Goal: Task Accomplishment & Management: Manage account settings

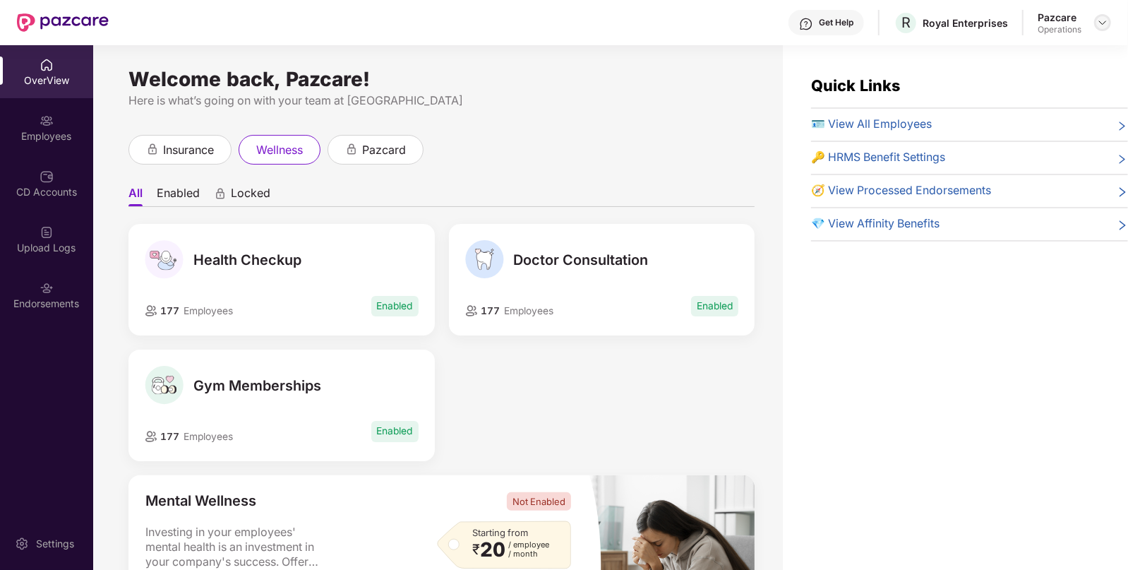
click at [1102, 25] on img at bounding box center [1102, 22] width 11 height 11
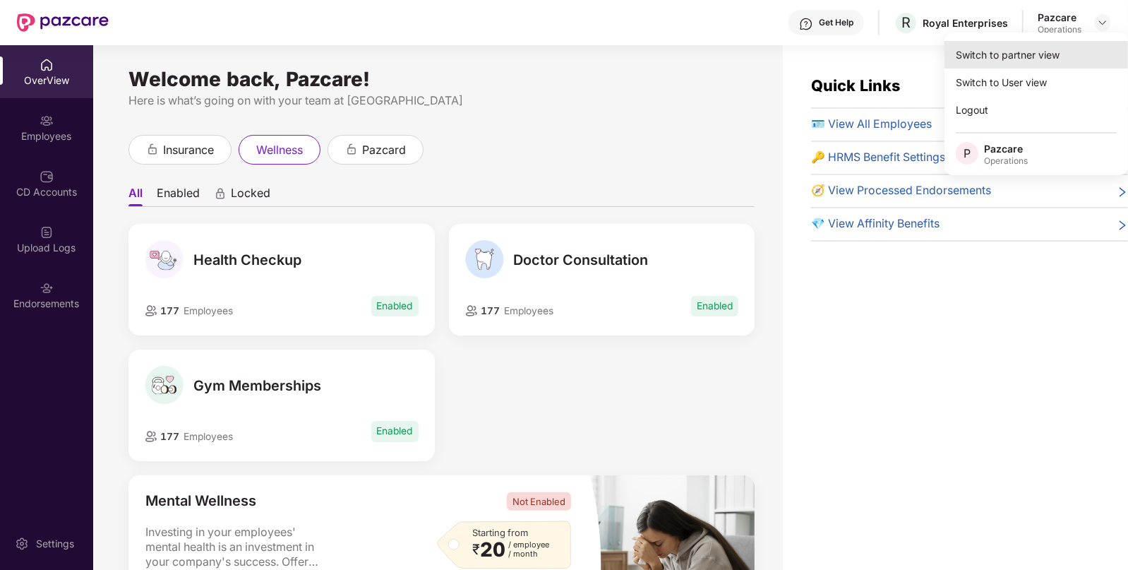
click at [1053, 54] on div "Switch to partner view" at bounding box center [1037, 55] width 184 height 28
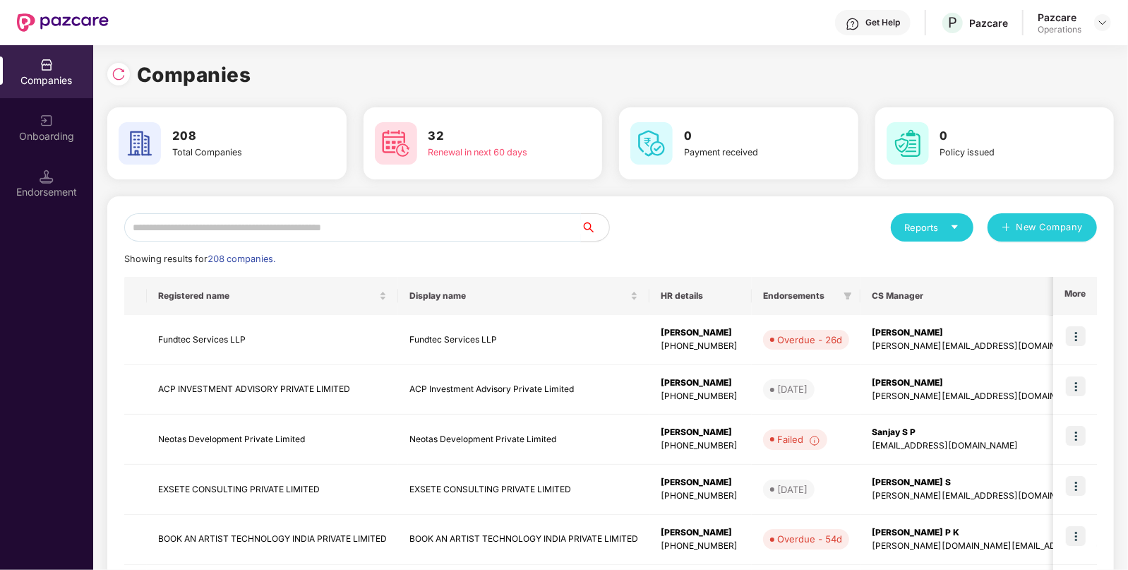
click at [543, 232] on input "text" at bounding box center [352, 227] width 457 height 28
paste input "**********"
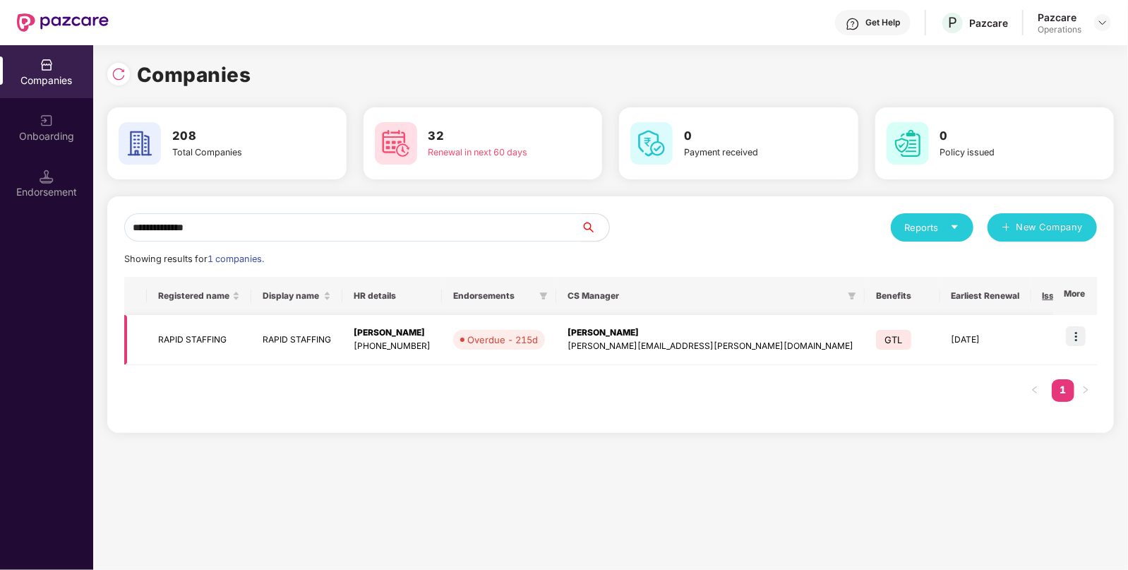
type input "**********"
click at [1070, 339] on img at bounding box center [1076, 336] width 20 height 20
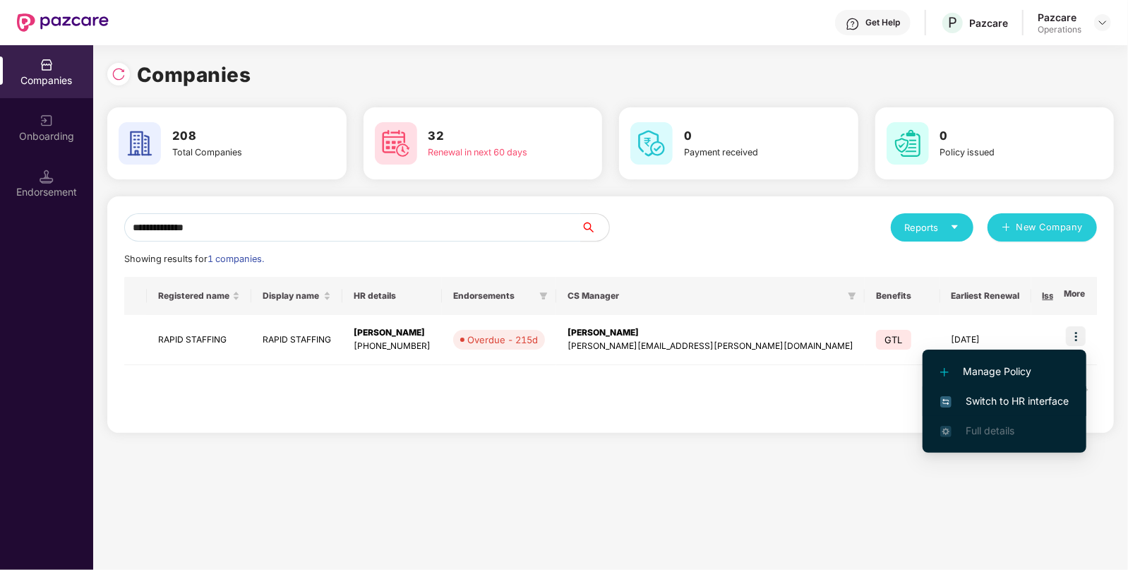
click at [1024, 403] on span "Switch to HR interface" at bounding box center [1004, 401] width 129 height 16
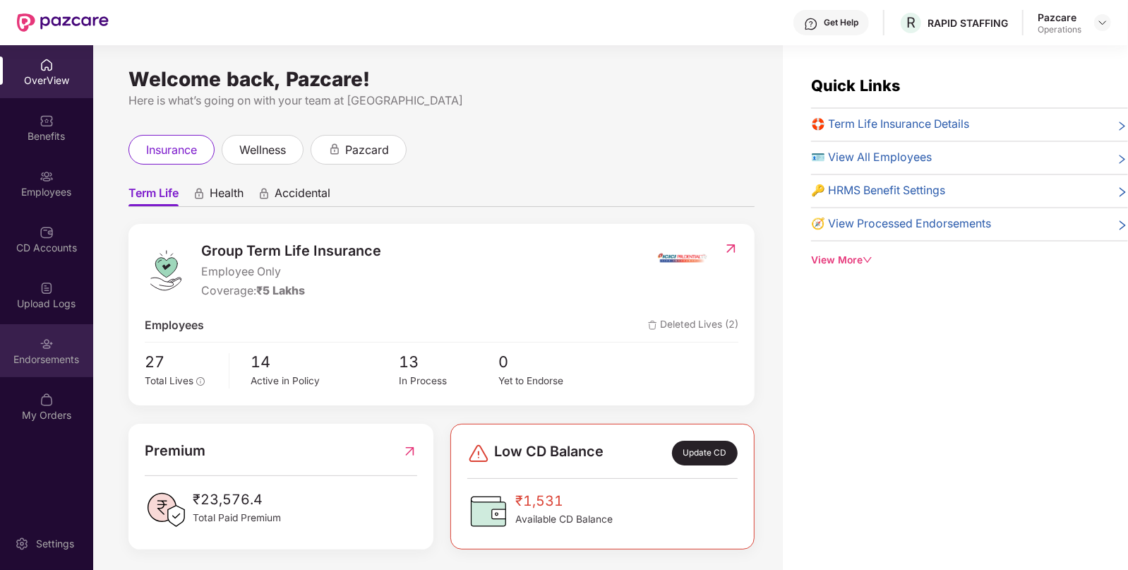
click at [57, 353] on div "Endorsements" at bounding box center [46, 359] width 93 height 14
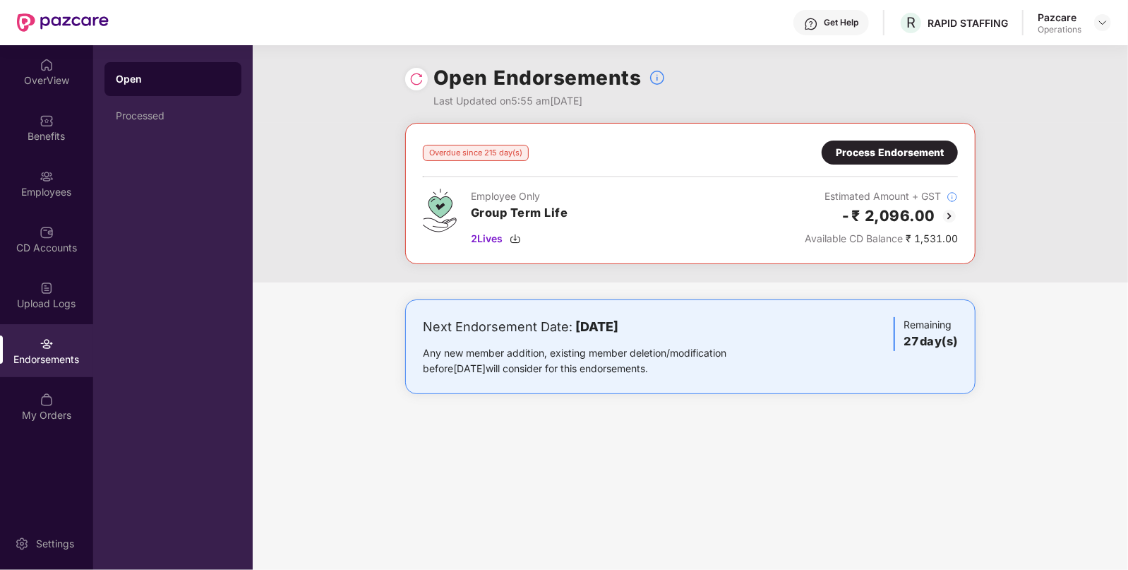
click at [901, 157] on div "Process Endorsement" at bounding box center [890, 153] width 108 height 16
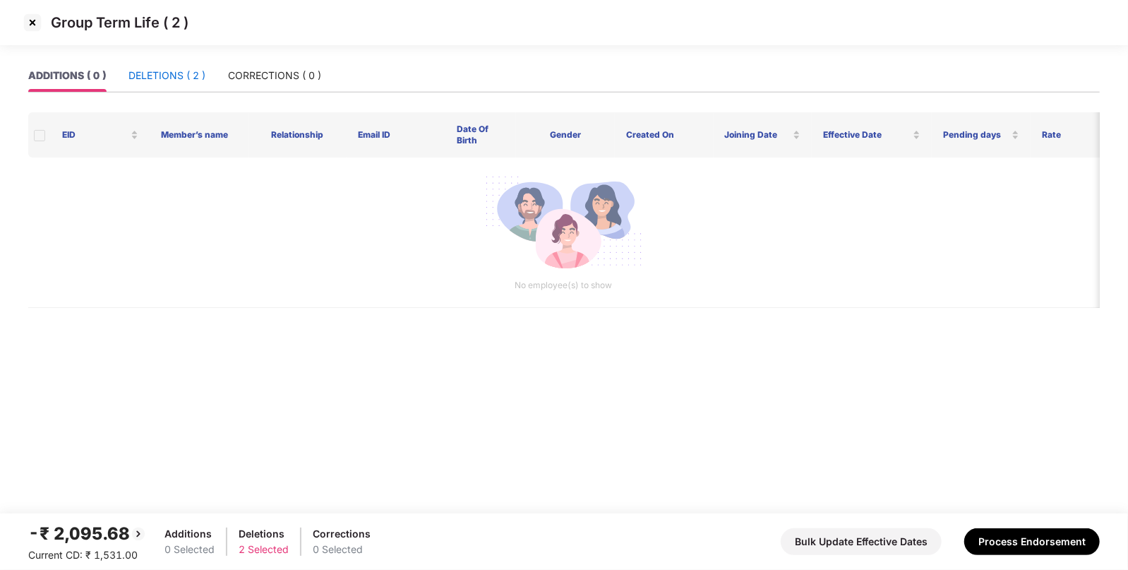
click at [189, 70] on div "DELETIONS ( 2 )" at bounding box center [167, 76] width 77 height 16
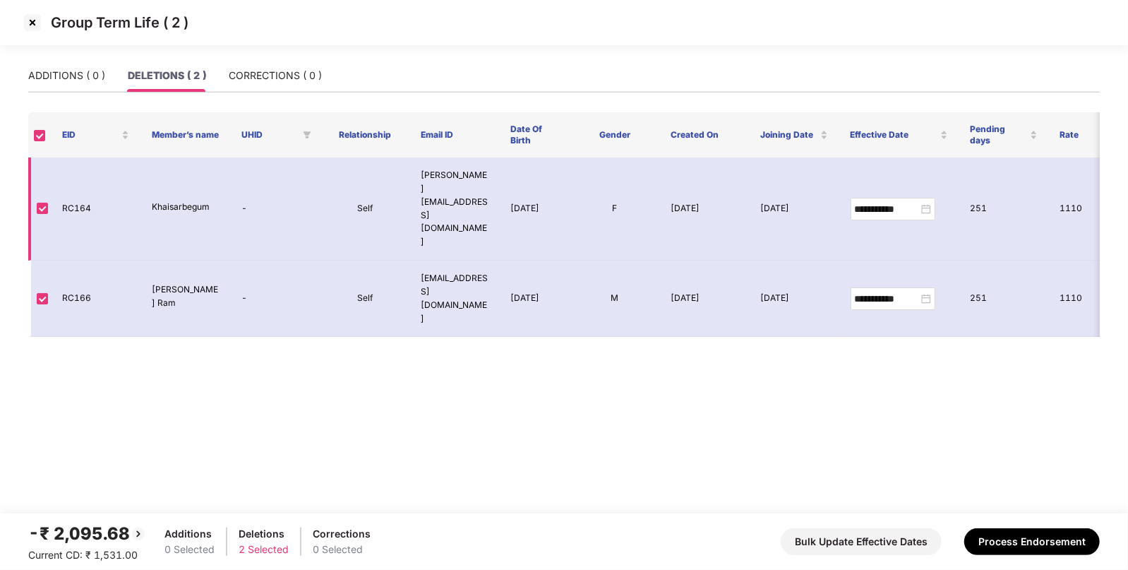
click at [75, 184] on td "RC164" at bounding box center [96, 208] width 90 height 103
copy td "RC164"
click at [32, 24] on img at bounding box center [32, 22] width 23 height 23
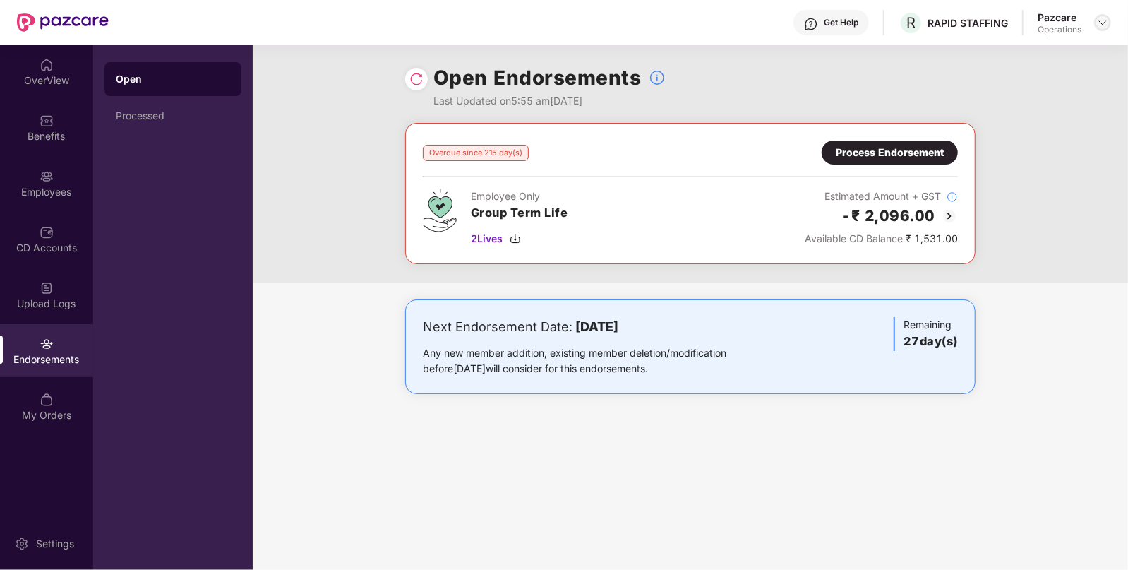
click at [1101, 20] on img at bounding box center [1102, 22] width 11 height 11
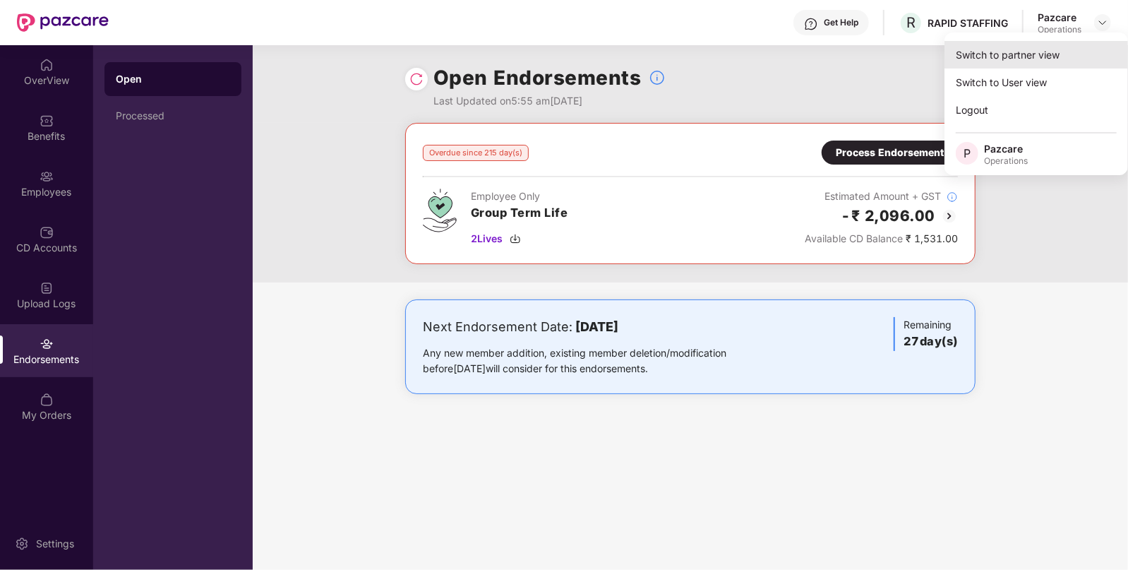
click at [1017, 59] on div "Switch to partner view" at bounding box center [1037, 55] width 184 height 28
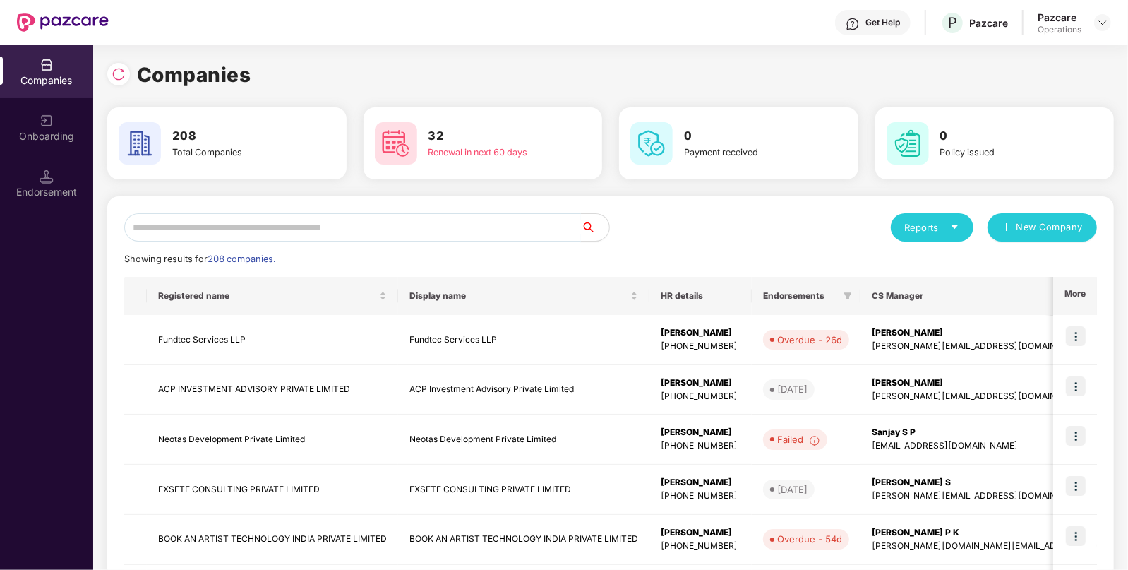
click at [486, 225] on input "text" at bounding box center [352, 227] width 457 height 28
paste input "**********"
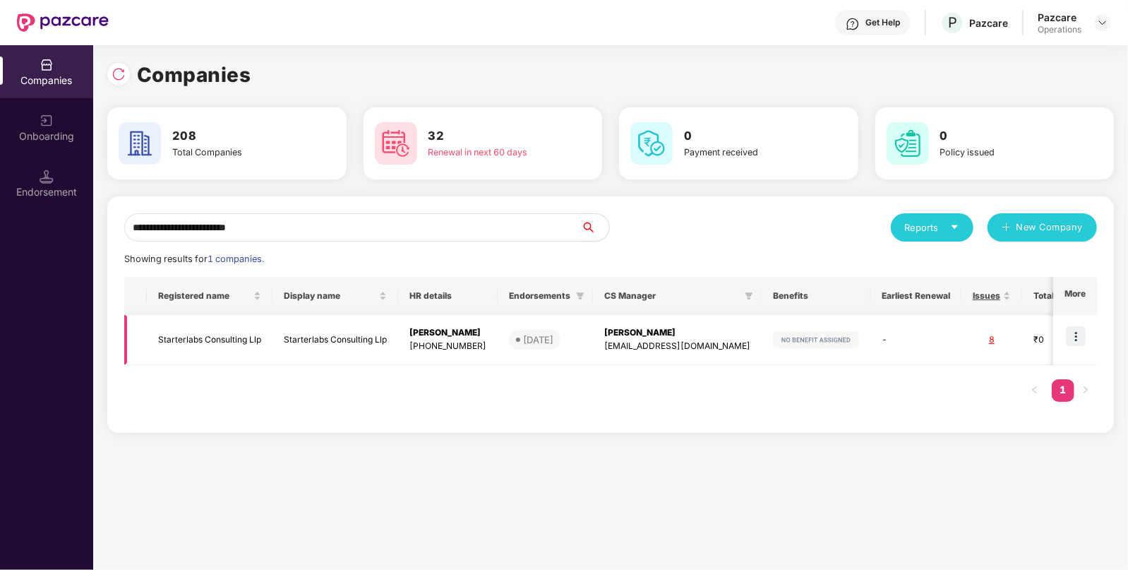
type input "**********"
click at [1073, 330] on img at bounding box center [1076, 336] width 20 height 20
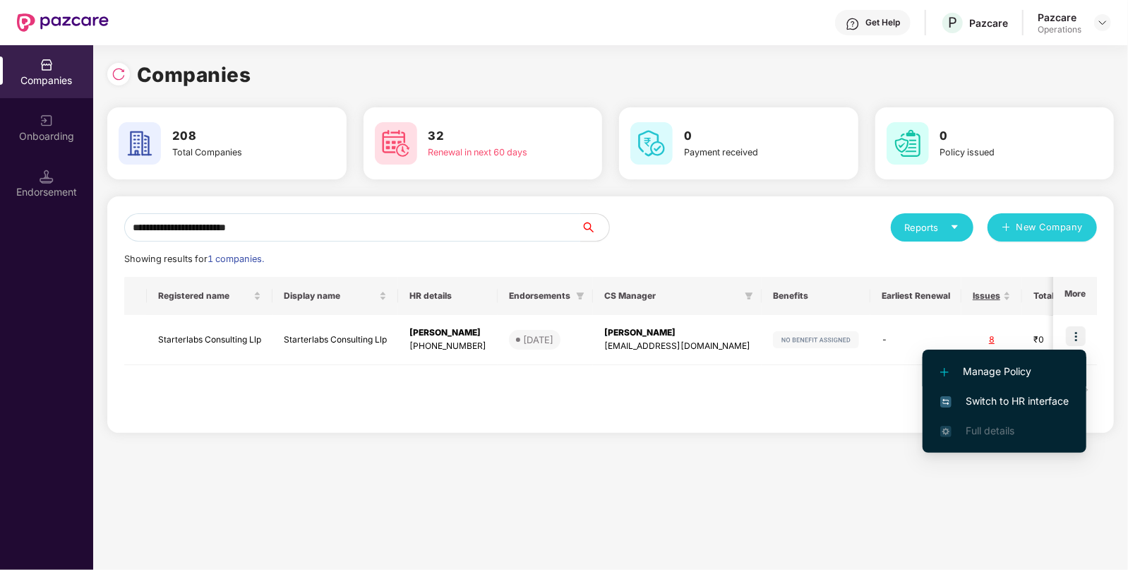
click at [1027, 385] on li "Manage Policy" at bounding box center [1005, 372] width 164 height 30
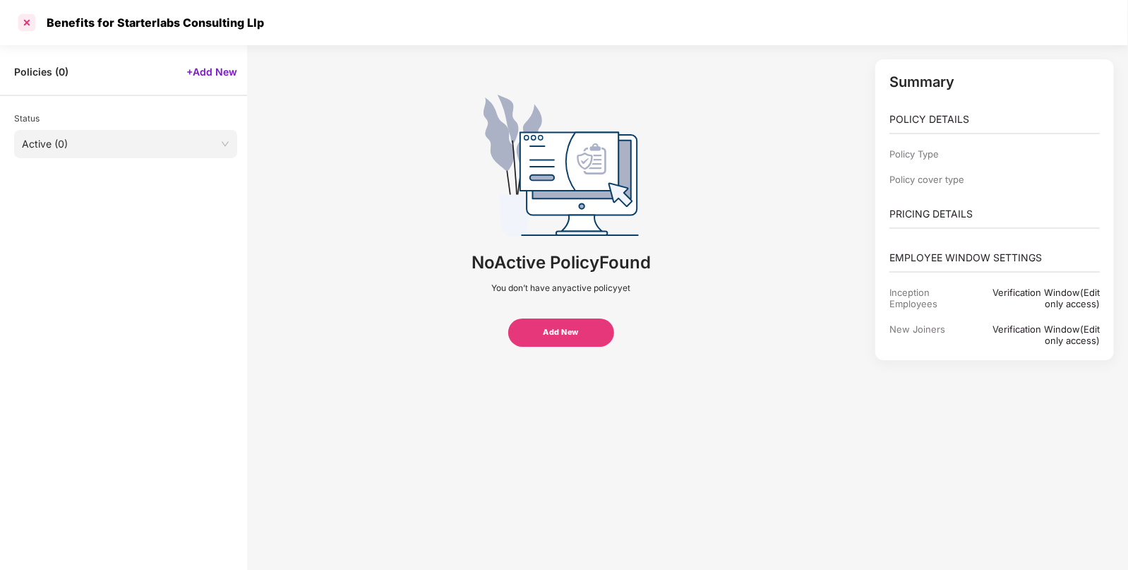
click at [28, 18] on div at bounding box center [27, 22] width 23 height 23
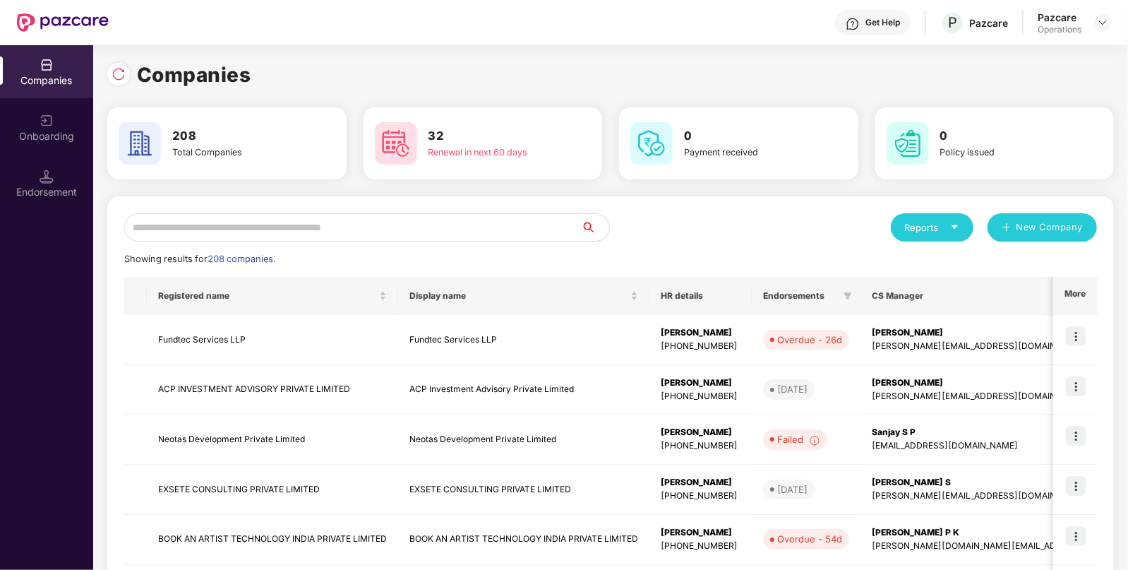
paste input "**********"
click at [312, 232] on input "**********" at bounding box center [352, 227] width 457 height 28
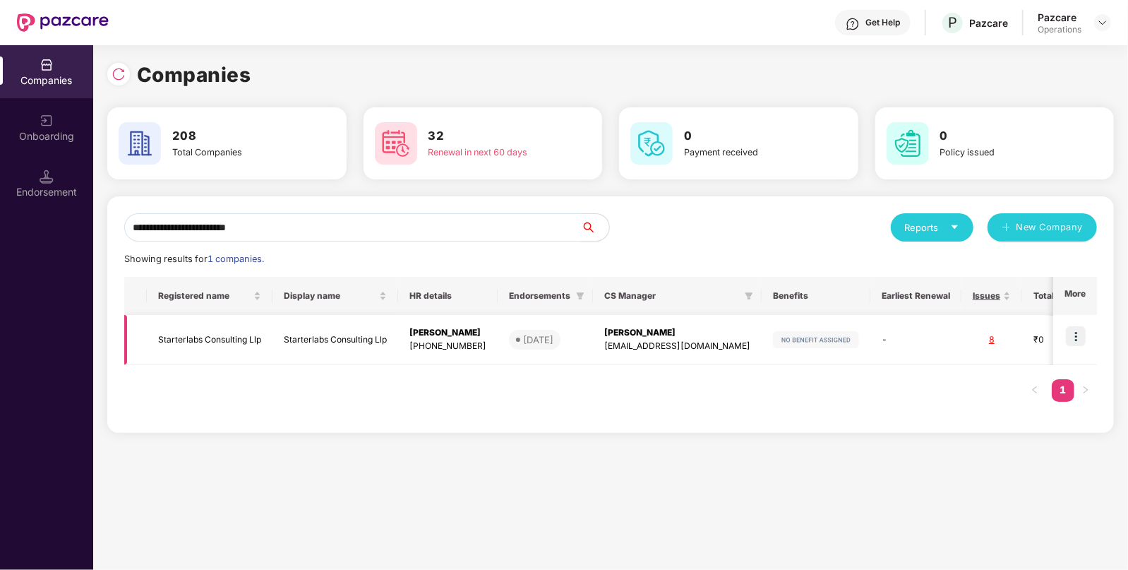
type input "**********"
click at [1075, 331] on img at bounding box center [1076, 336] width 20 height 20
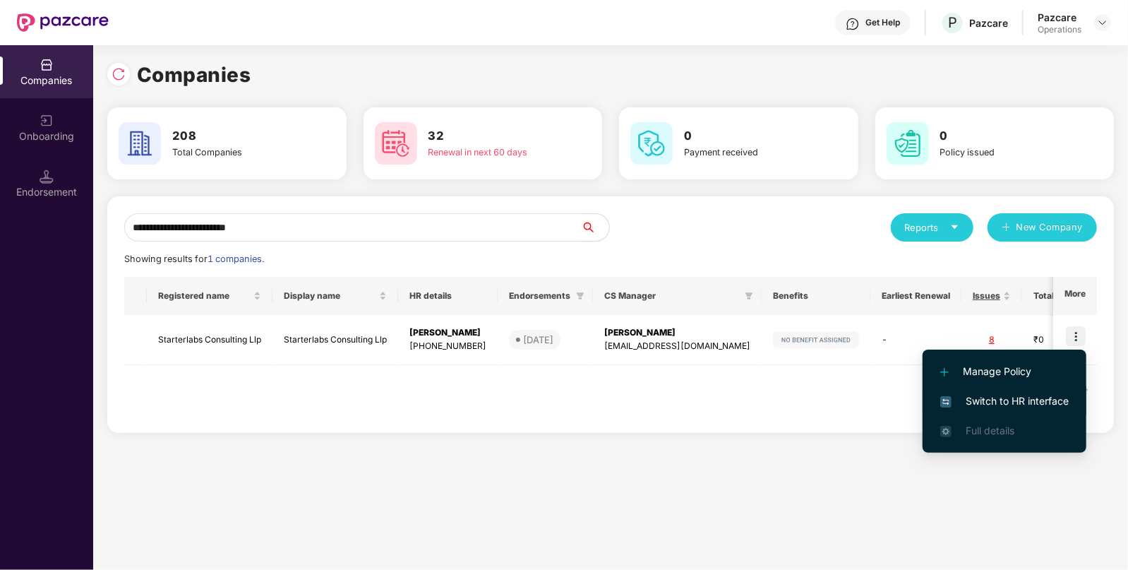
click at [1020, 392] on li "Switch to HR interface" at bounding box center [1005, 401] width 164 height 30
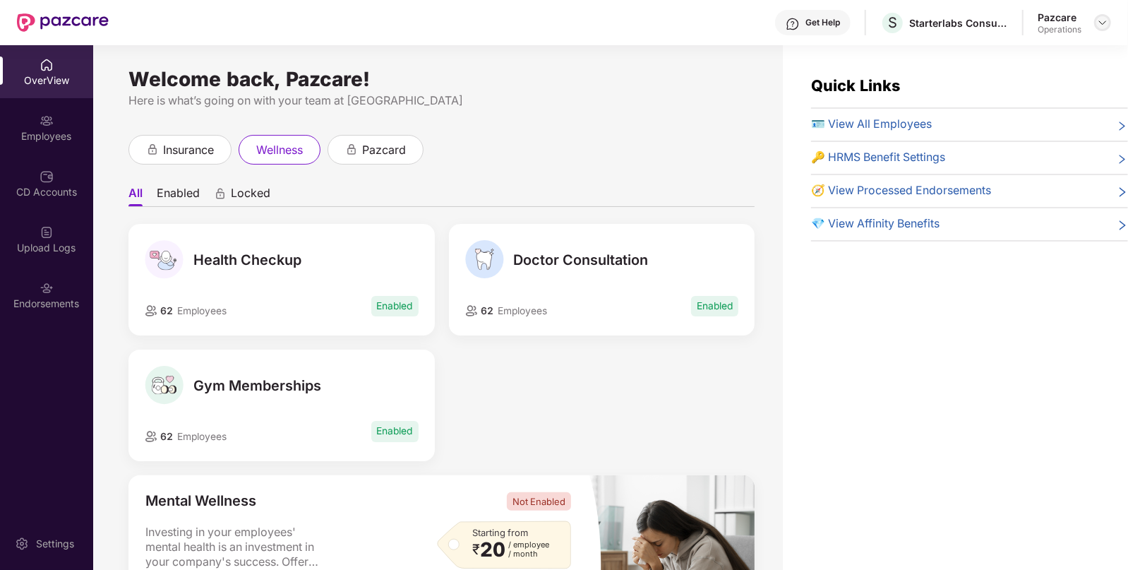
click at [1103, 18] on img at bounding box center [1102, 22] width 11 height 11
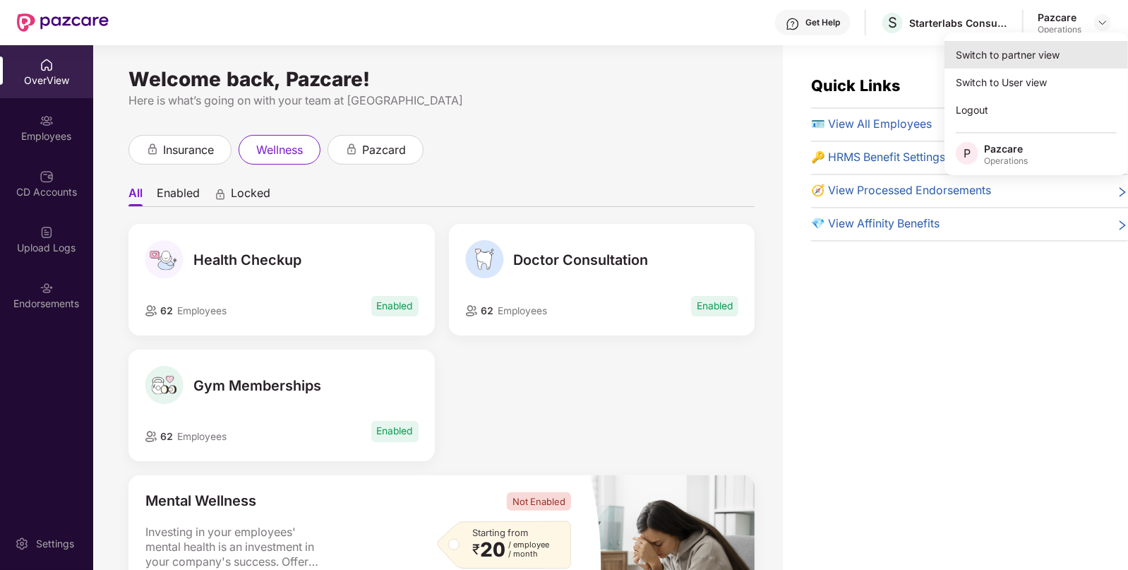
click at [1061, 51] on div "Switch to partner view" at bounding box center [1037, 55] width 184 height 28
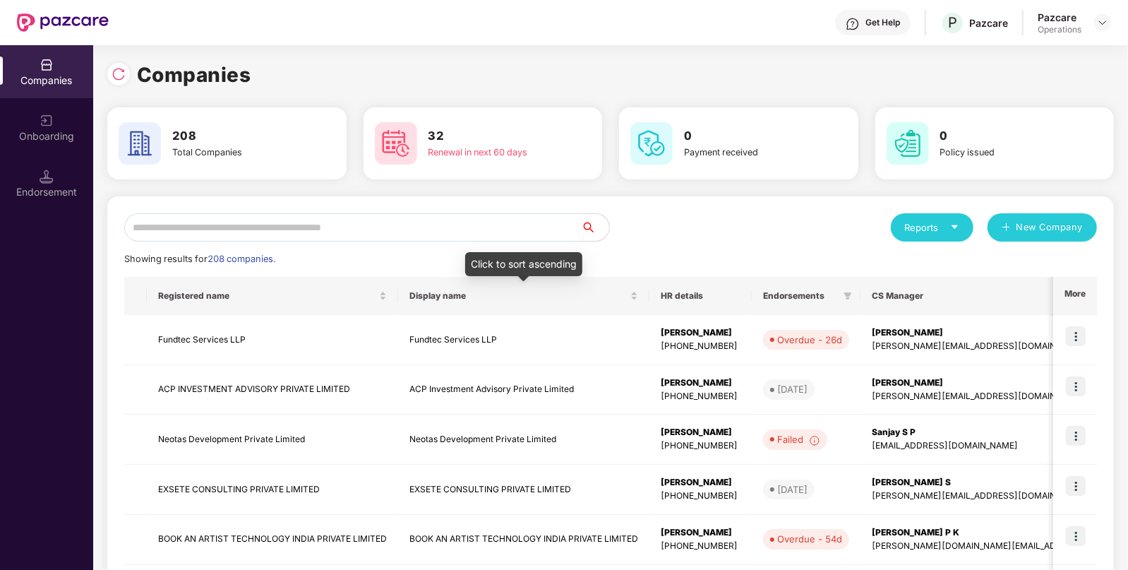
click at [430, 239] on input "text" at bounding box center [352, 227] width 457 height 28
paste input "**********"
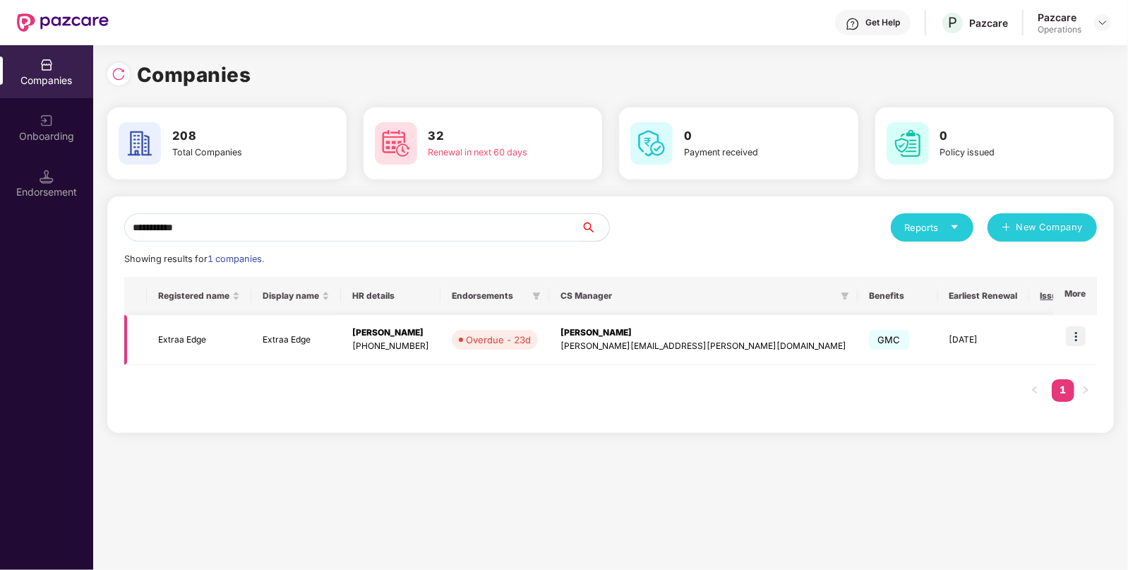
type input "**********"
click at [1084, 332] on img at bounding box center [1076, 336] width 20 height 20
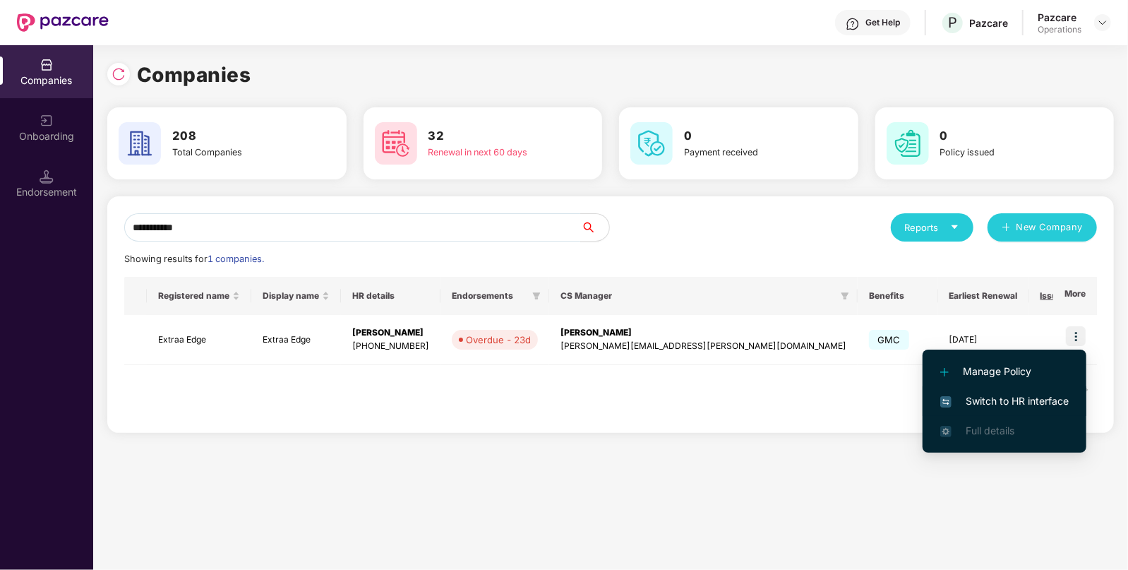
click at [1013, 402] on span "Switch to HR interface" at bounding box center [1004, 401] width 129 height 16
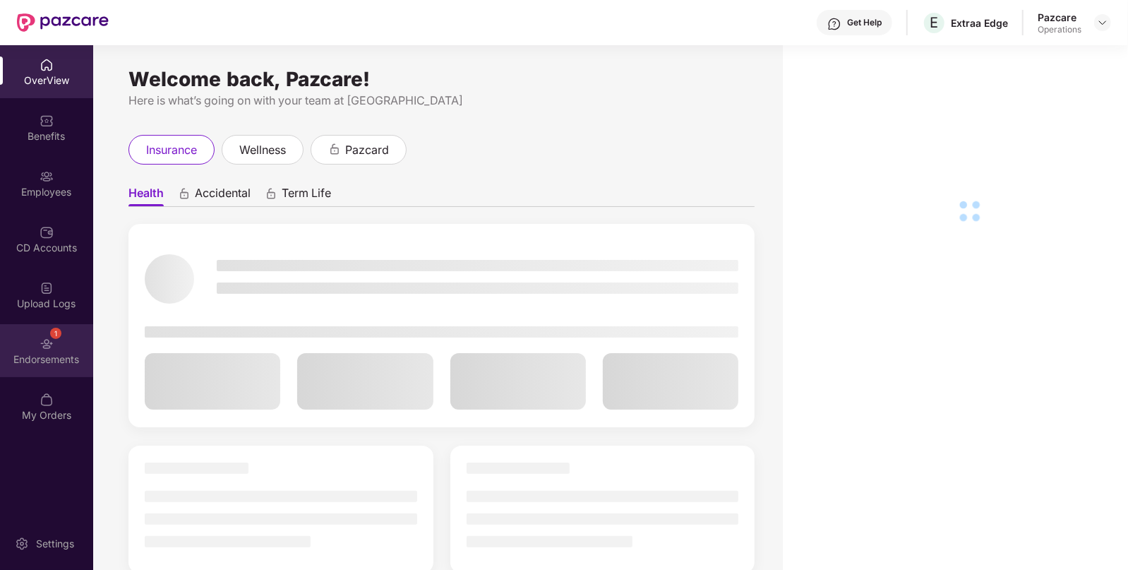
click at [61, 325] on div "1 Endorsements" at bounding box center [46, 350] width 93 height 53
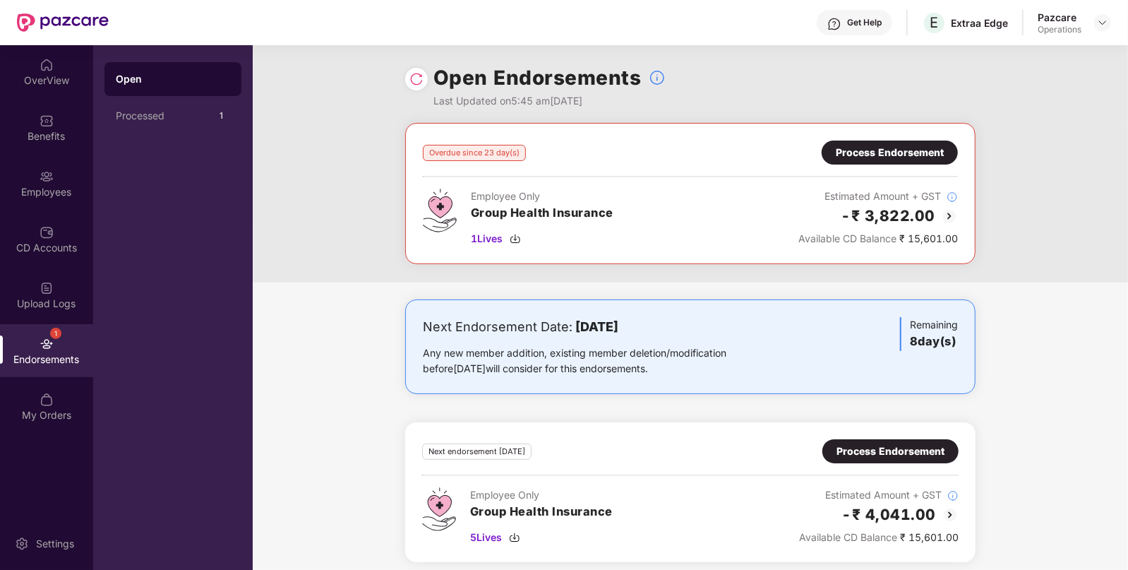
click at [904, 148] on div "Process Endorsement" at bounding box center [890, 153] width 108 height 16
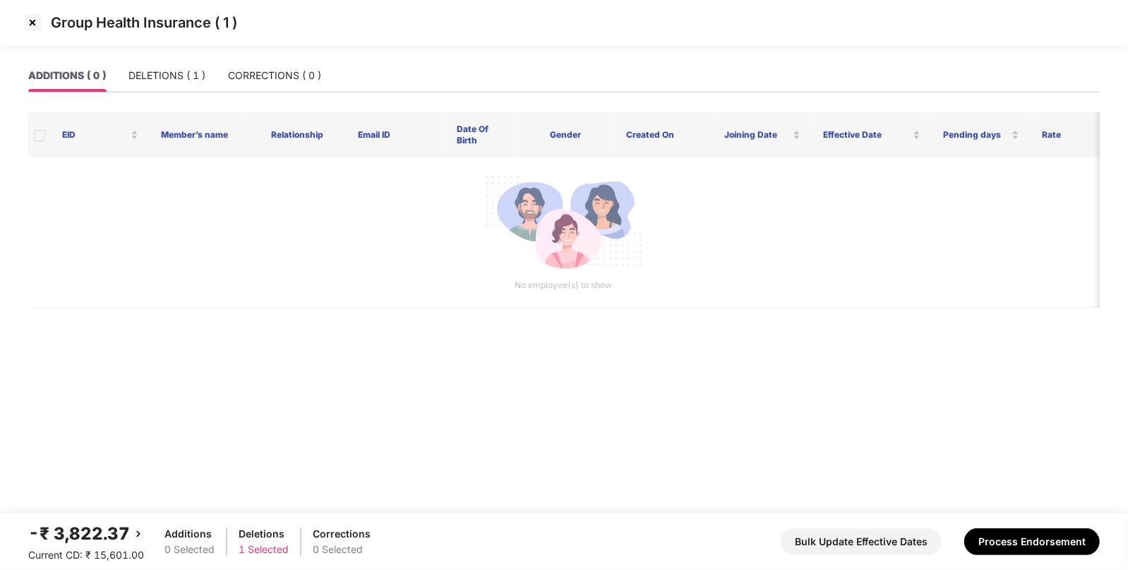
click at [127, 73] on div "ADDITIONS ( 0 ) DELETIONS ( 1 ) CORRECTIONS ( 0 )" at bounding box center [174, 75] width 293 height 32
click at [184, 78] on div "DELETIONS ( 1 )" at bounding box center [167, 76] width 77 height 16
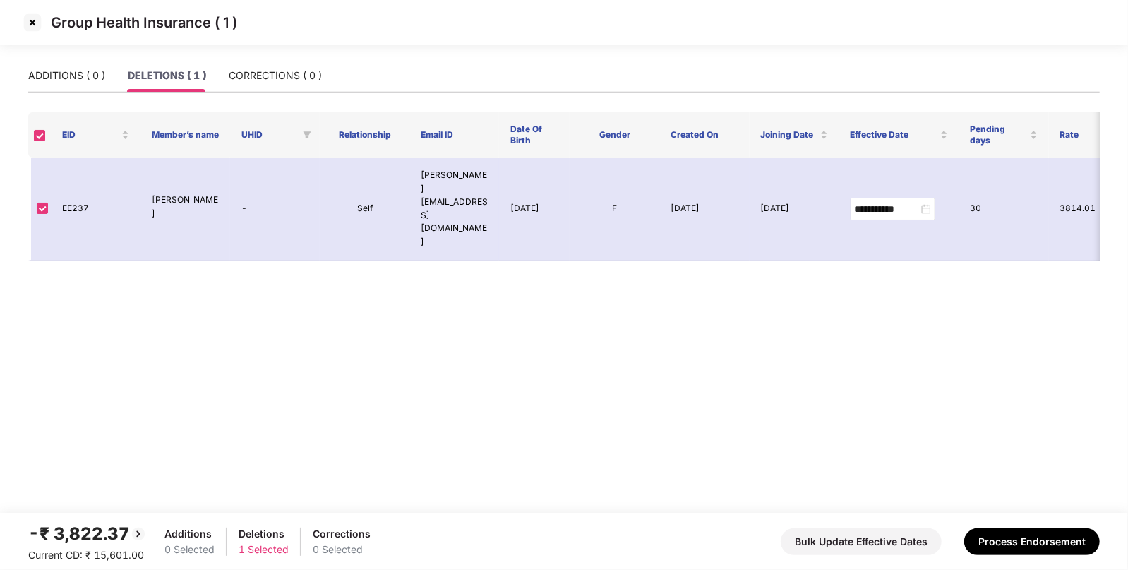
click at [34, 28] on img at bounding box center [32, 22] width 23 height 23
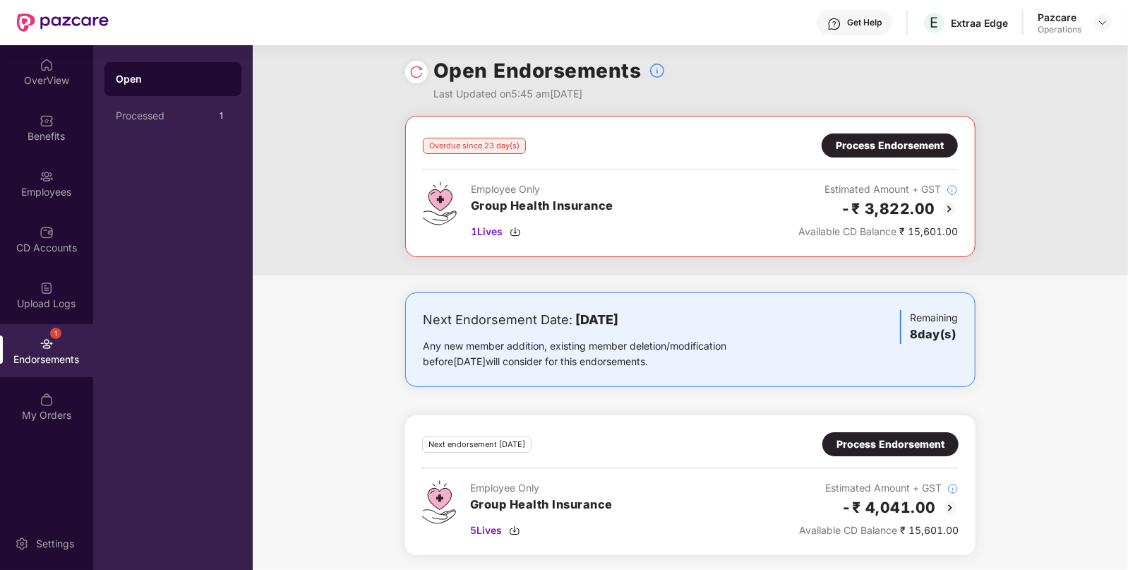
scroll to position [7, 0]
click at [897, 440] on div "Process Endorsement" at bounding box center [891, 444] width 108 height 16
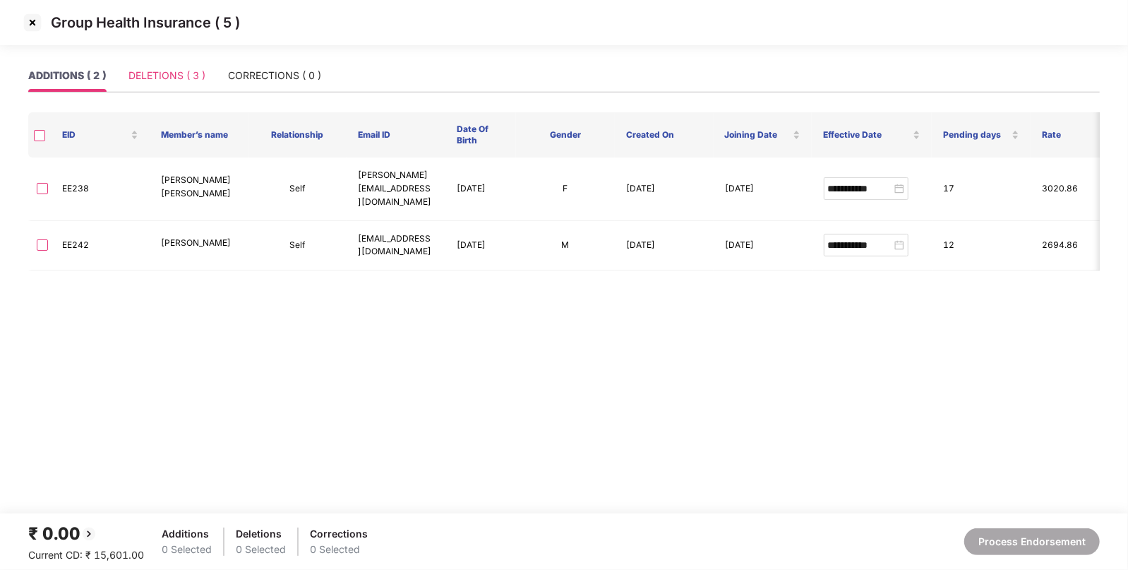
click at [189, 59] on div "DELETIONS ( 3 )" at bounding box center [167, 75] width 77 height 32
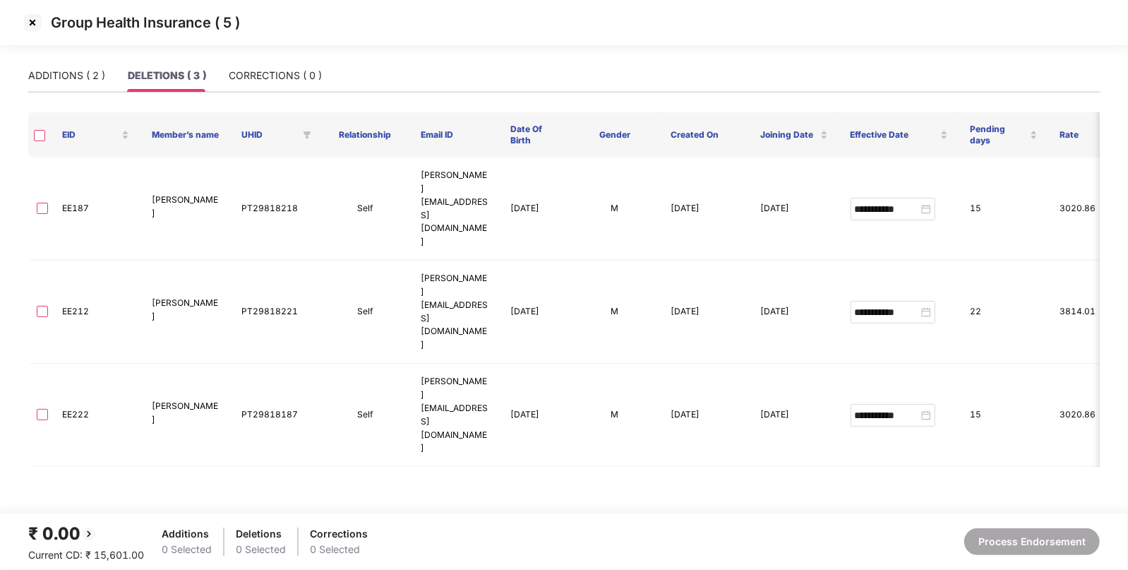
click at [33, 21] on img at bounding box center [32, 22] width 23 height 23
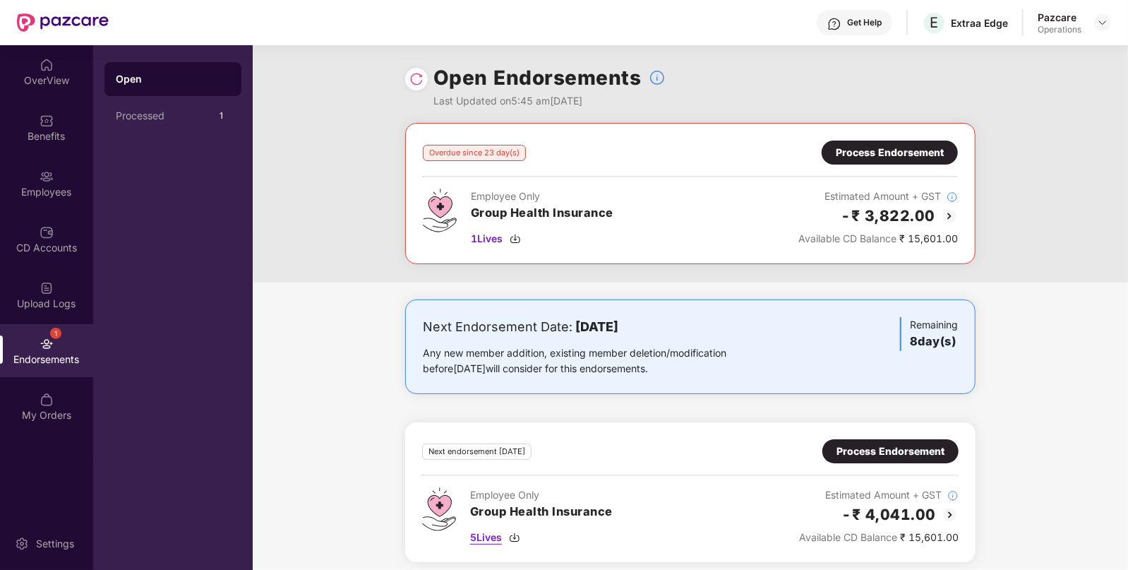
click at [479, 537] on span "5 Lives" at bounding box center [486, 538] width 32 height 16
click at [487, 233] on span "1 Lives" at bounding box center [487, 239] width 32 height 16
click at [921, 146] on div "Process Endorsement" at bounding box center [890, 153] width 108 height 16
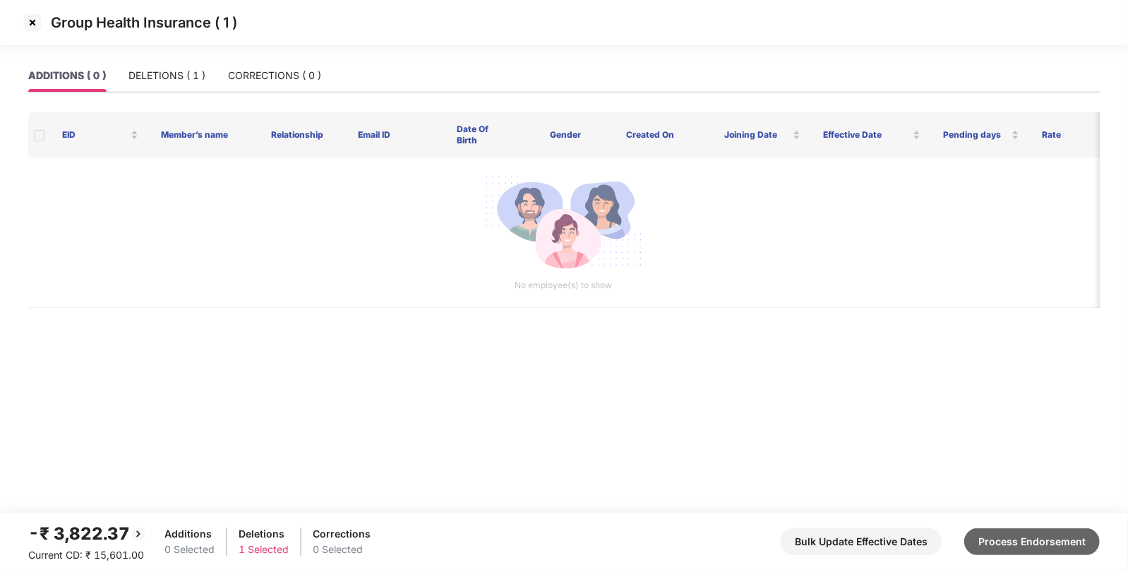
click at [1046, 540] on button "Process Endorsement" at bounding box center [1032, 541] width 136 height 27
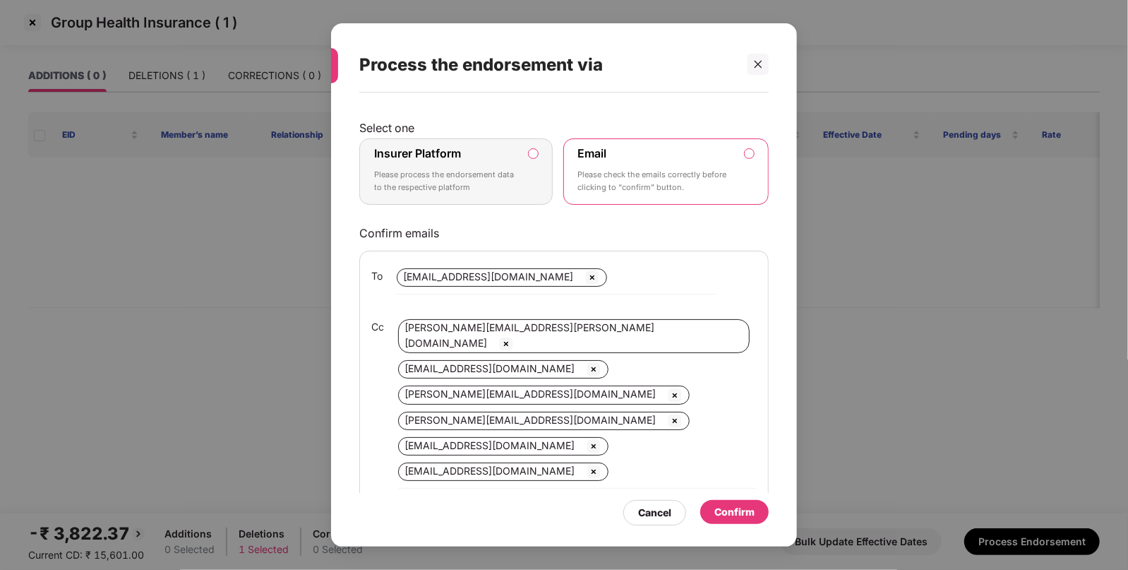
click at [517, 196] on label "Insurer Platform Please process the endorsement data to the respective platform" at bounding box center [455, 171] width 193 height 66
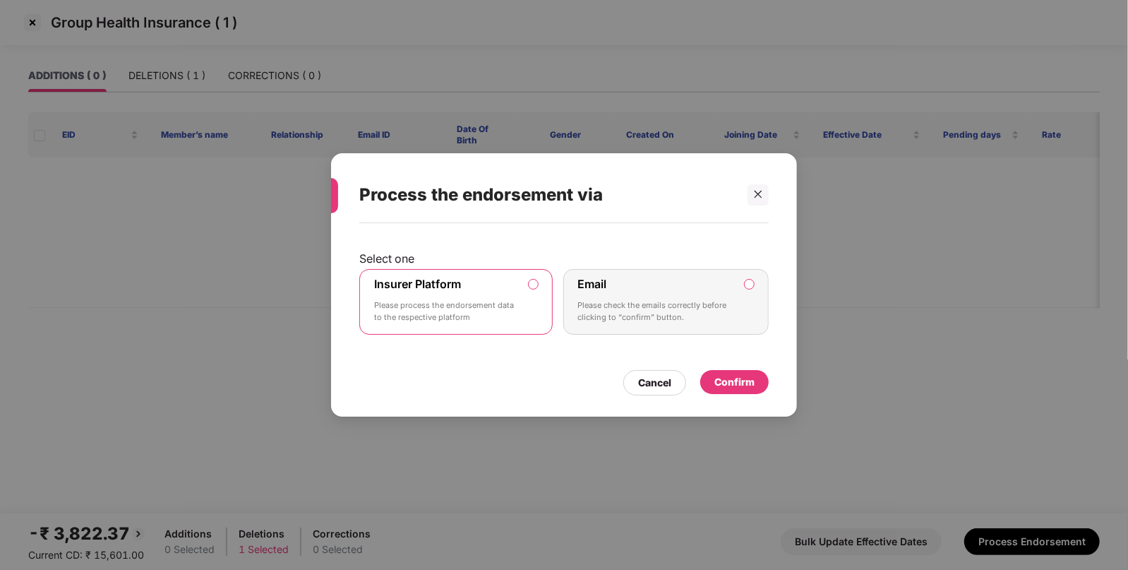
click at [735, 381] on div "Confirm" at bounding box center [735, 382] width 40 height 16
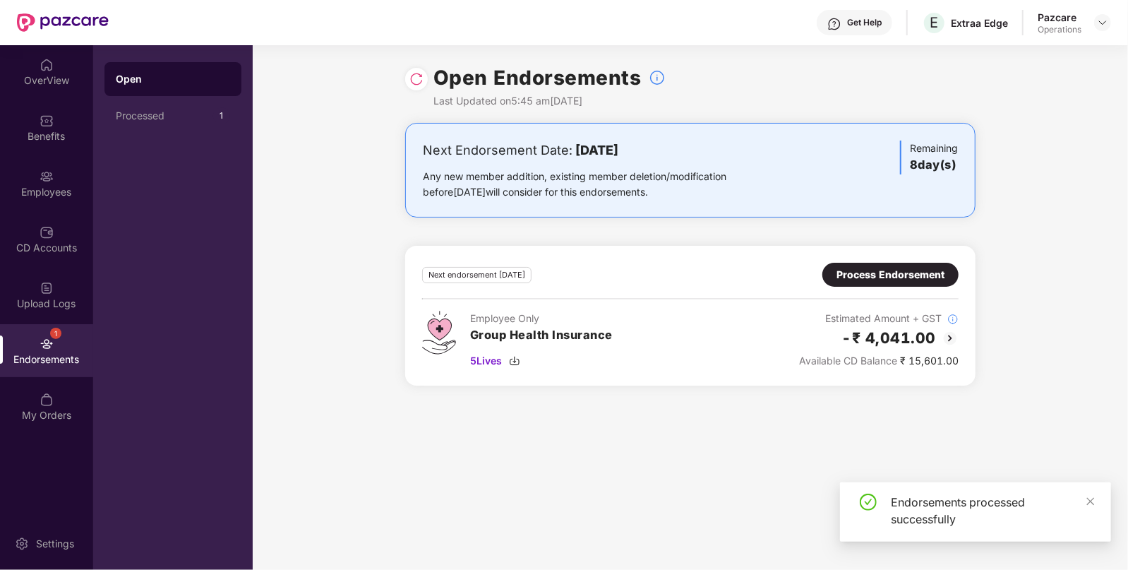
click at [829, 281] on div "Process Endorsement" at bounding box center [891, 275] width 136 height 24
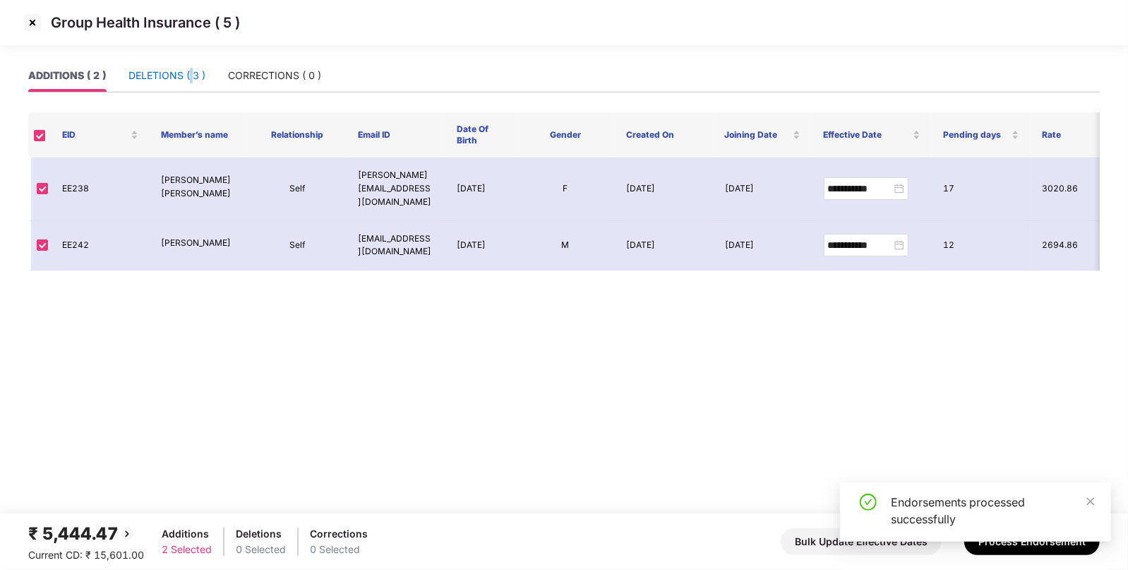
click at [191, 71] on div "DELETIONS ( 3 )" at bounding box center [167, 76] width 77 height 16
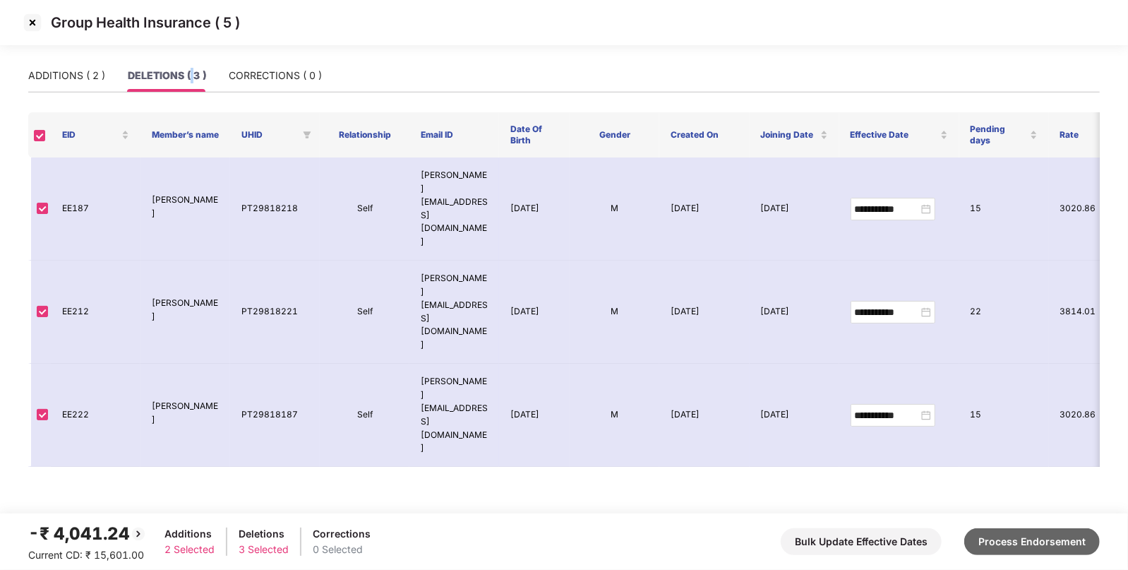
click at [1074, 540] on button "Process Endorsement" at bounding box center [1032, 541] width 136 height 27
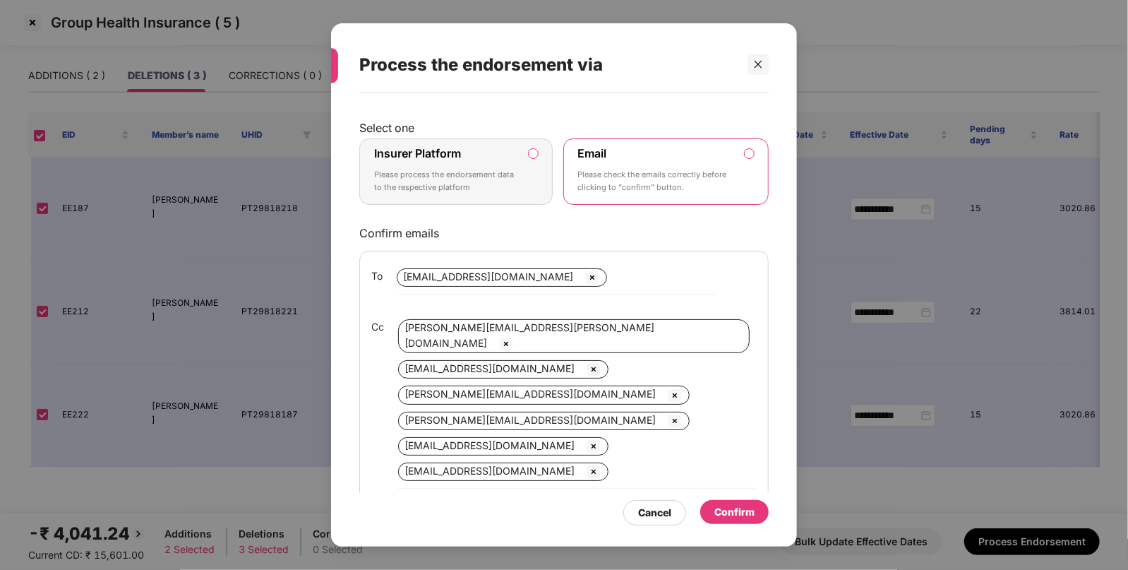
click at [536, 184] on label "Insurer Platform Please process the endorsement data to the respective platform" at bounding box center [455, 171] width 193 height 66
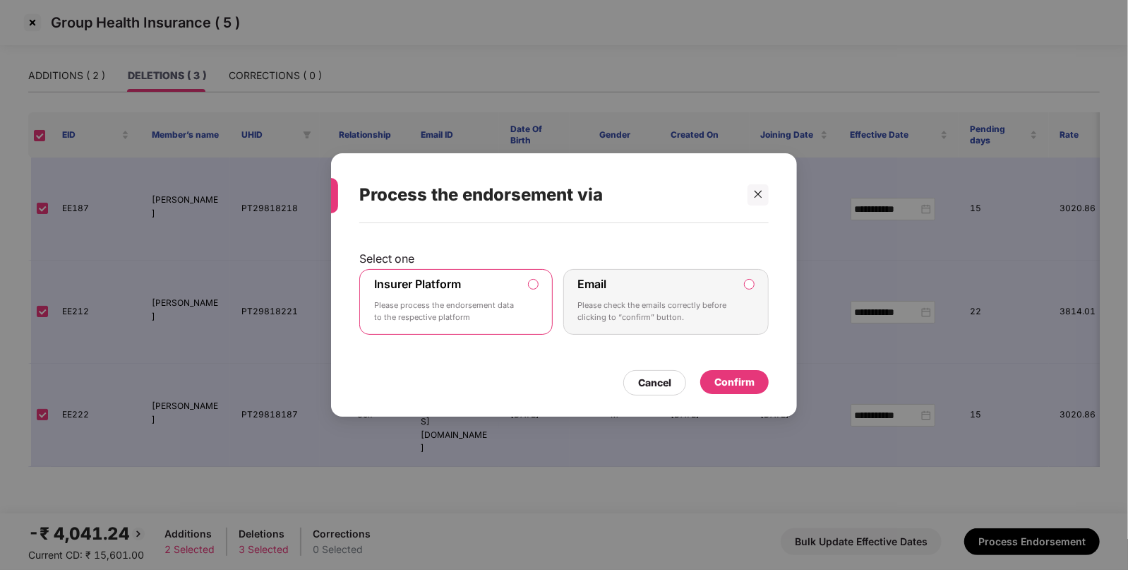
click at [727, 388] on div "Confirm" at bounding box center [735, 382] width 40 height 16
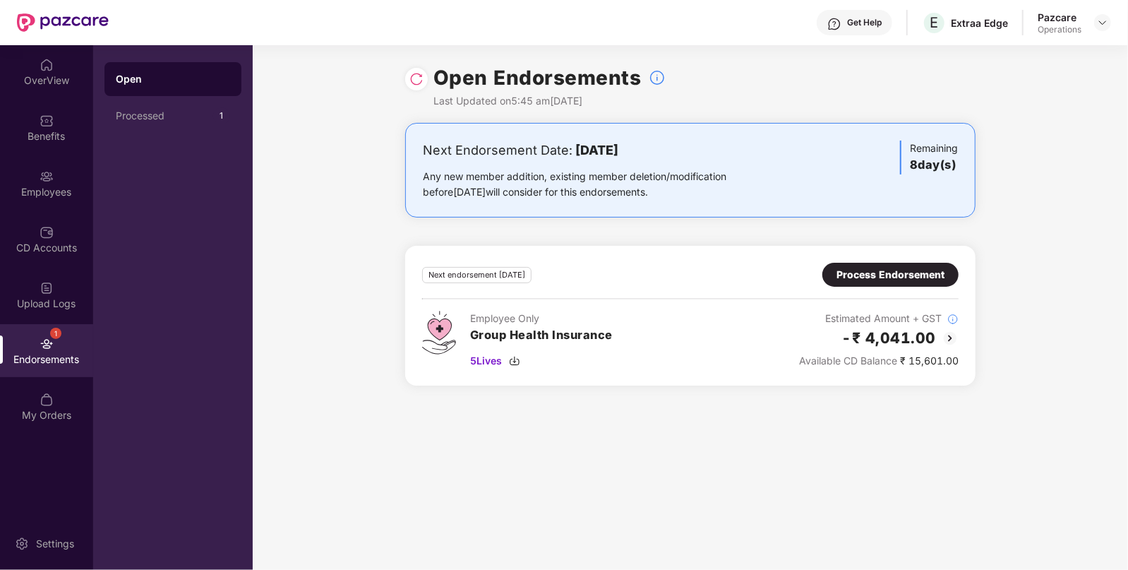
click at [418, 74] on img at bounding box center [417, 79] width 14 height 14
click at [417, 78] on img at bounding box center [417, 79] width 14 height 14
click at [926, 278] on div "Process Endorsement" at bounding box center [891, 275] width 108 height 16
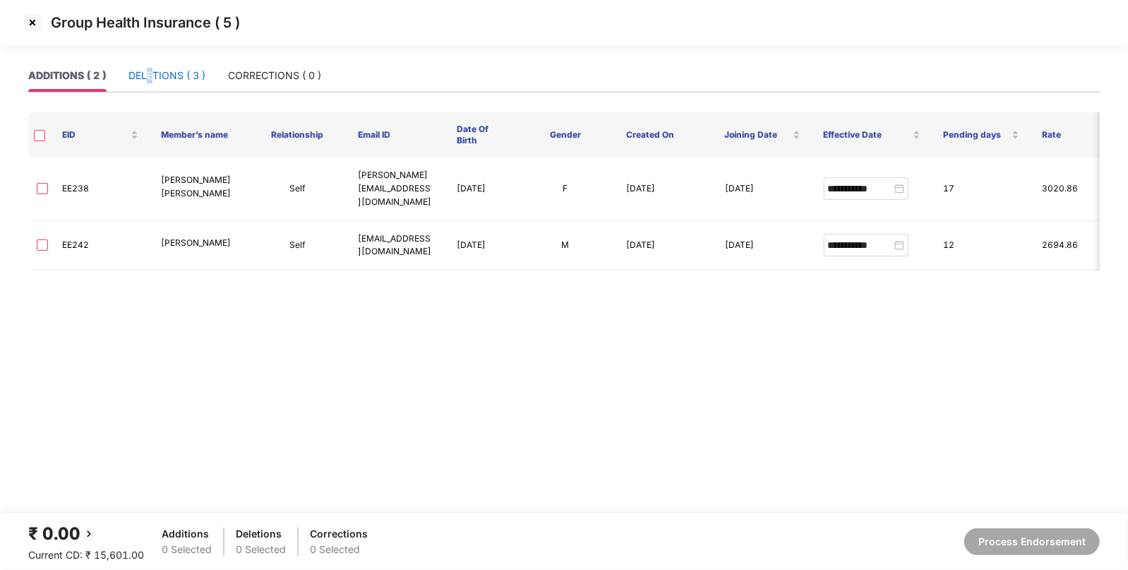
click at [152, 78] on div "DELETIONS ( 3 )" at bounding box center [167, 76] width 77 height 16
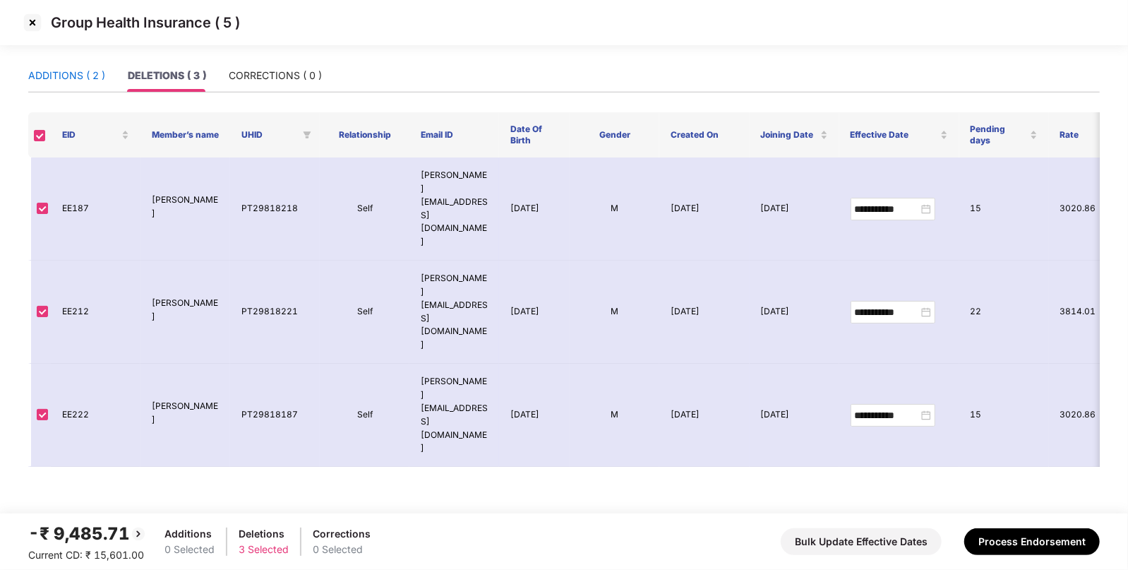
drag, startPoint x: 69, startPoint y: 77, endPoint x: 70, endPoint y: 89, distance: 12.0
click at [69, 78] on div "ADDITIONS ( 2 )" at bounding box center [66, 76] width 77 height 16
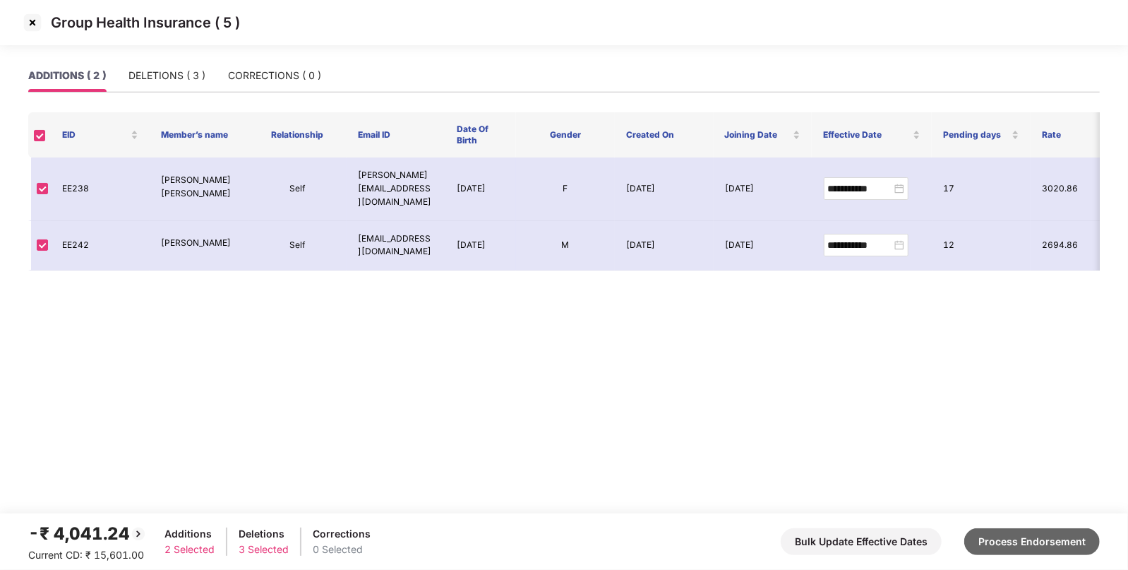
click at [1076, 548] on button "Process Endorsement" at bounding box center [1032, 541] width 136 height 27
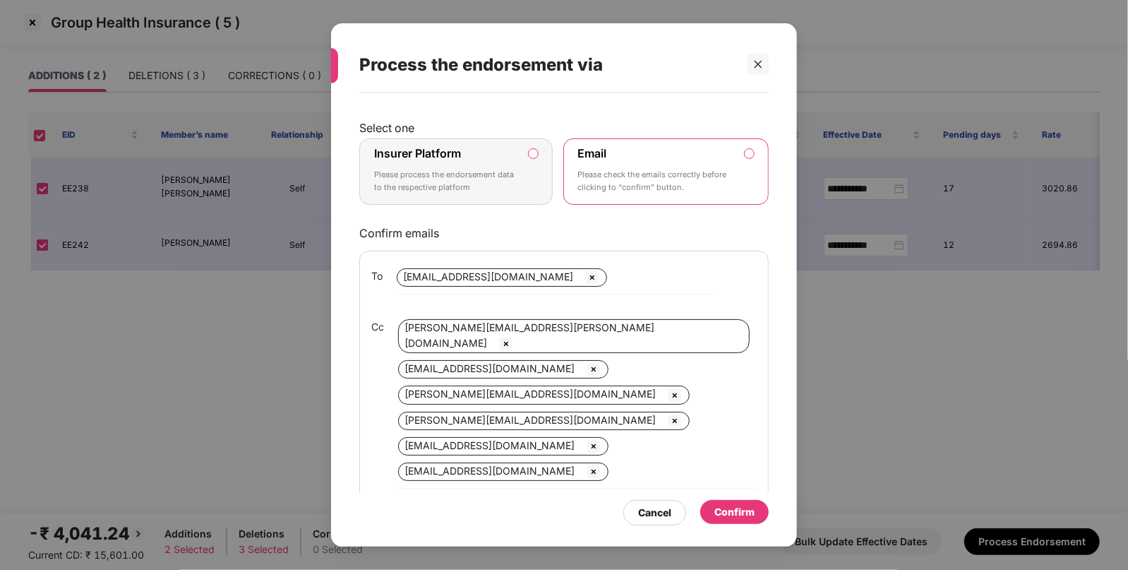
click at [491, 148] on div "Insurer Platform Please process the endorsement data to the respective platform" at bounding box center [446, 171] width 144 height 51
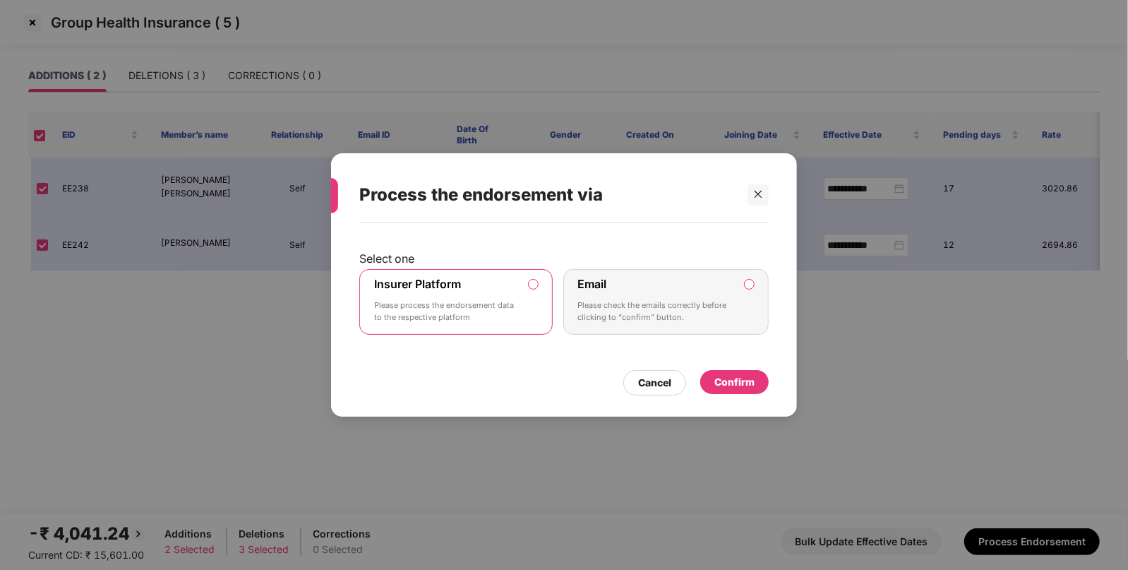
click at [741, 385] on div "Confirm" at bounding box center [735, 382] width 40 height 16
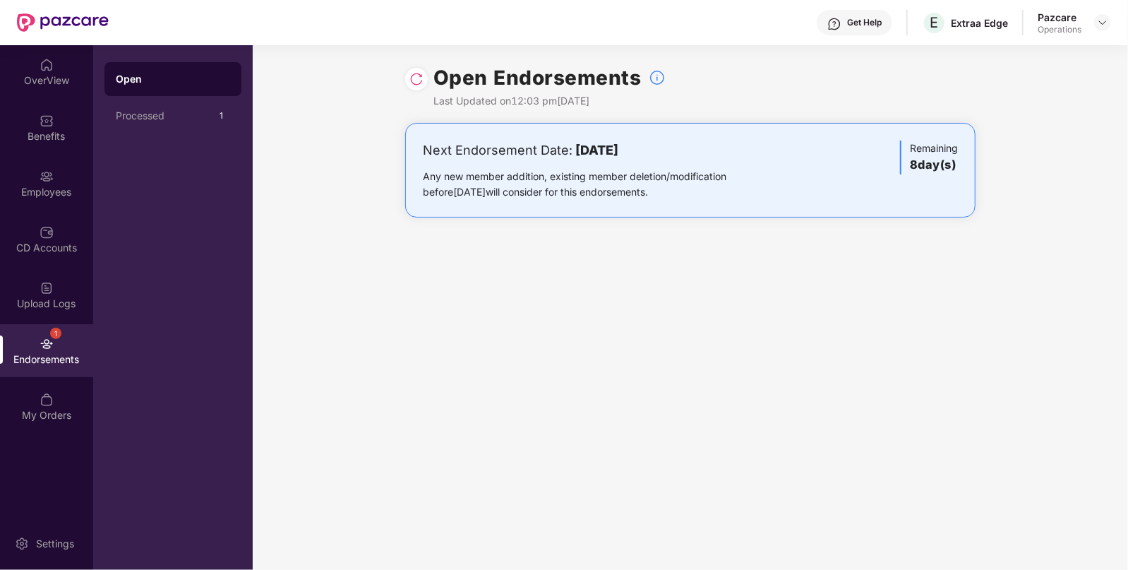
click at [1107, 30] on div at bounding box center [1102, 22] width 17 height 17
click at [1103, 25] on img at bounding box center [1102, 22] width 11 height 11
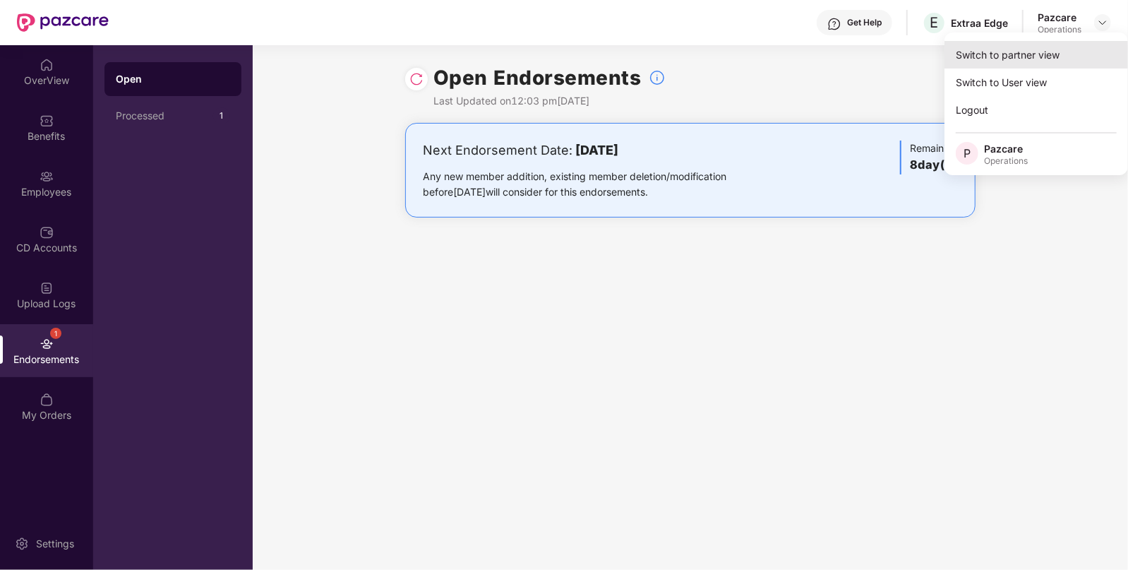
click at [1071, 55] on div "Switch to partner view" at bounding box center [1037, 55] width 184 height 28
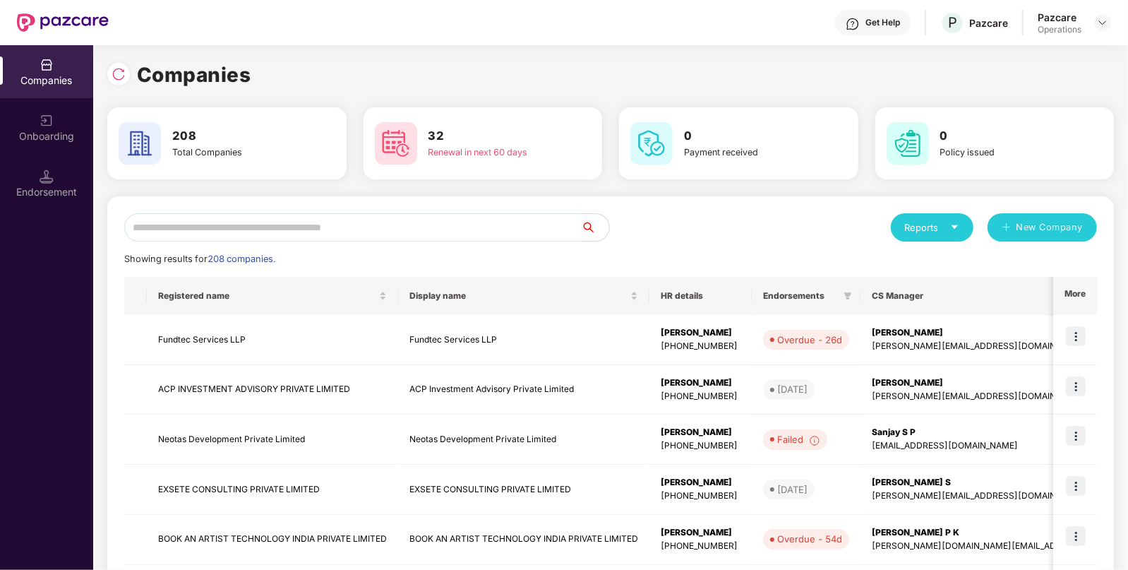
click at [504, 232] on input "text" at bounding box center [352, 227] width 457 height 28
paste input "**********"
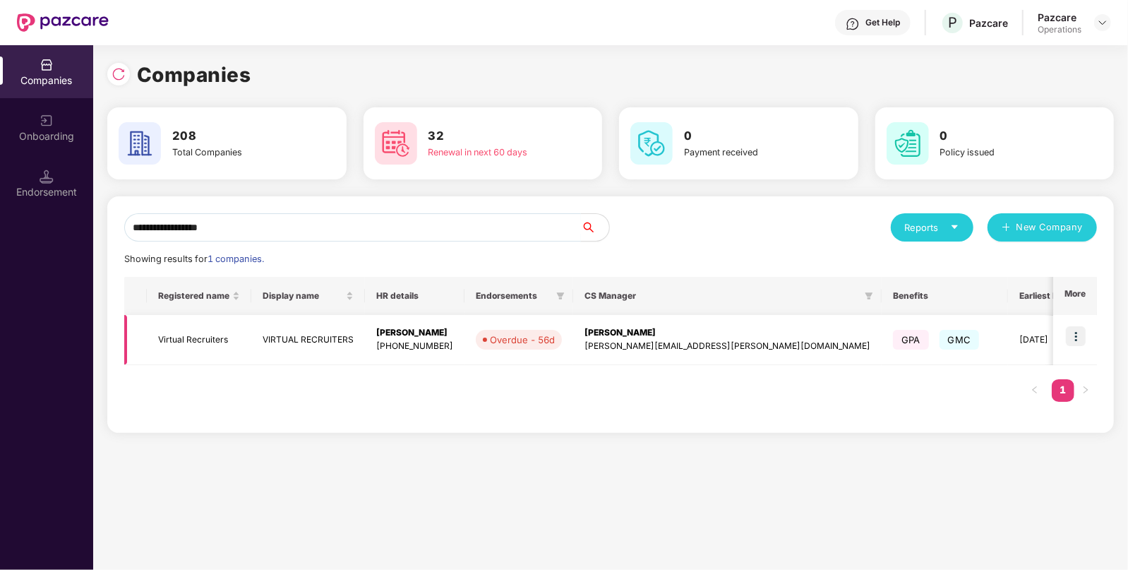
type input "**********"
click at [1076, 325] on td at bounding box center [1075, 340] width 44 height 50
click at [1077, 336] on img at bounding box center [1076, 336] width 20 height 20
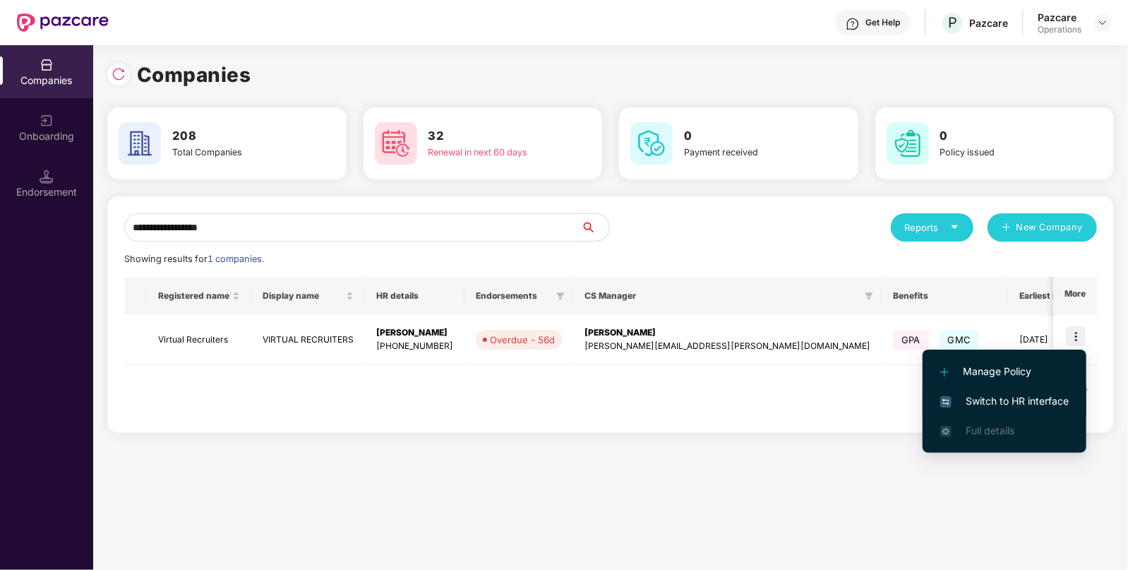
click at [1027, 397] on span "Switch to HR interface" at bounding box center [1004, 401] width 129 height 16
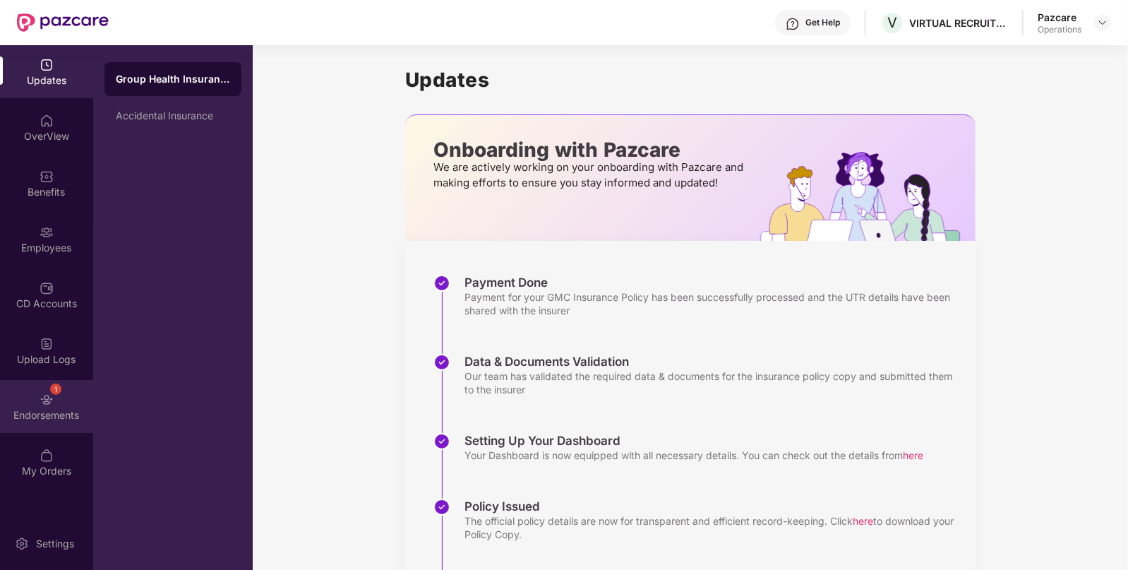
click at [56, 390] on div "1" at bounding box center [55, 388] width 11 height 11
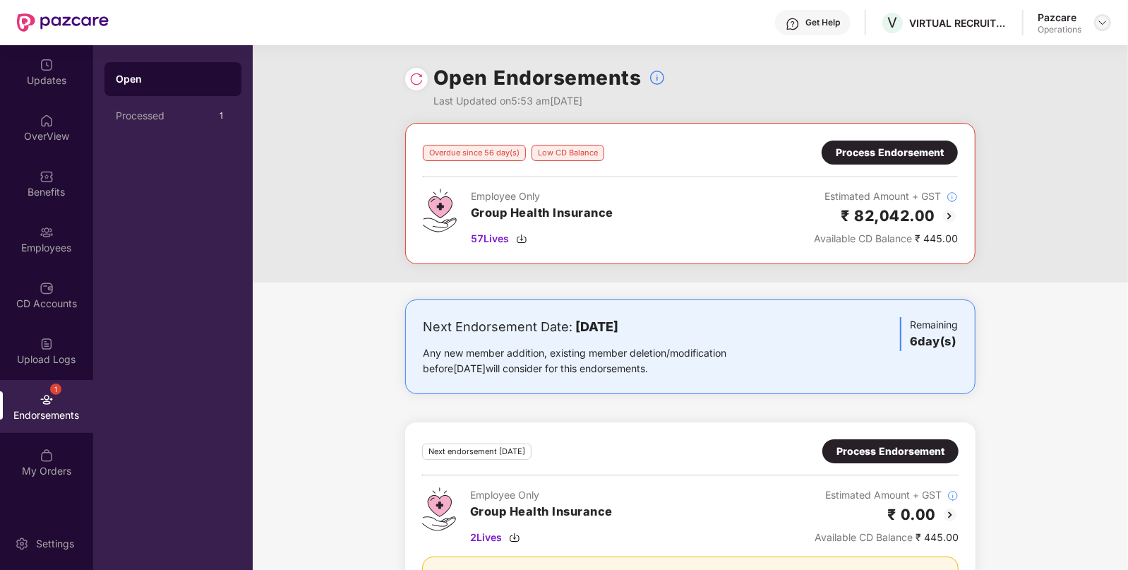
click at [1098, 23] on img at bounding box center [1102, 22] width 11 height 11
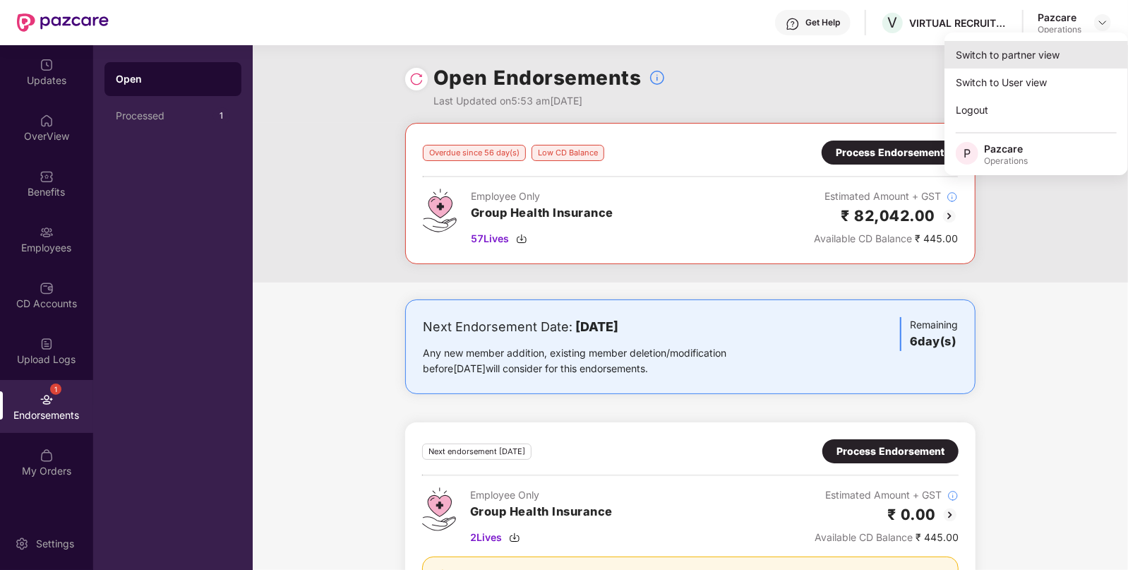
click at [1049, 50] on div "Switch to partner view" at bounding box center [1037, 55] width 184 height 28
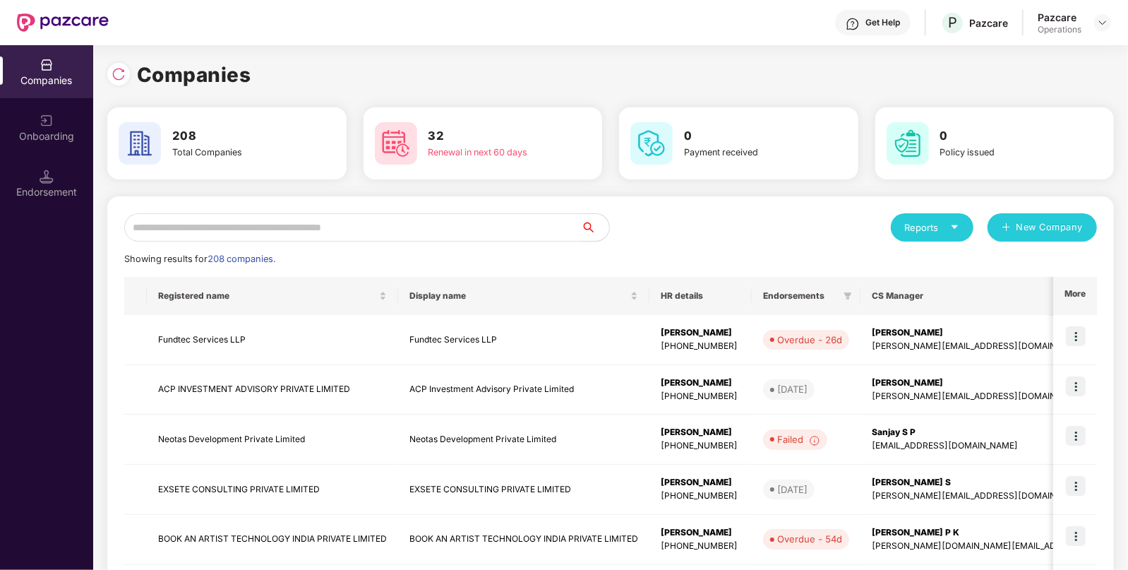
click at [537, 229] on input "text" at bounding box center [352, 227] width 457 height 28
paste input "**********"
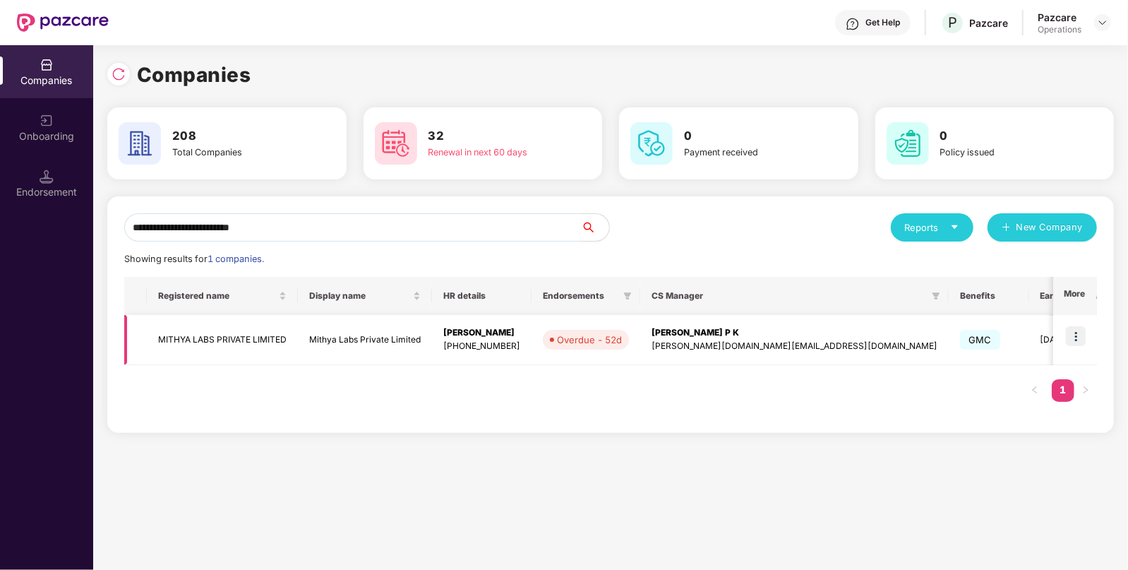
type input "**********"
click at [1081, 328] on img at bounding box center [1076, 336] width 20 height 20
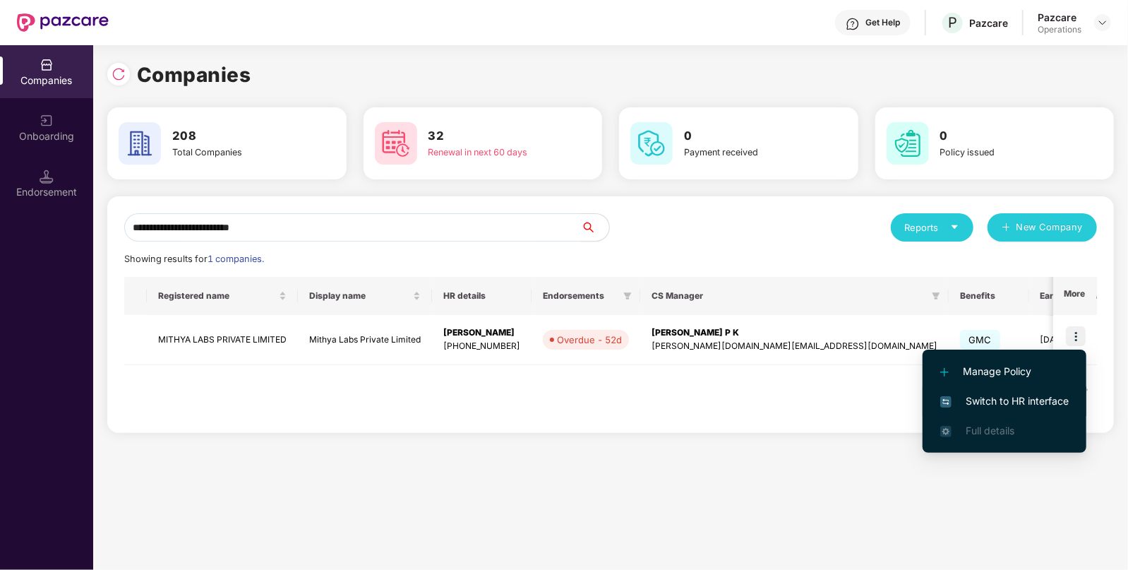
click at [1021, 399] on span "Switch to HR interface" at bounding box center [1004, 401] width 129 height 16
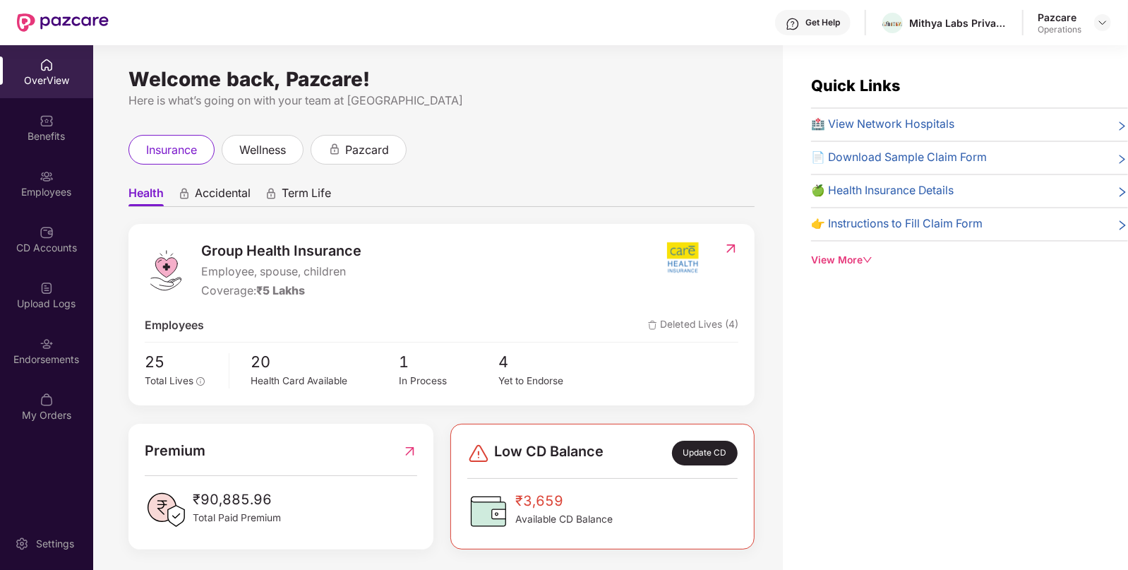
click at [68, 360] on div "Endorsements" at bounding box center [46, 359] width 93 height 14
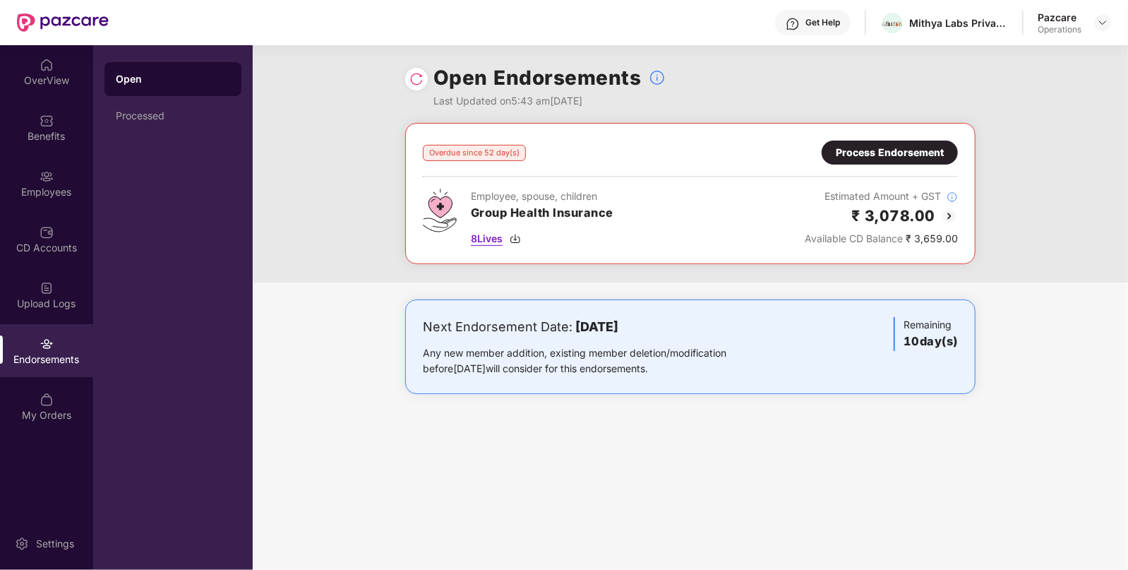
click at [490, 244] on span "8 Lives" at bounding box center [487, 239] width 32 height 16
click at [937, 145] on div "Process Endorsement" at bounding box center [890, 153] width 108 height 16
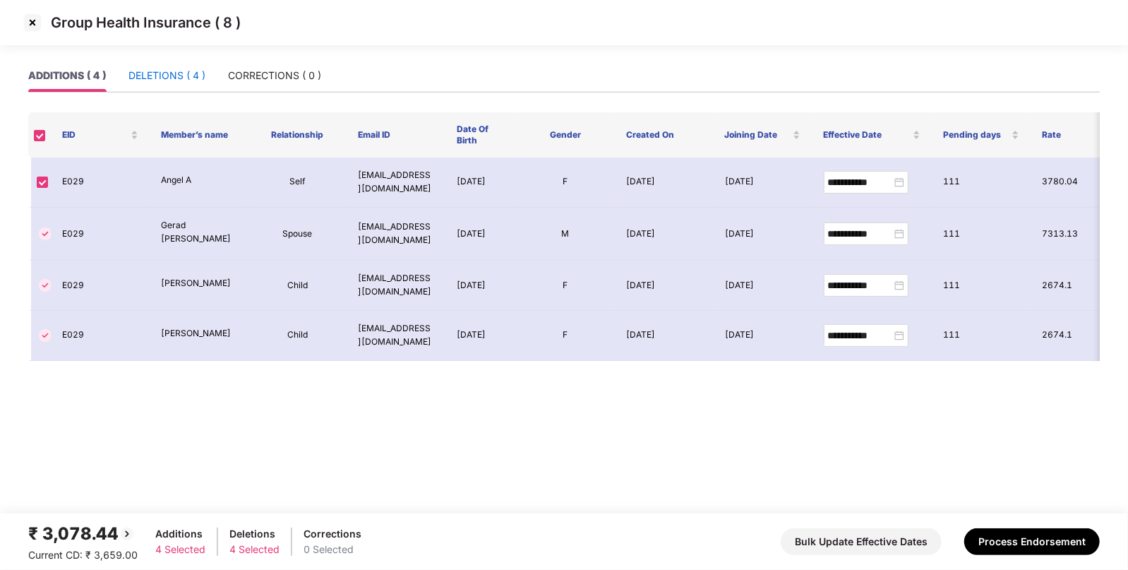
click at [177, 76] on div "DELETIONS ( 4 )" at bounding box center [167, 76] width 77 height 16
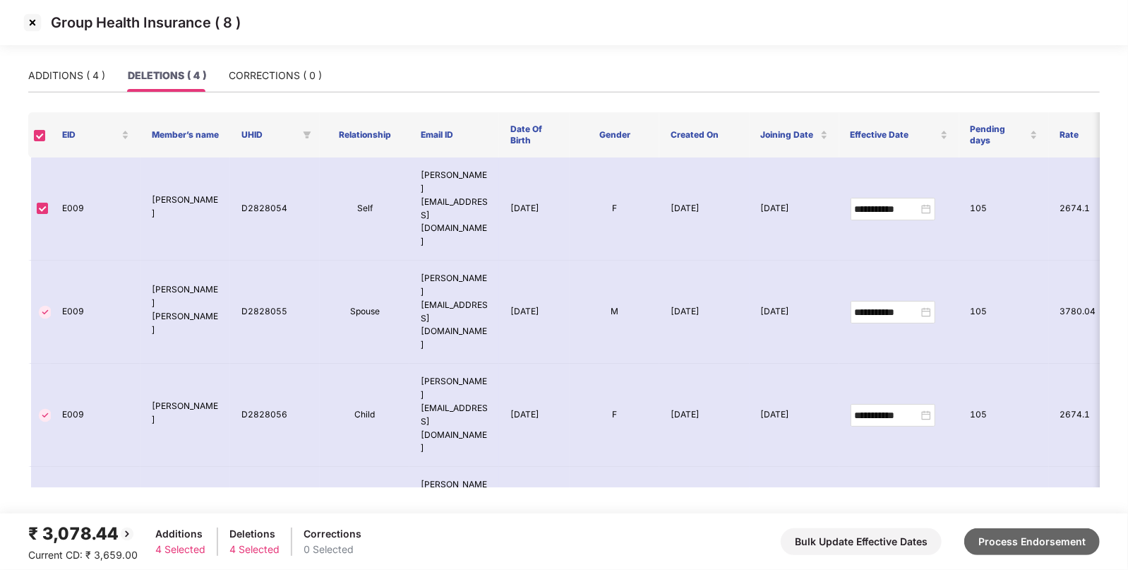
click at [1060, 537] on button "Process Endorsement" at bounding box center [1032, 541] width 136 height 27
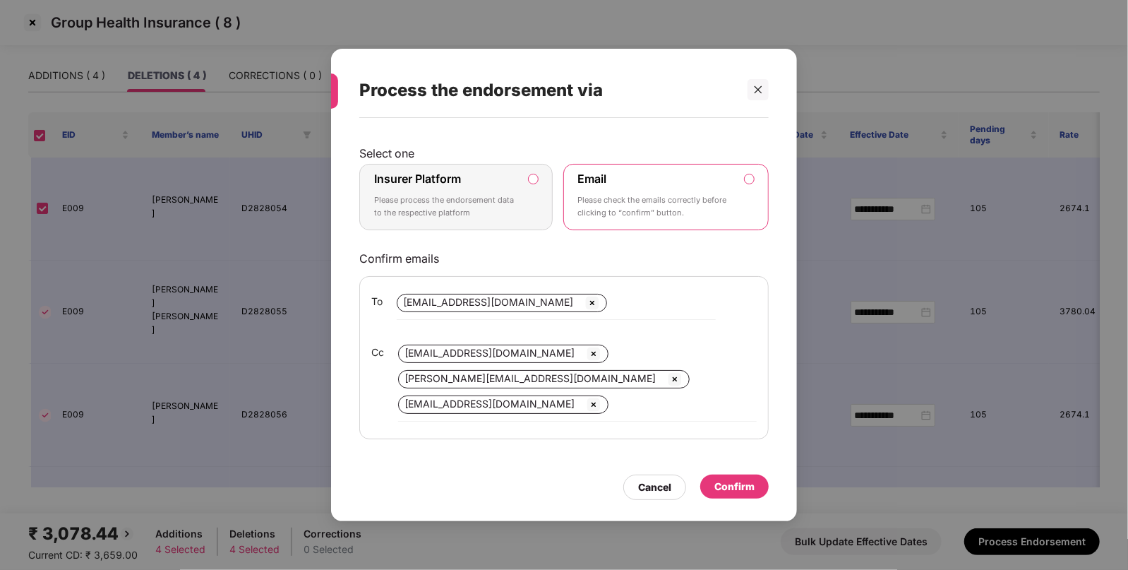
click at [512, 205] on p "Please process the endorsement data to the respective platform" at bounding box center [446, 206] width 144 height 25
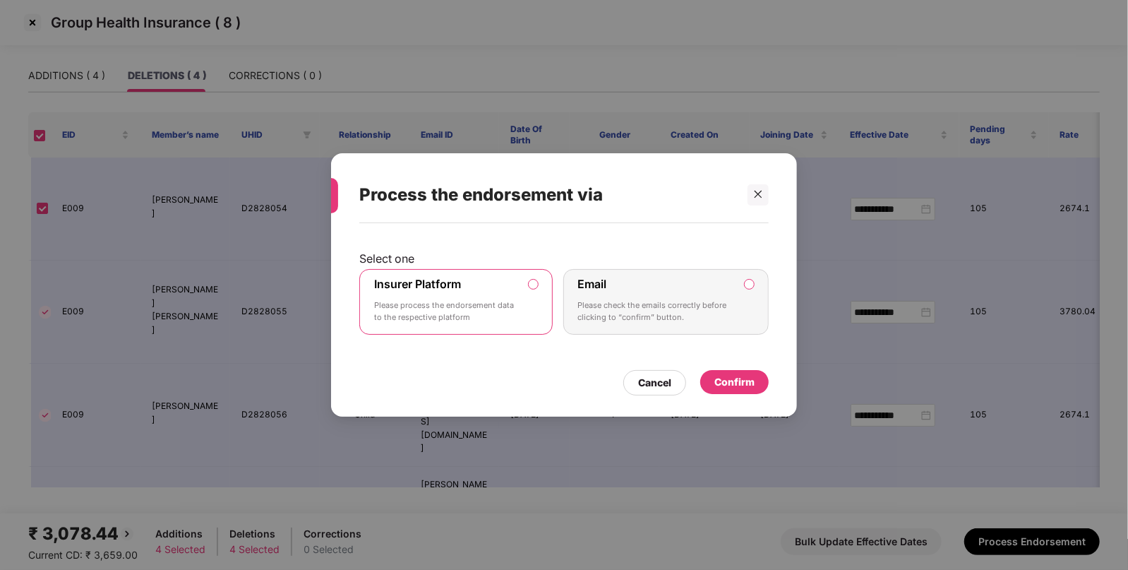
click at [741, 378] on div "Confirm" at bounding box center [735, 382] width 40 height 16
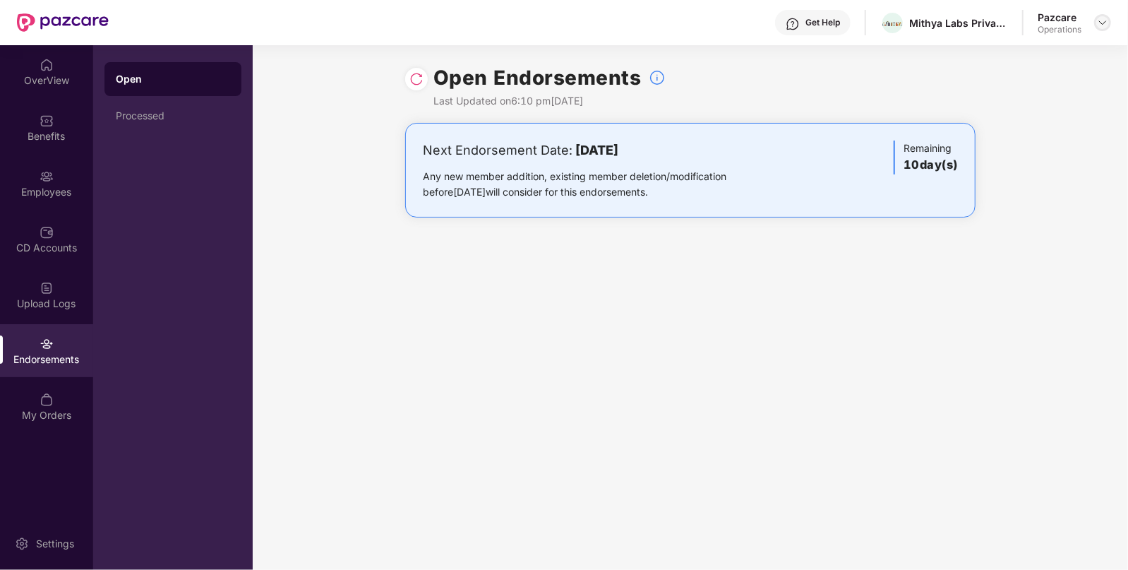
click at [1105, 25] on img at bounding box center [1102, 22] width 11 height 11
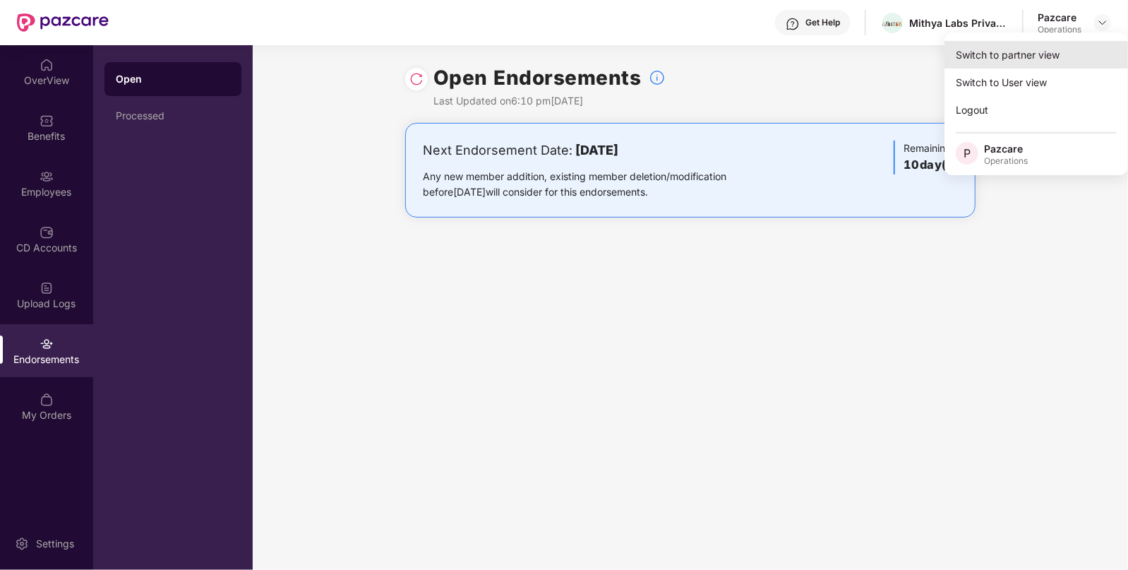
click at [1055, 55] on div "Switch to partner view" at bounding box center [1037, 55] width 184 height 28
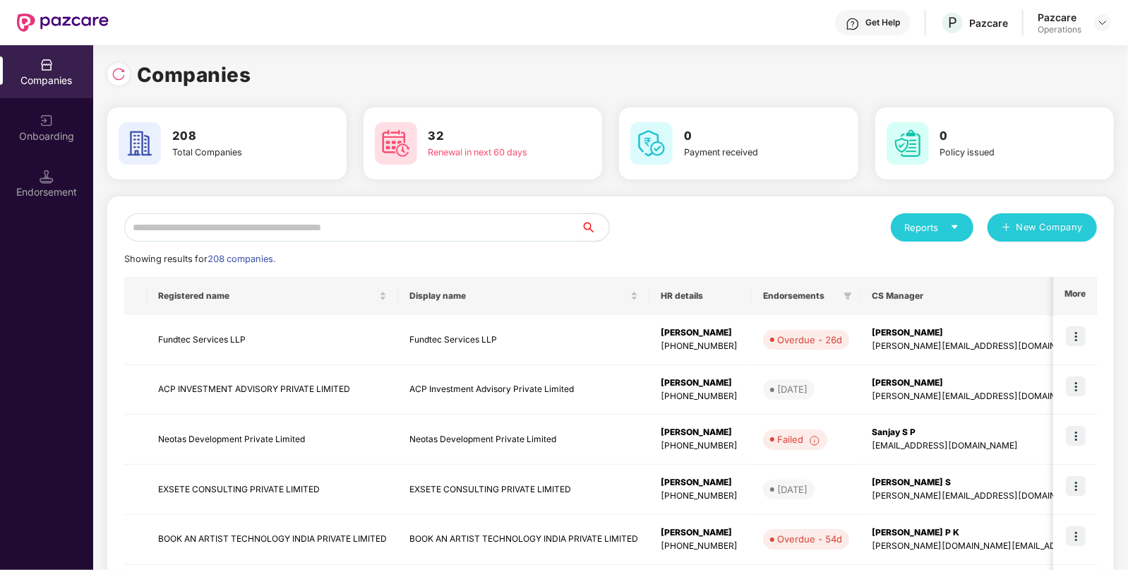
drag, startPoint x: 537, startPoint y: 228, endPoint x: 547, endPoint y: 232, distance: 11.4
click at [537, 227] on input "text" at bounding box center [352, 227] width 457 height 28
paste input "**********"
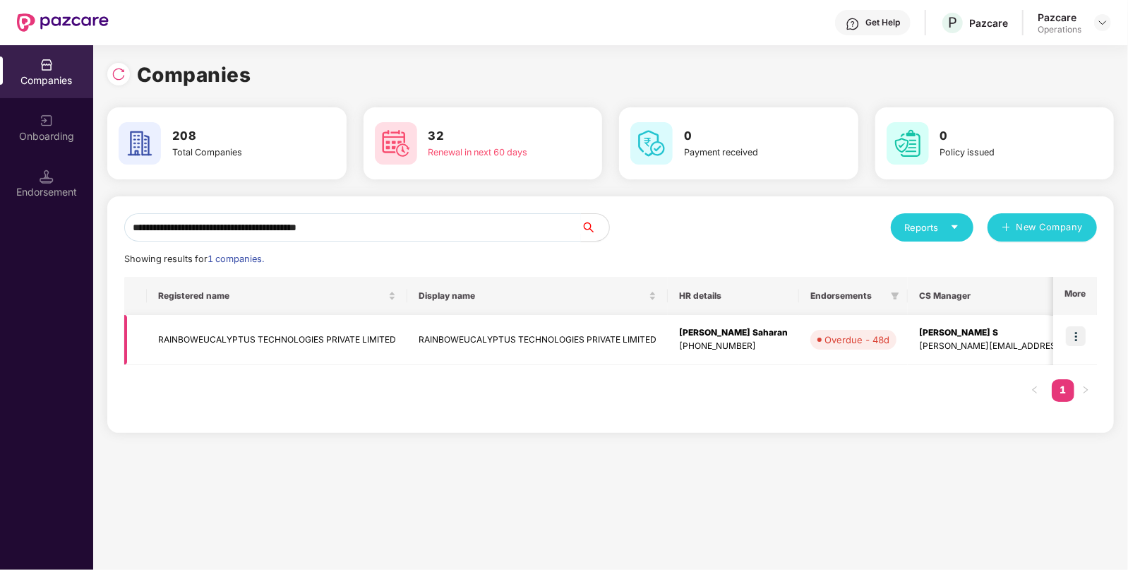
type input "**********"
click at [1087, 342] on td at bounding box center [1075, 340] width 44 height 50
click at [1077, 339] on img at bounding box center [1076, 336] width 20 height 20
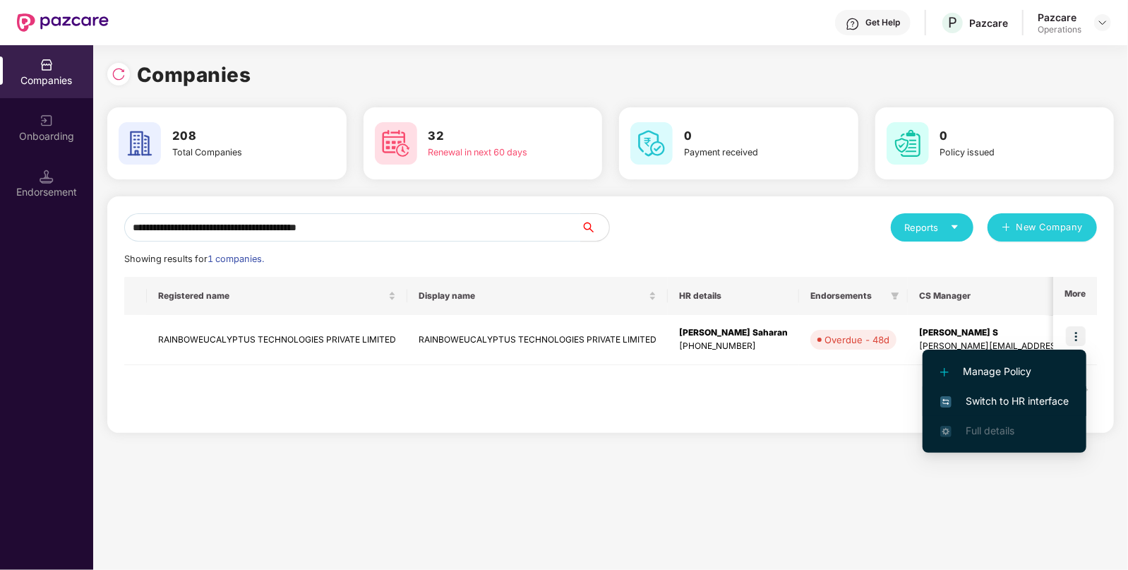
click at [1072, 398] on li "Switch to HR interface" at bounding box center [1005, 401] width 164 height 30
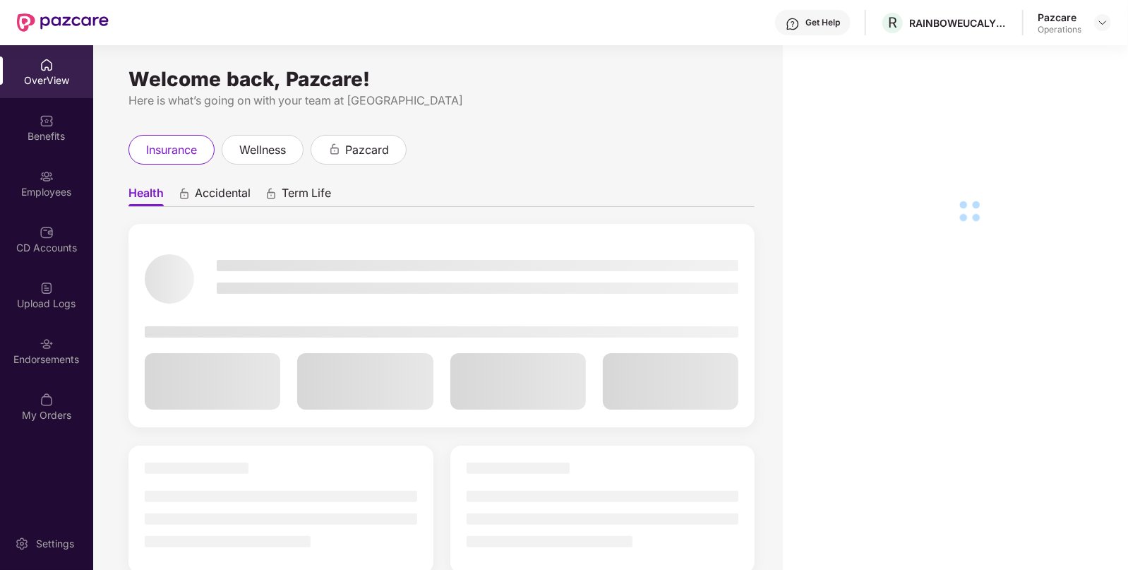
click at [64, 364] on div "Endorsements" at bounding box center [46, 359] width 93 height 14
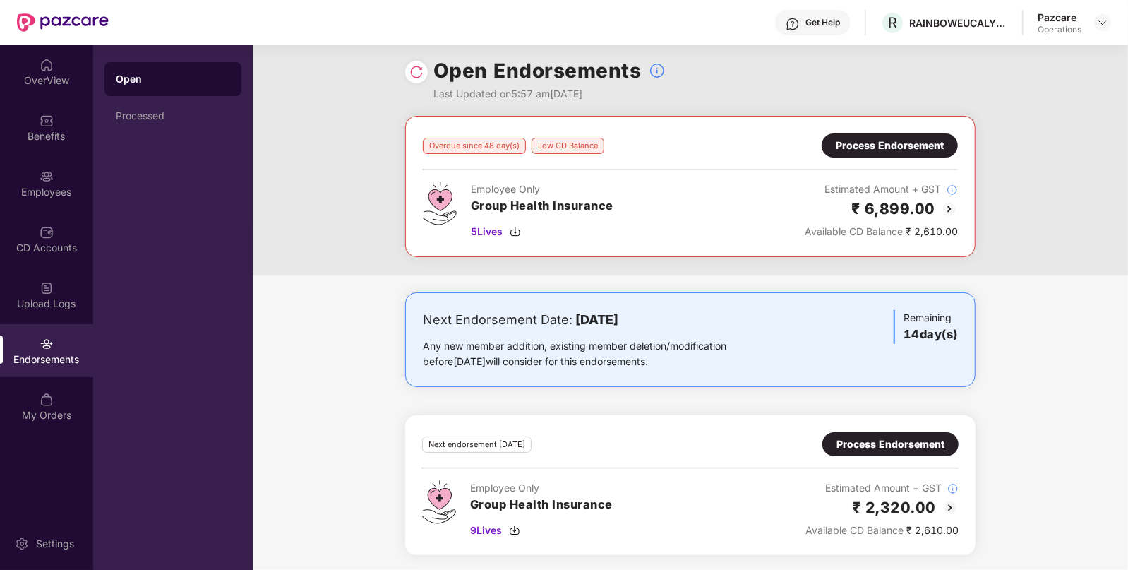
click at [865, 143] on div "Process Endorsement" at bounding box center [890, 146] width 108 height 16
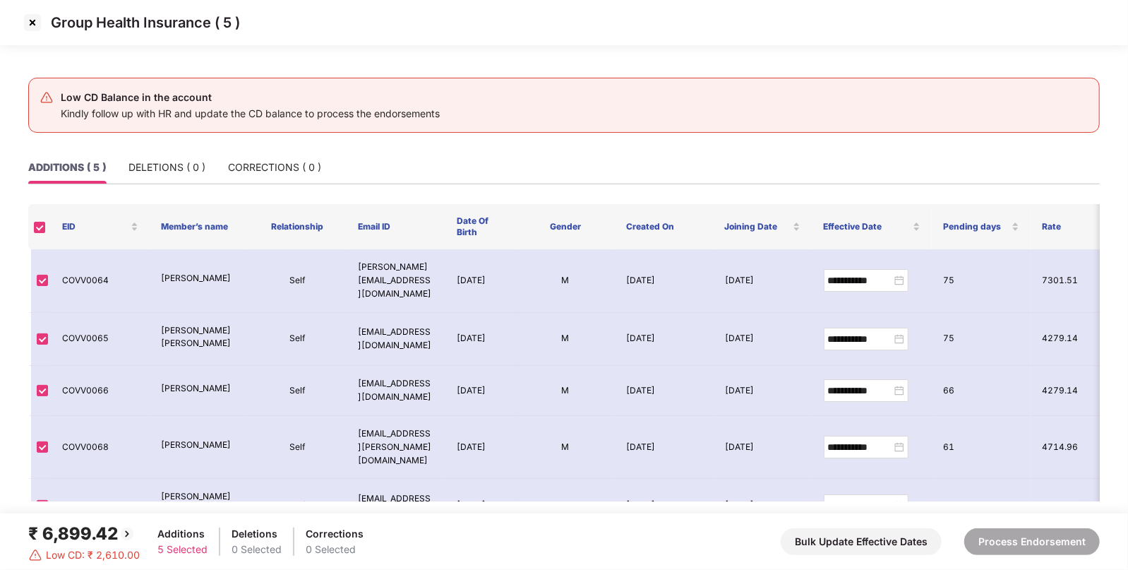
click at [29, 25] on img at bounding box center [32, 22] width 23 height 23
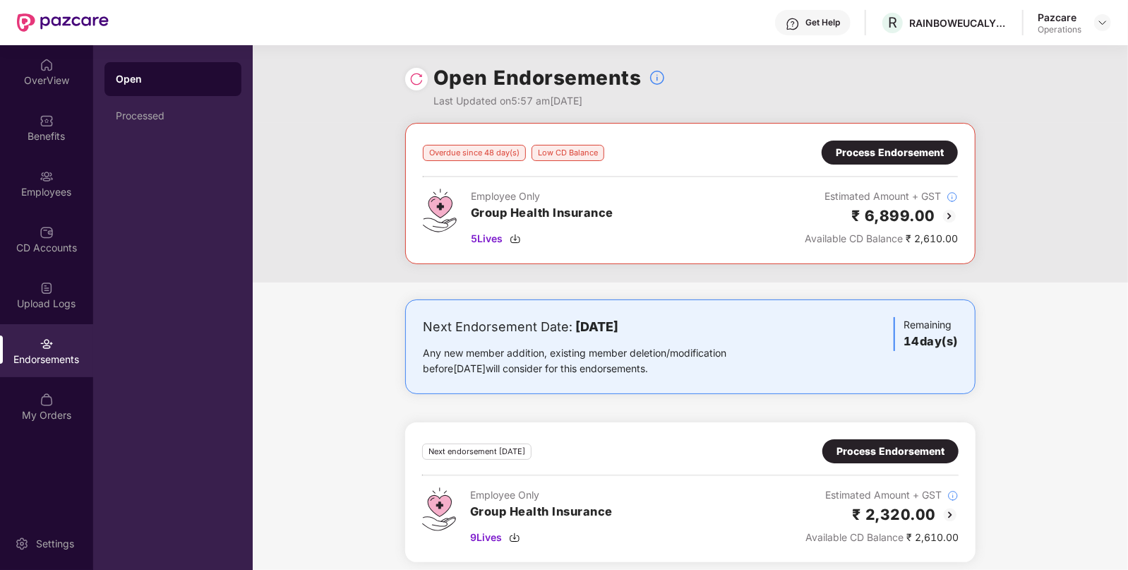
click at [879, 148] on div "Process Endorsement" at bounding box center [890, 153] width 108 height 16
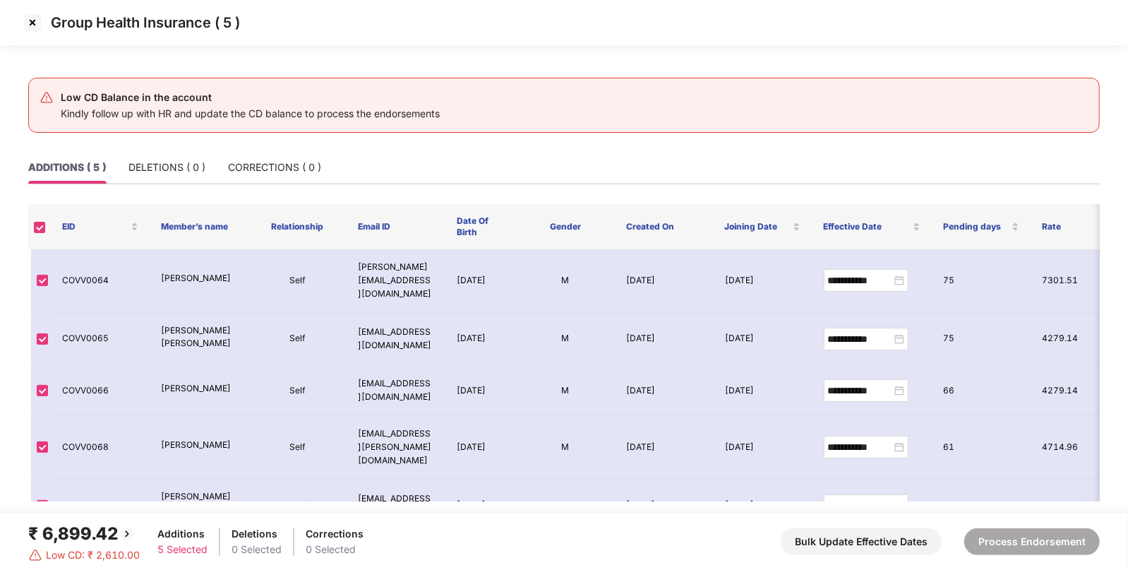
click at [30, 21] on img at bounding box center [32, 22] width 23 height 23
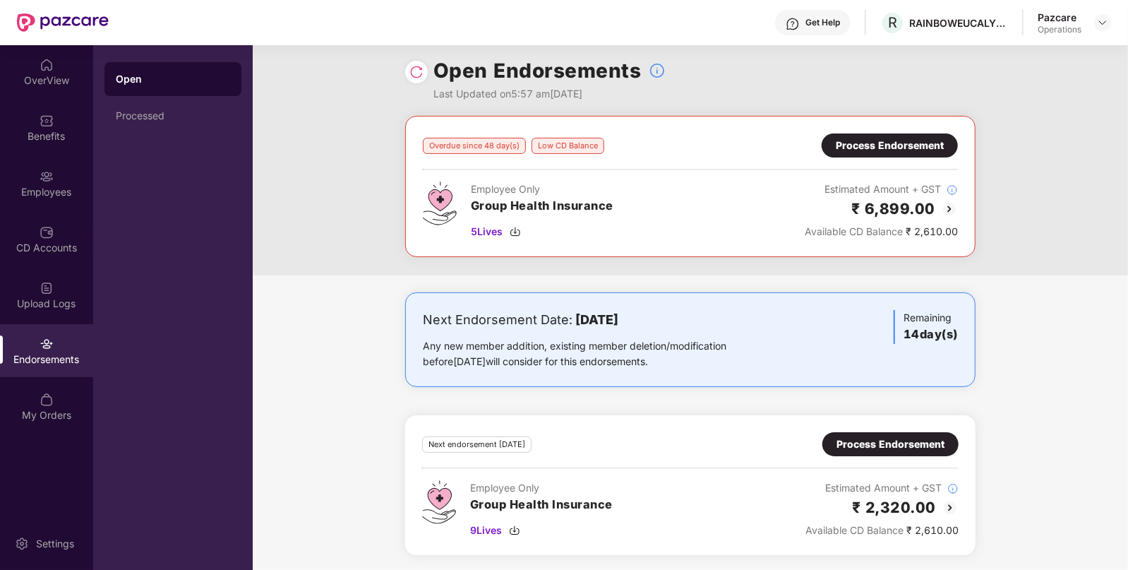
scroll to position [0, 0]
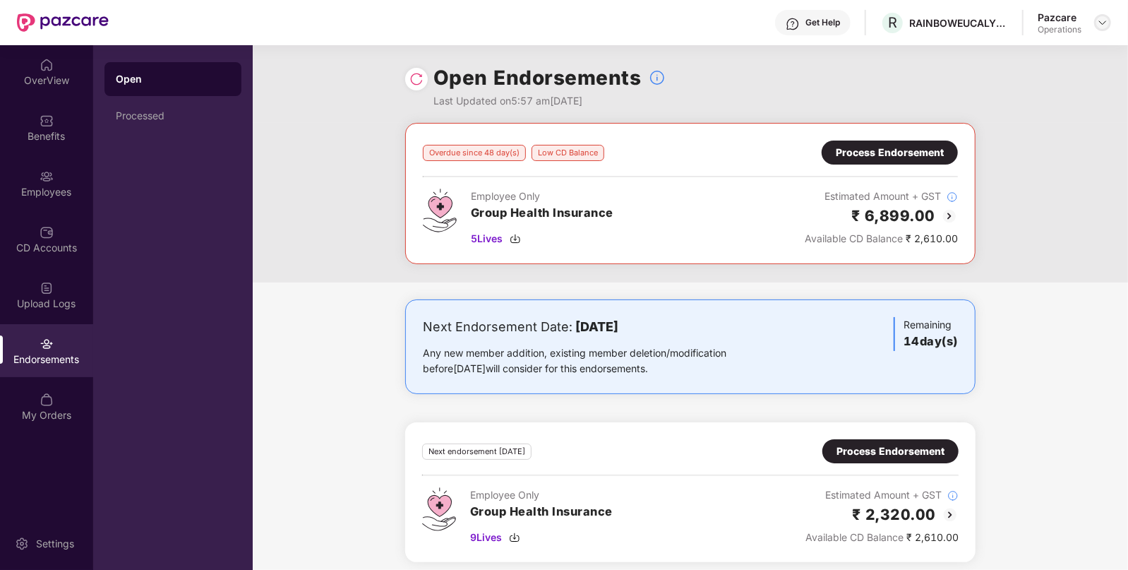
click at [1101, 28] on img at bounding box center [1102, 22] width 11 height 11
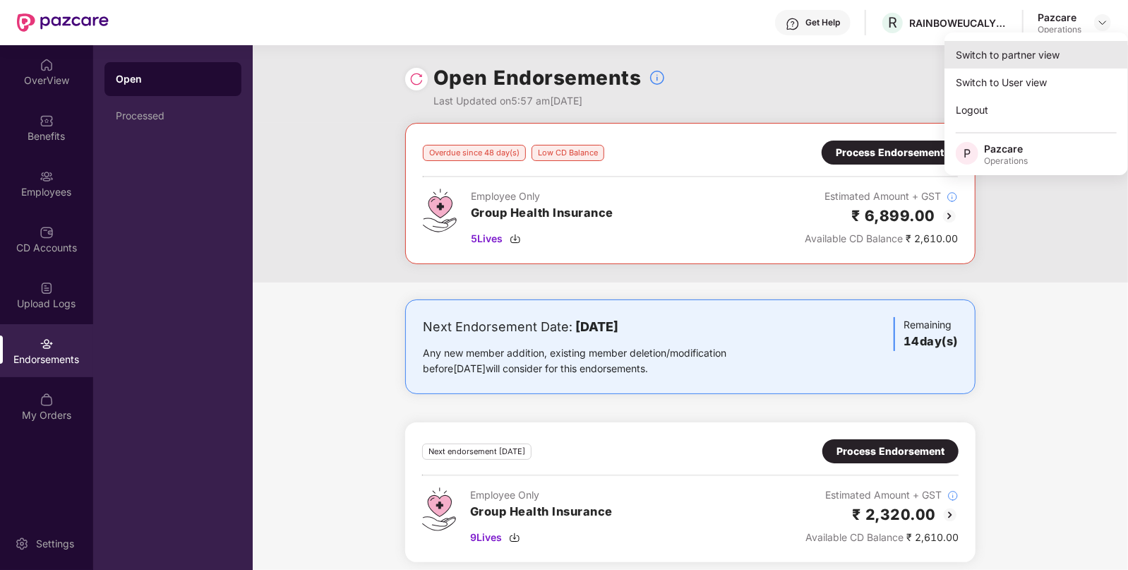
click at [1057, 54] on div "Switch to partner view" at bounding box center [1037, 55] width 184 height 28
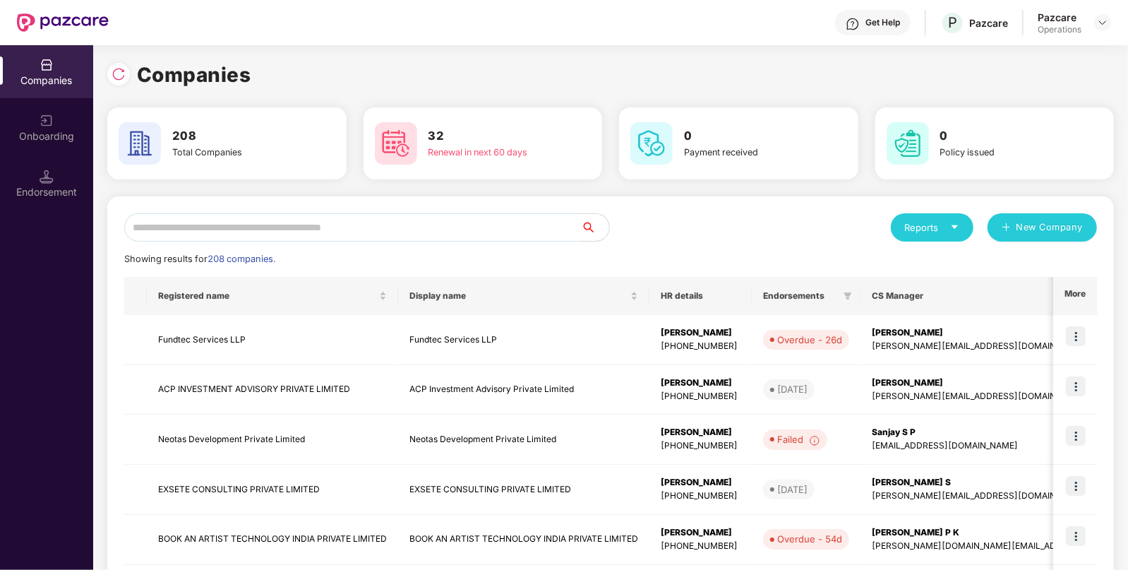
click at [526, 226] on input "text" at bounding box center [352, 227] width 457 height 28
paste input "**********"
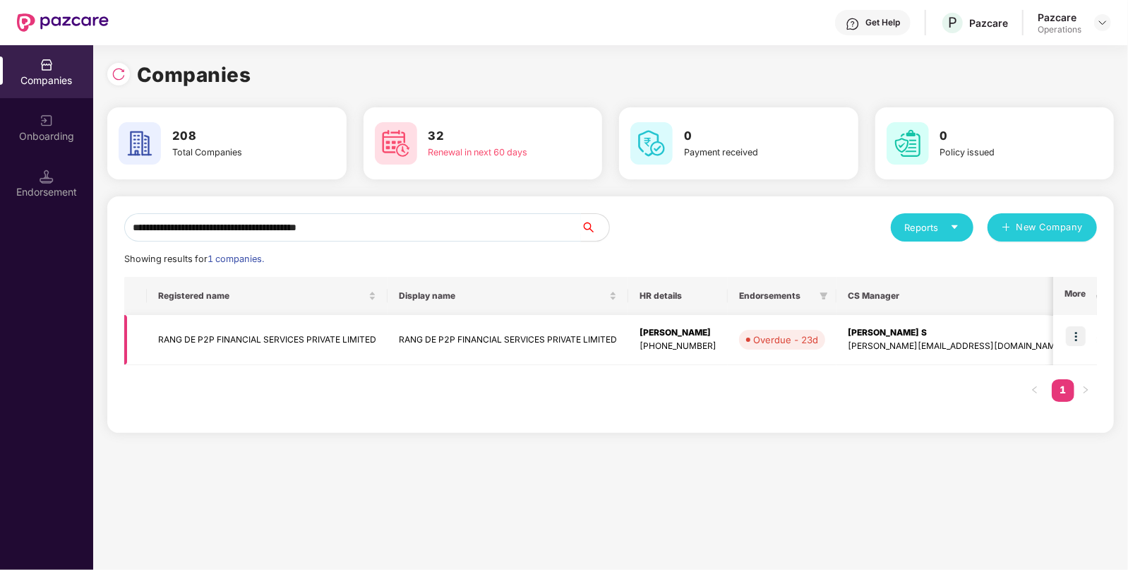
type input "**********"
click at [1086, 340] on img at bounding box center [1076, 336] width 20 height 20
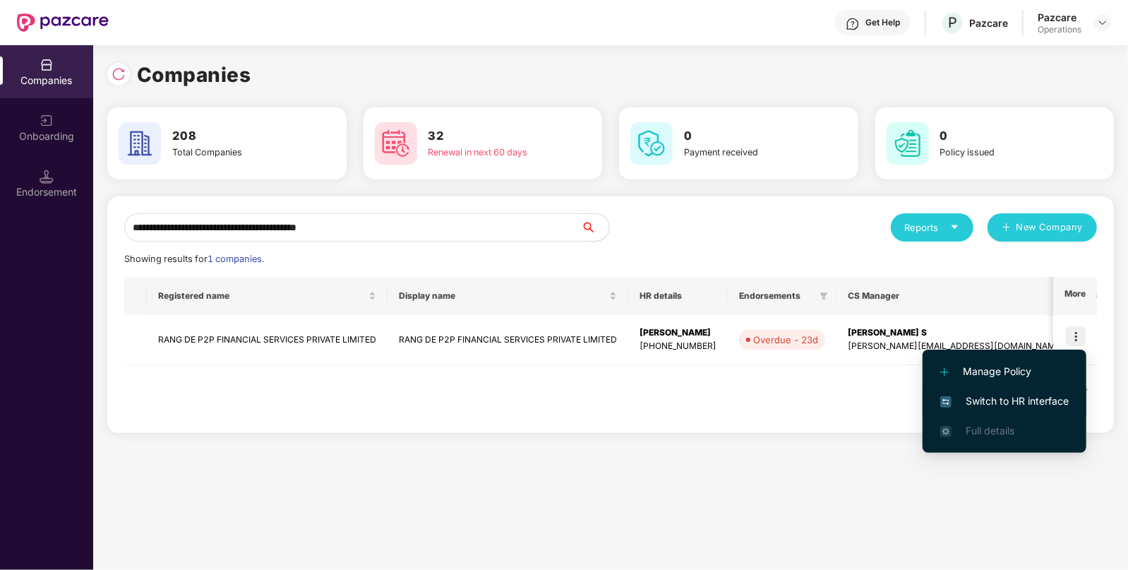
click at [1024, 398] on span "Switch to HR interface" at bounding box center [1004, 401] width 129 height 16
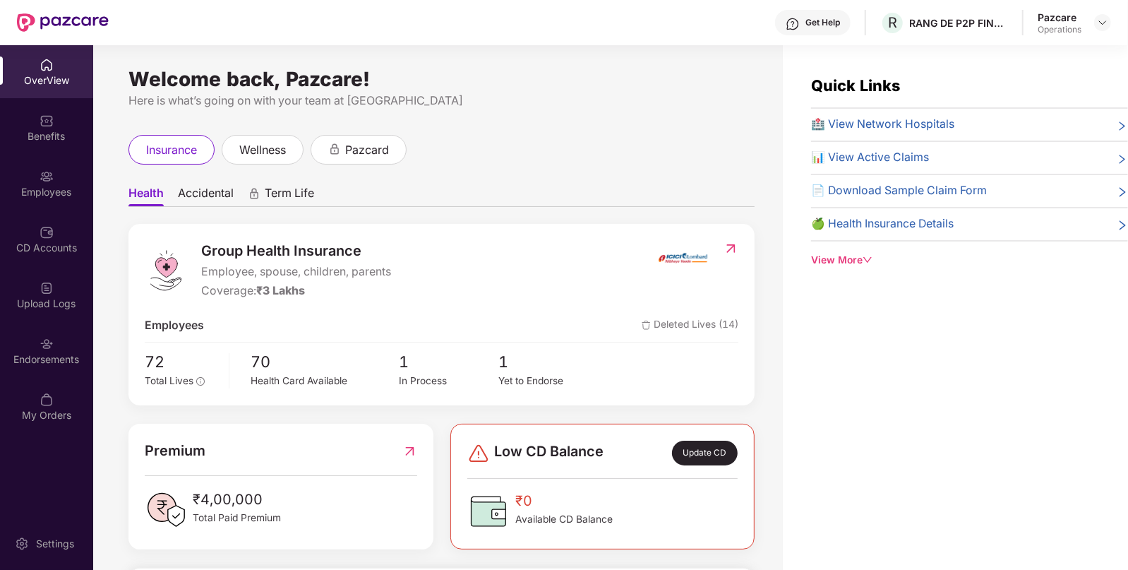
click at [62, 366] on div "Endorsements" at bounding box center [46, 359] width 93 height 14
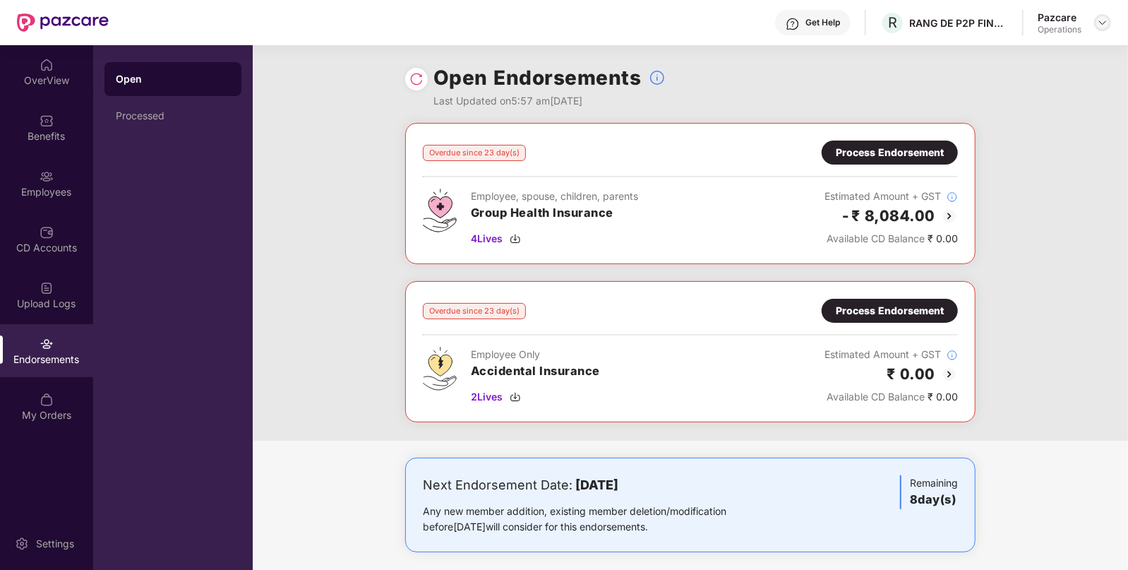
click at [1108, 20] on div at bounding box center [1102, 22] width 17 height 17
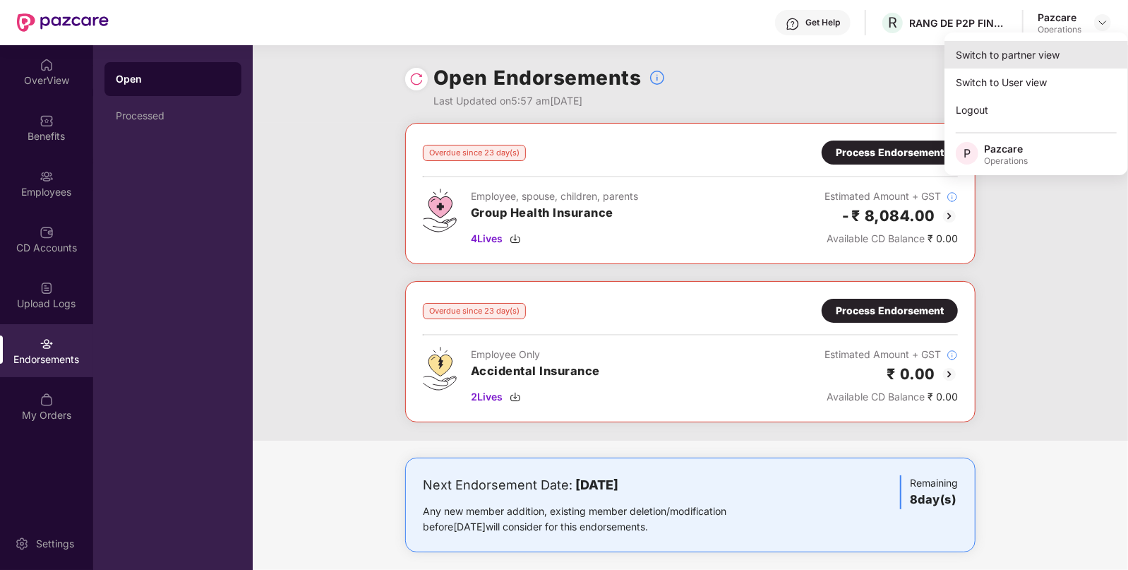
click at [1055, 50] on div "Switch to partner view" at bounding box center [1037, 55] width 184 height 28
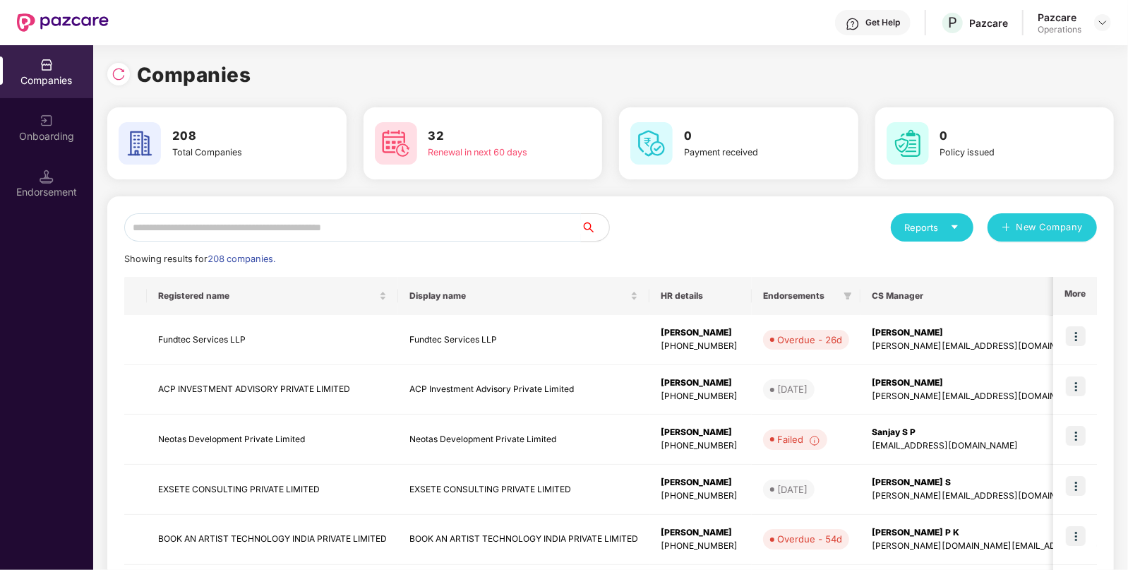
click at [466, 235] on input "text" at bounding box center [352, 227] width 457 height 28
paste input "**********"
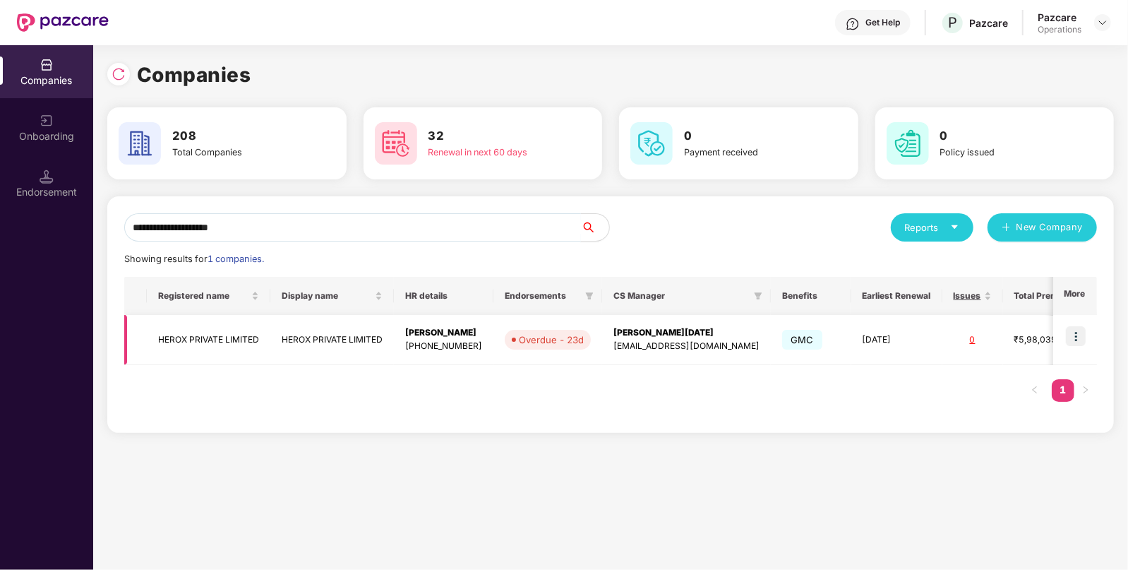
type input "**********"
click at [1076, 346] on td at bounding box center [1075, 340] width 44 height 50
click at [1076, 344] on img at bounding box center [1076, 336] width 20 height 20
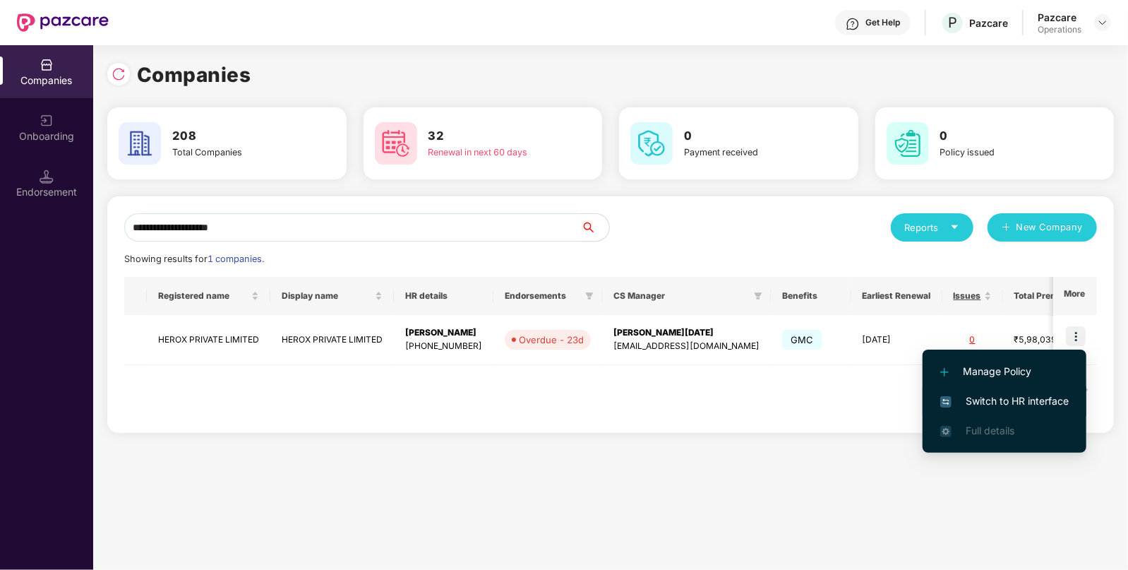
click at [1019, 394] on span "Switch to HR interface" at bounding box center [1004, 401] width 129 height 16
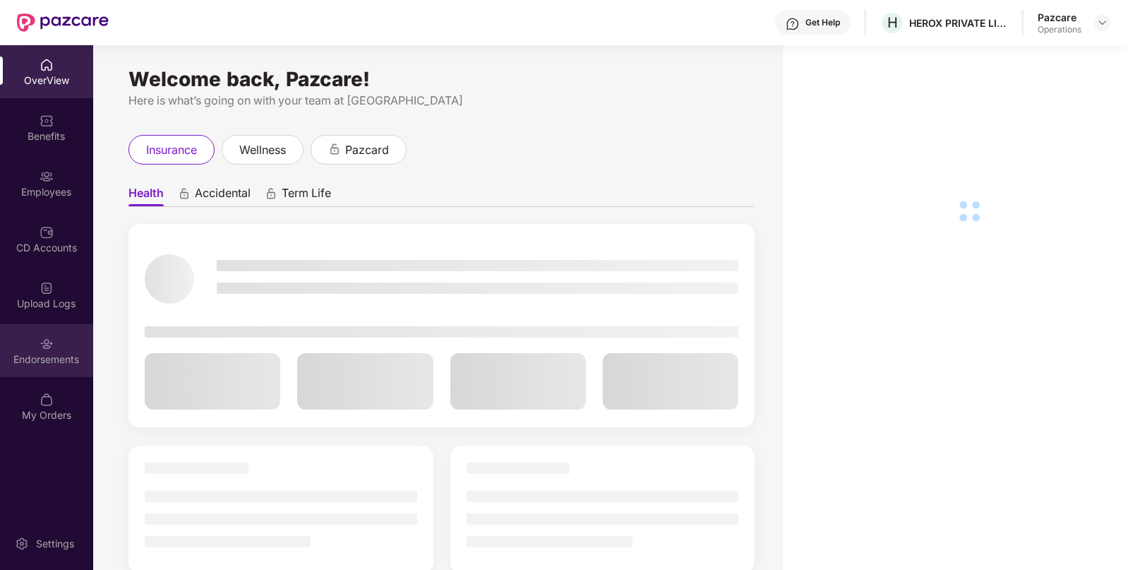
click at [18, 342] on div "Endorsements" at bounding box center [46, 350] width 93 height 53
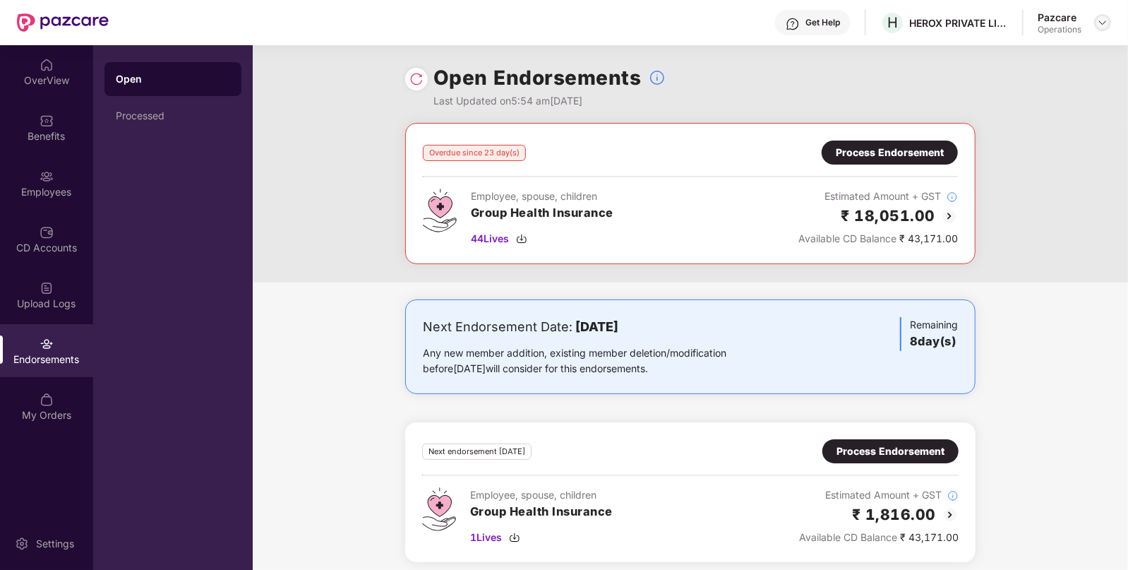
click at [1103, 18] on img at bounding box center [1102, 22] width 11 height 11
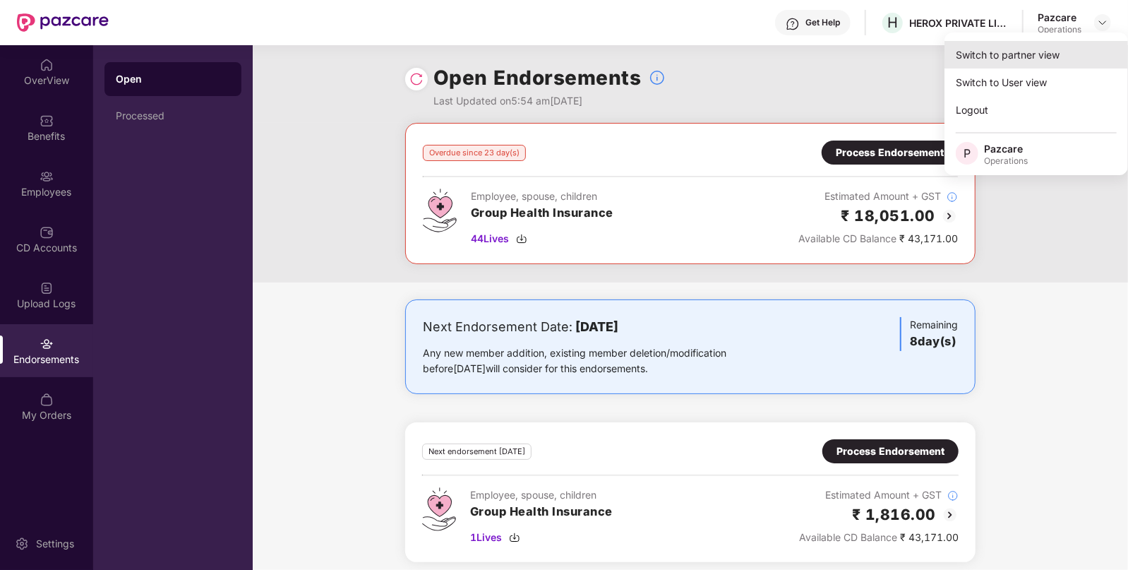
click at [1027, 60] on div "Switch to partner view" at bounding box center [1037, 55] width 184 height 28
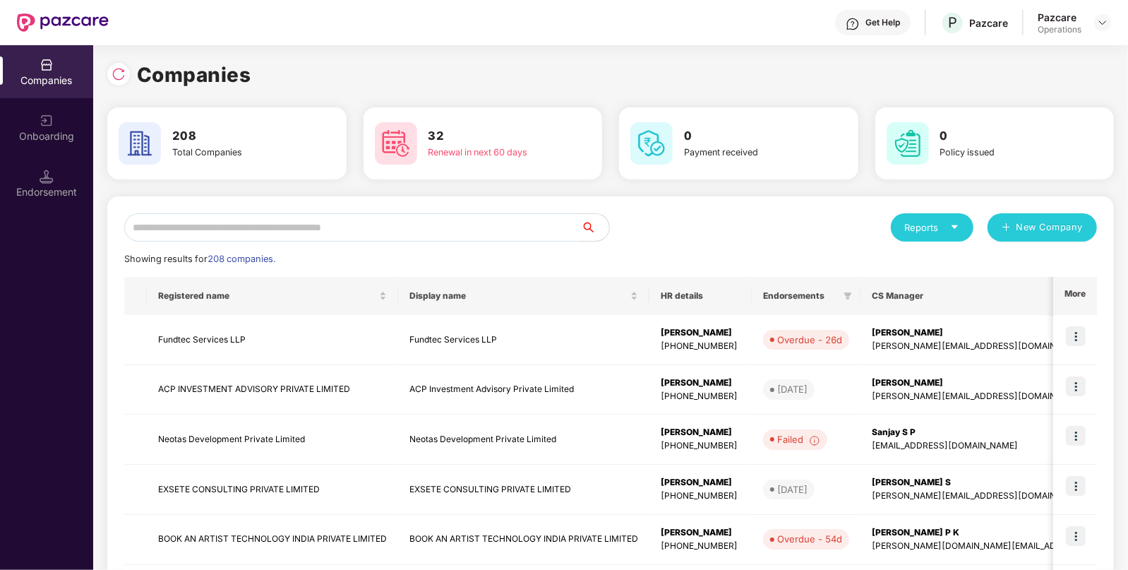
click at [532, 229] on input "text" at bounding box center [352, 227] width 457 height 28
paste input "****"
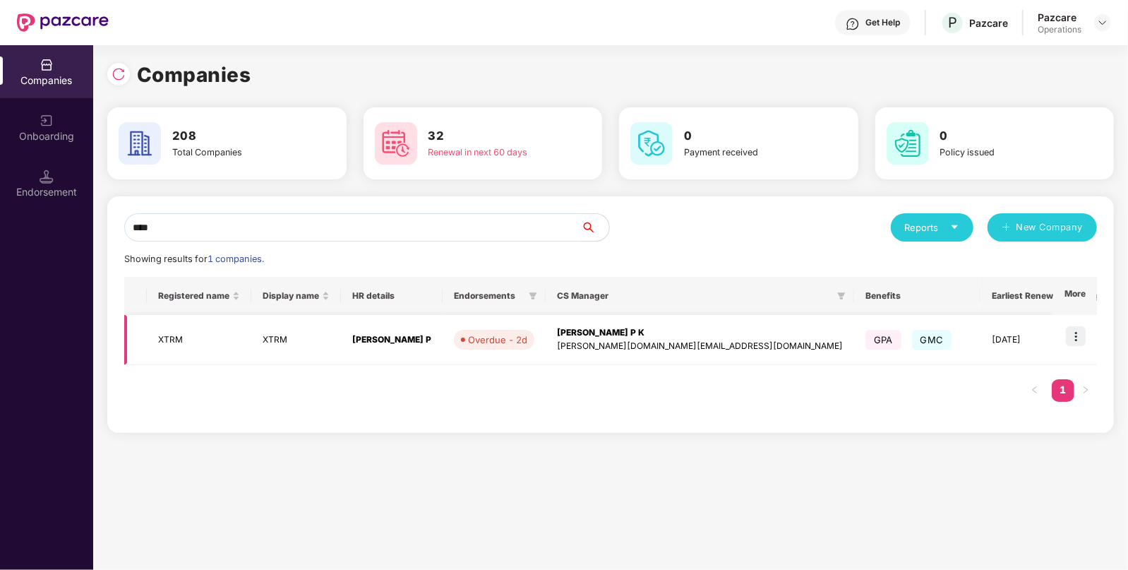
type input "****"
click at [1060, 341] on td at bounding box center [1075, 340] width 44 height 50
click at [1078, 333] on img at bounding box center [1076, 336] width 20 height 20
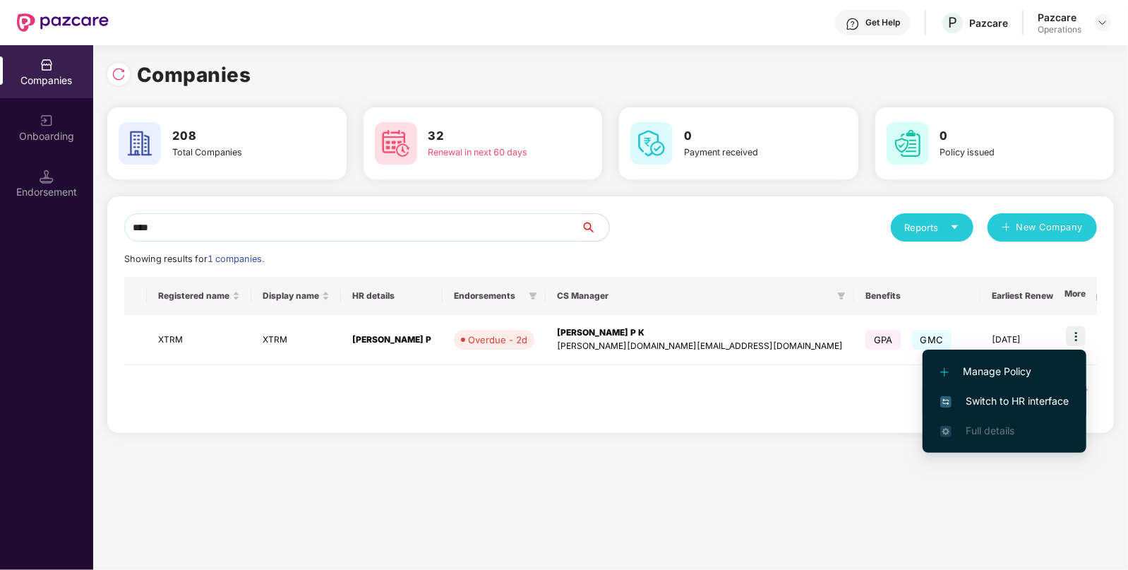
click at [1012, 397] on span "Switch to HR interface" at bounding box center [1004, 401] width 129 height 16
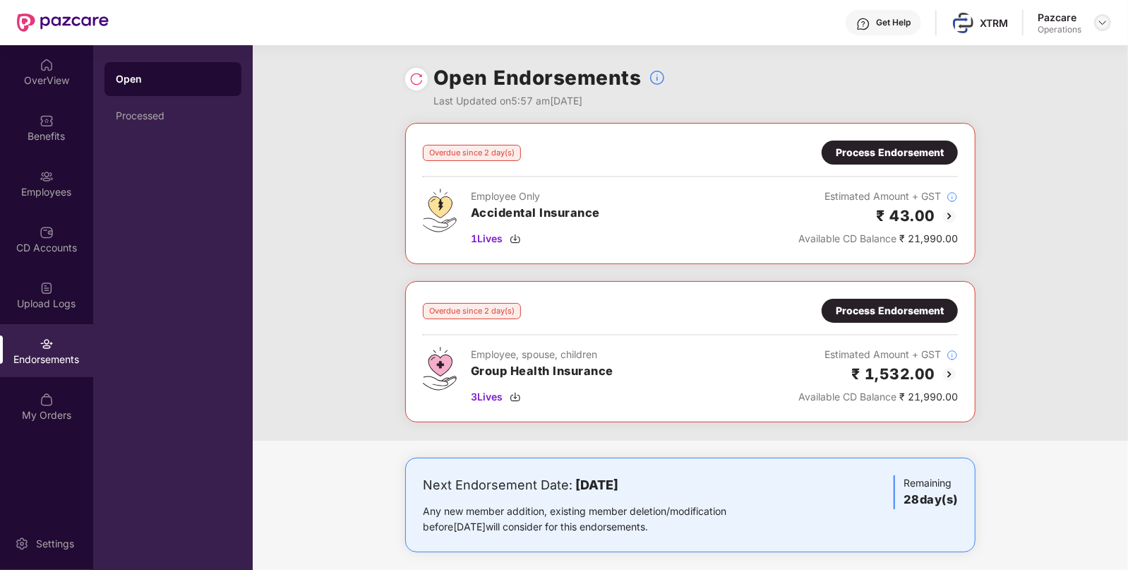
click at [1105, 30] on div at bounding box center [1102, 22] width 17 height 17
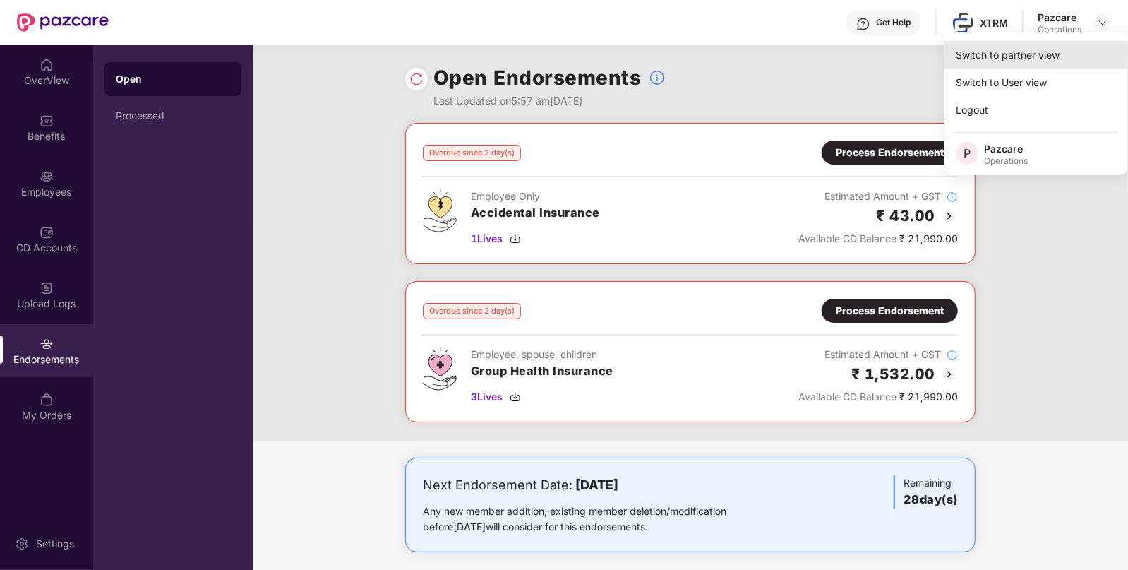
click at [1068, 42] on div "Switch to partner view" at bounding box center [1037, 55] width 184 height 28
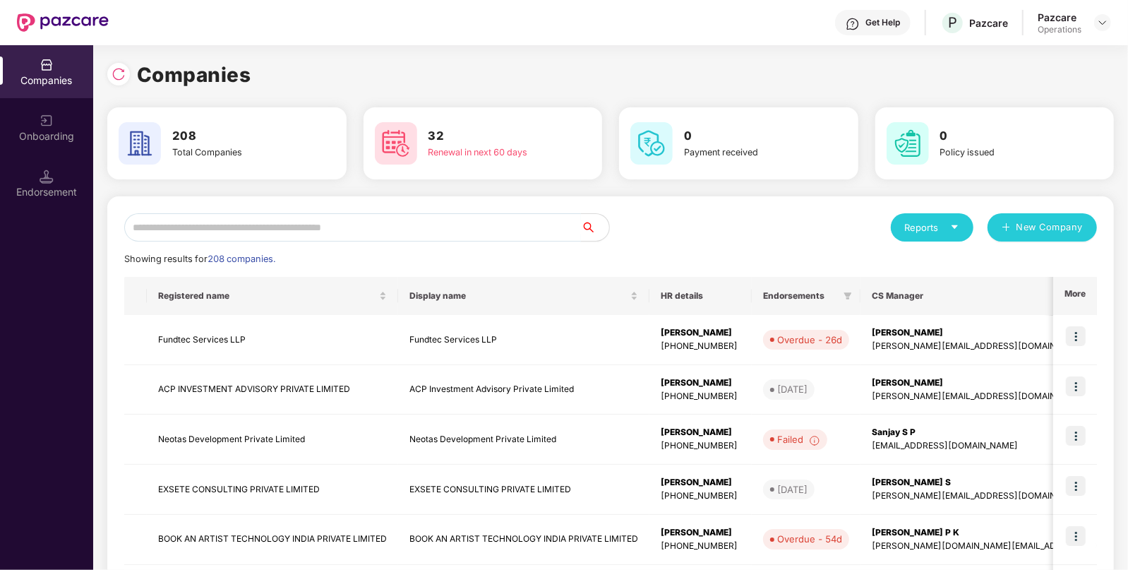
click at [533, 225] on input "text" at bounding box center [352, 227] width 457 height 28
paste input "**********"
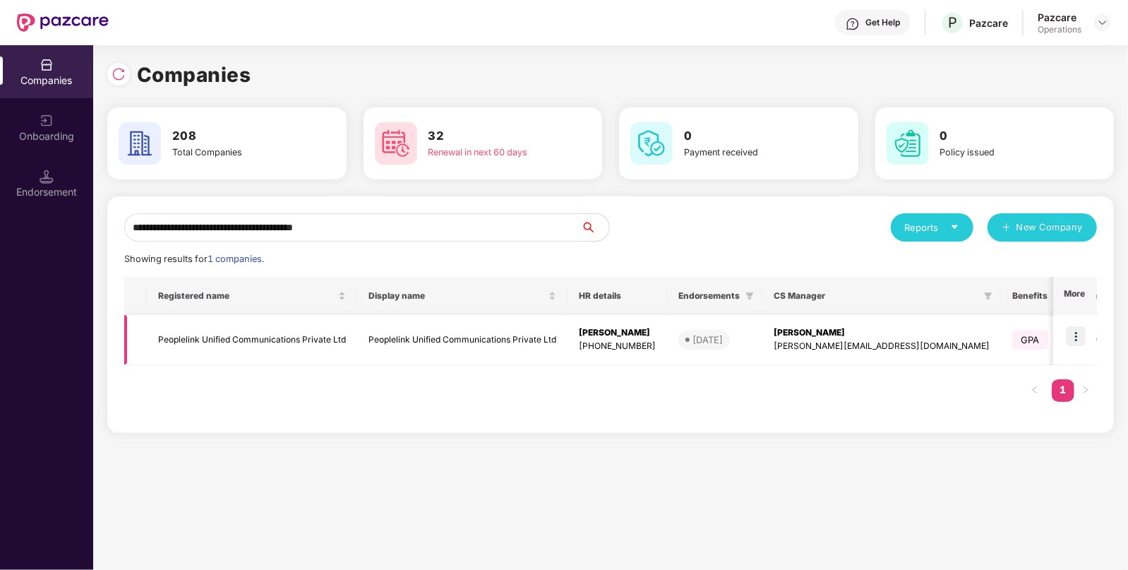
type input "**********"
click at [1072, 332] on img at bounding box center [1076, 336] width 20 height 20
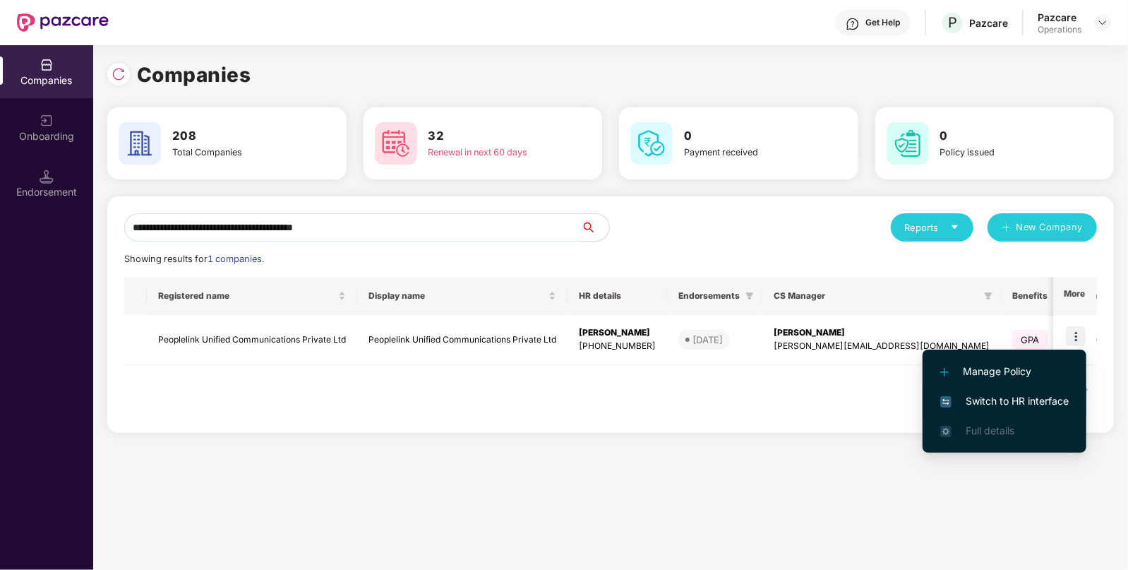
click at [1014, 391] on li "Switch to HR interface" at bounding box center [1005, 401] width 164 height 30
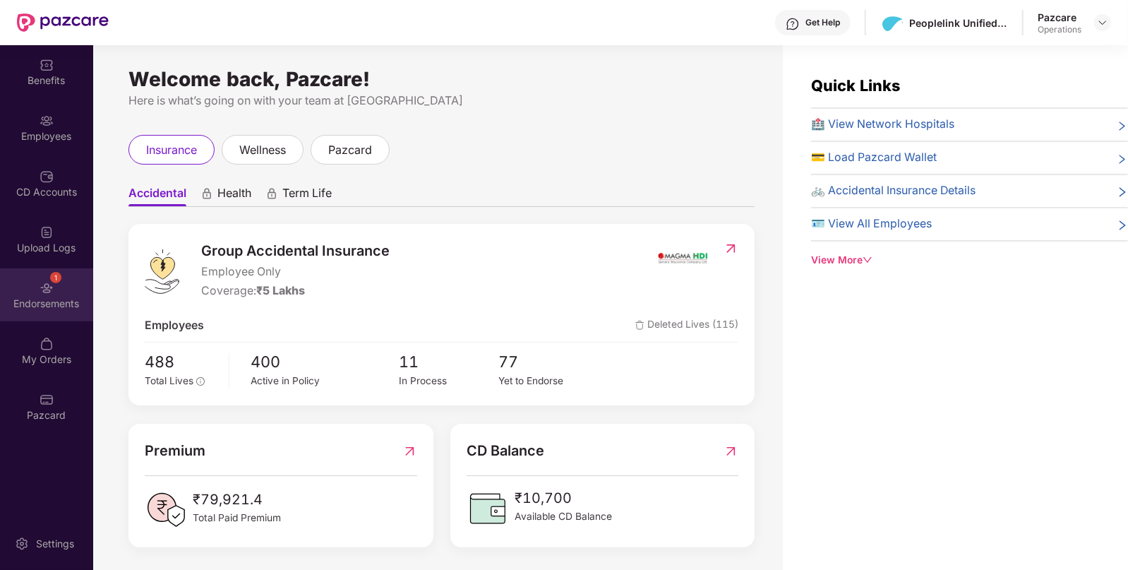
click at [54, 297] on div "Endorsements" at bounding box center [46, 304] width 93 height 14
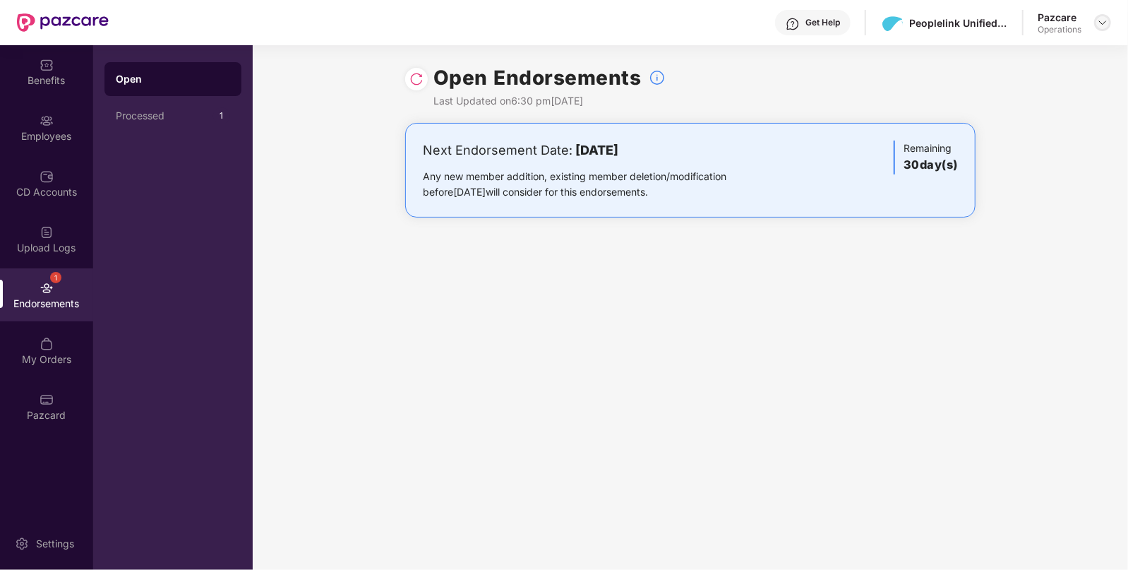
click at [1097, 21] on img at bounding box center [1102, 22] width 11 height 11
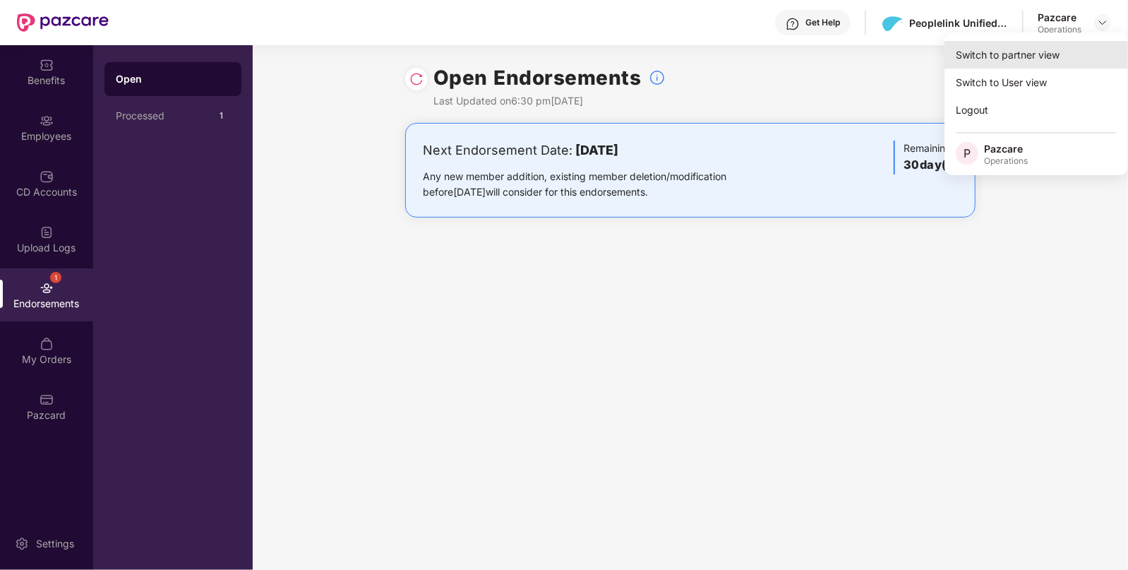
click at [1012, 45] on div "Switch to partner view" at bounding box center [1037, 55] width 184 height 28
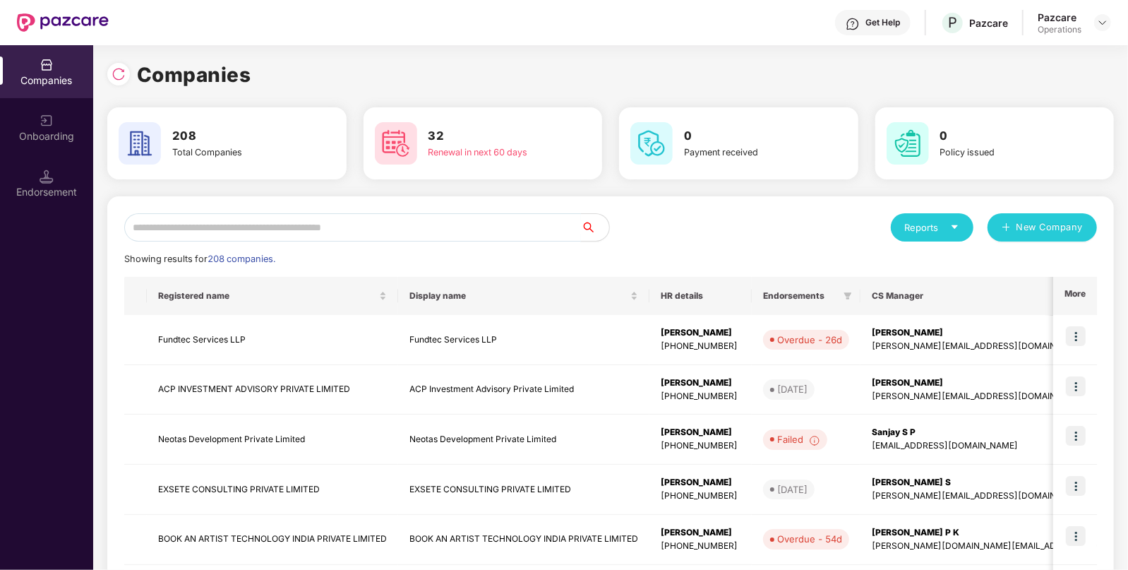
paste input "**********"
click at [534, 216] on input "**********" at bounding box center [352, 227] width 457 height 28
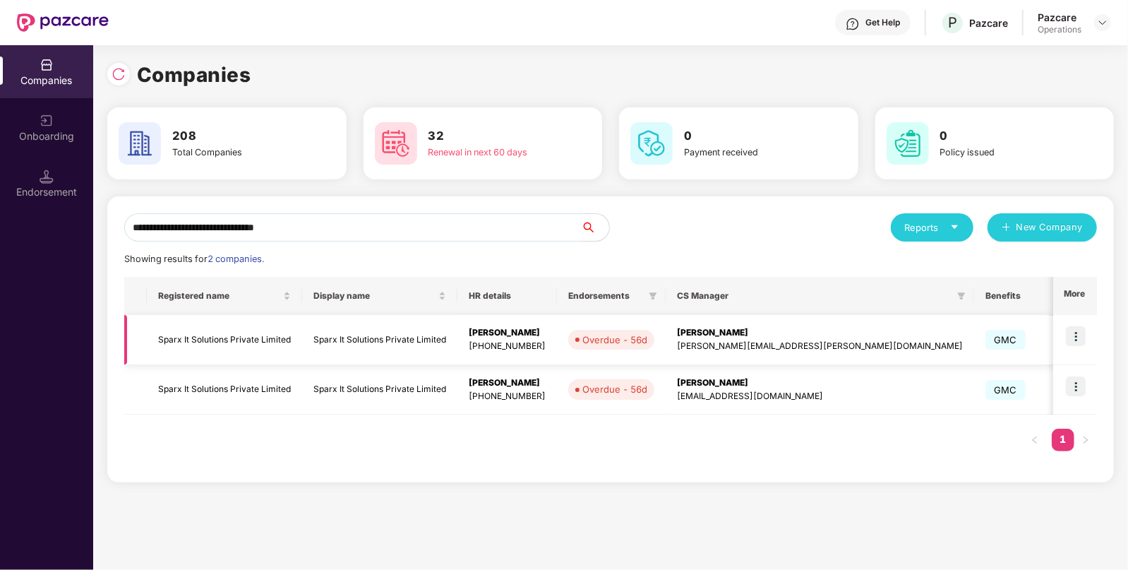
type input "**********"
click at [1091, 338] on td at bounding box center [1075, 340] width 44 height 50
click at [1078, 338] on img at bounding box center [1076, 336] width 20 height 20
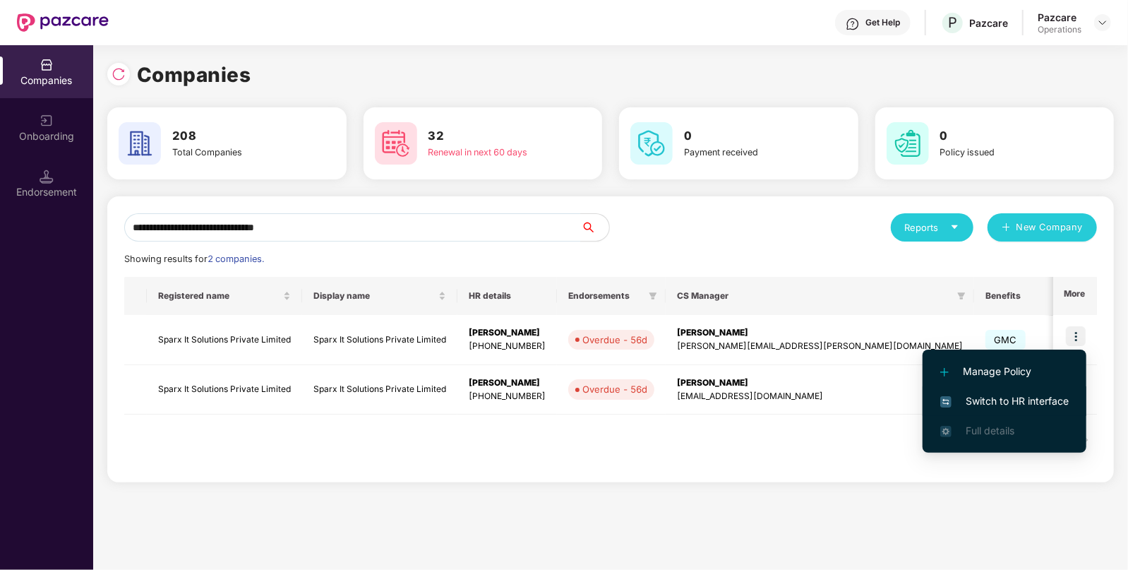
click at [1031, 412] on li "Switch to HR interface" at bounding box center [1005, 401] width 164 height 30
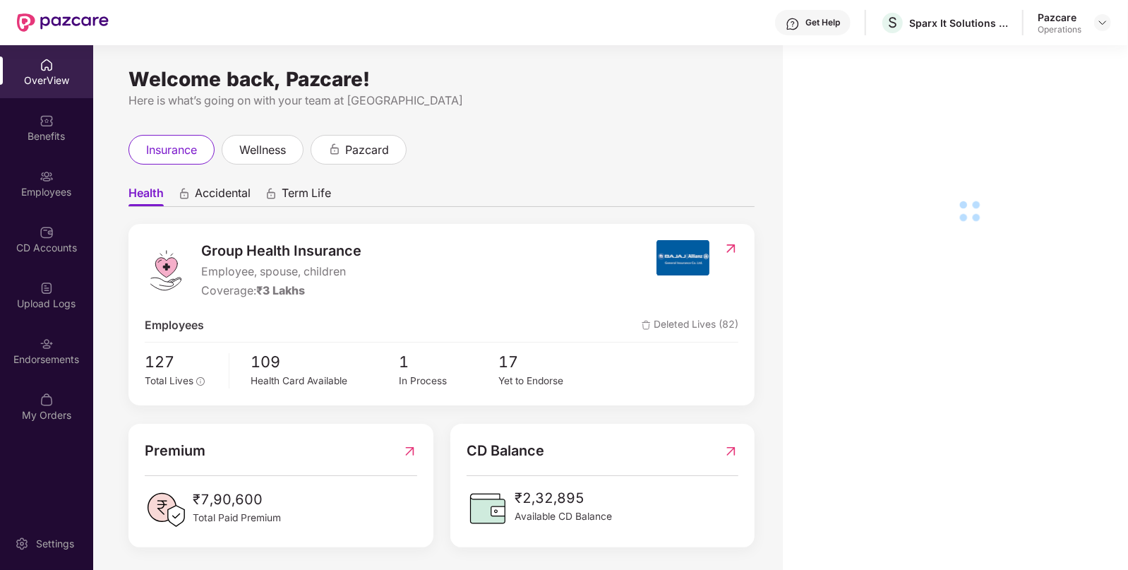
click at [59, 342] on div "Endorsements" at bounding box center [46, 350] width 93 height 53
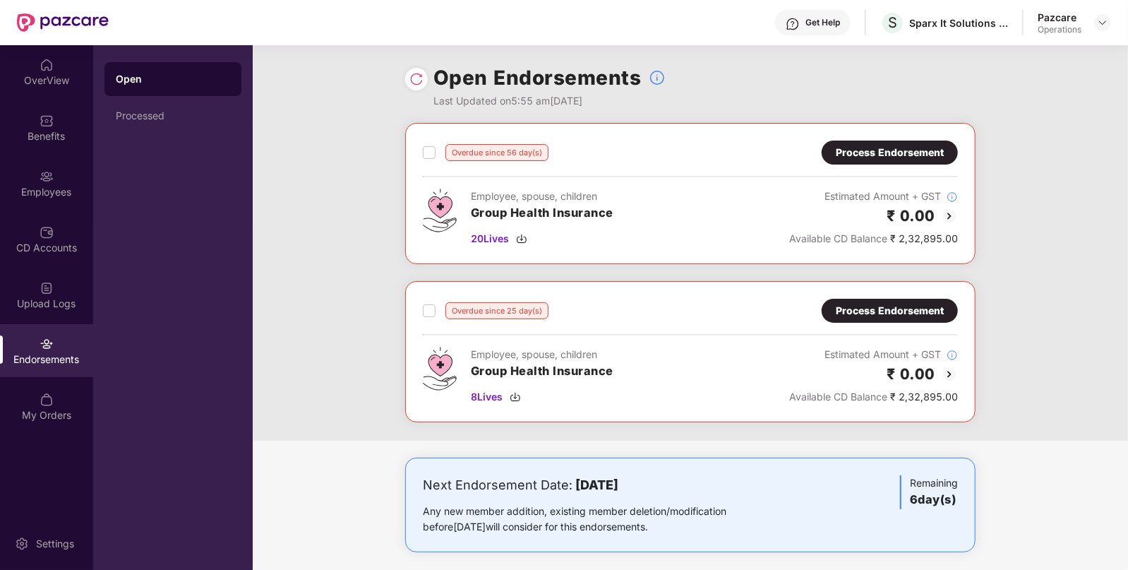
click at [895, 160] on div "Process Endorsement" at bounding box center [890, 153] width 136 height 24
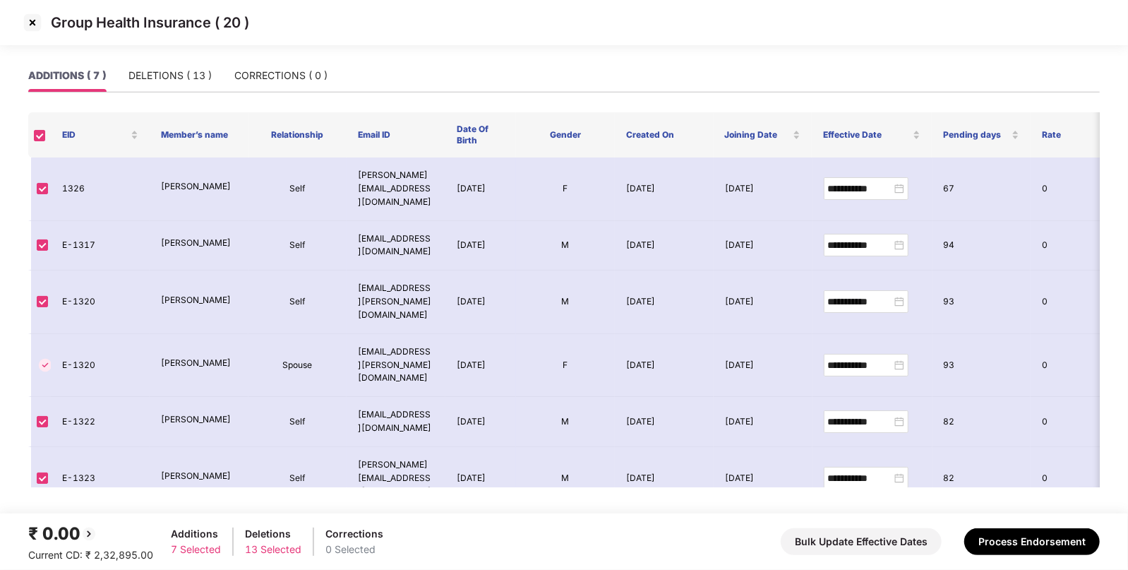
click at [28, 22] on img at bounding box center [32, 22] width 23 height 23
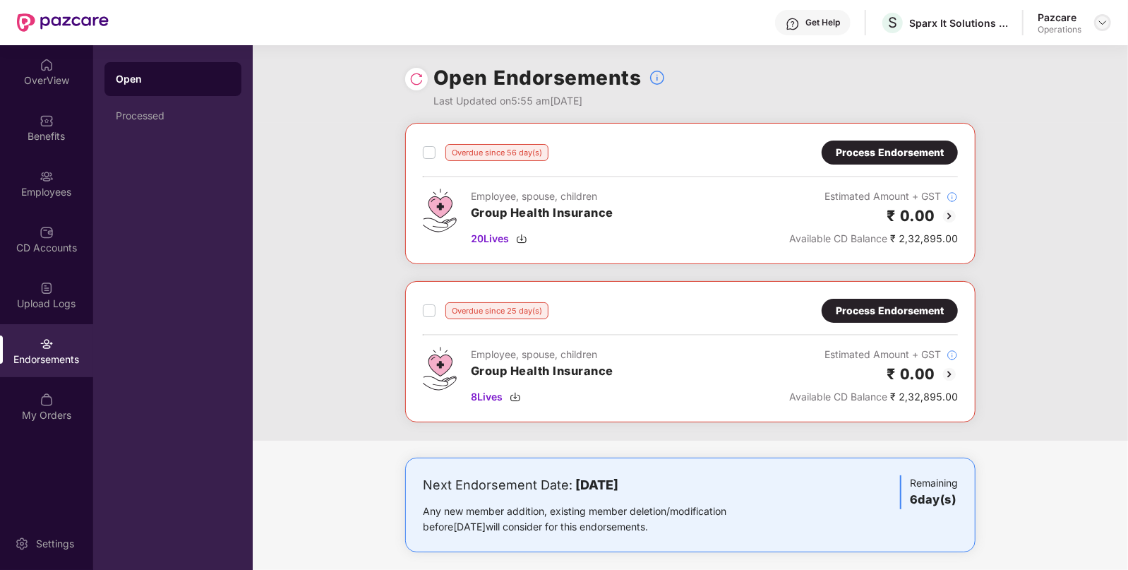
click at [1105, 25] on img at bounding box center [1102, 22] width 11 height 11
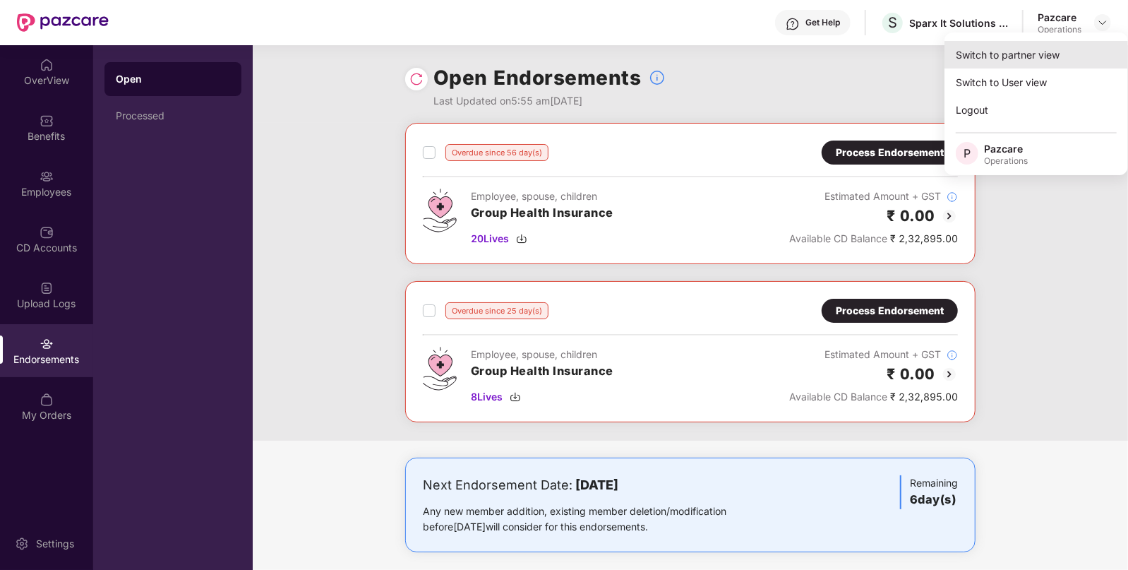
click at [1036, 55] on div "Switch to partner view" at bounding box center [1037, 55] width 184 height 28
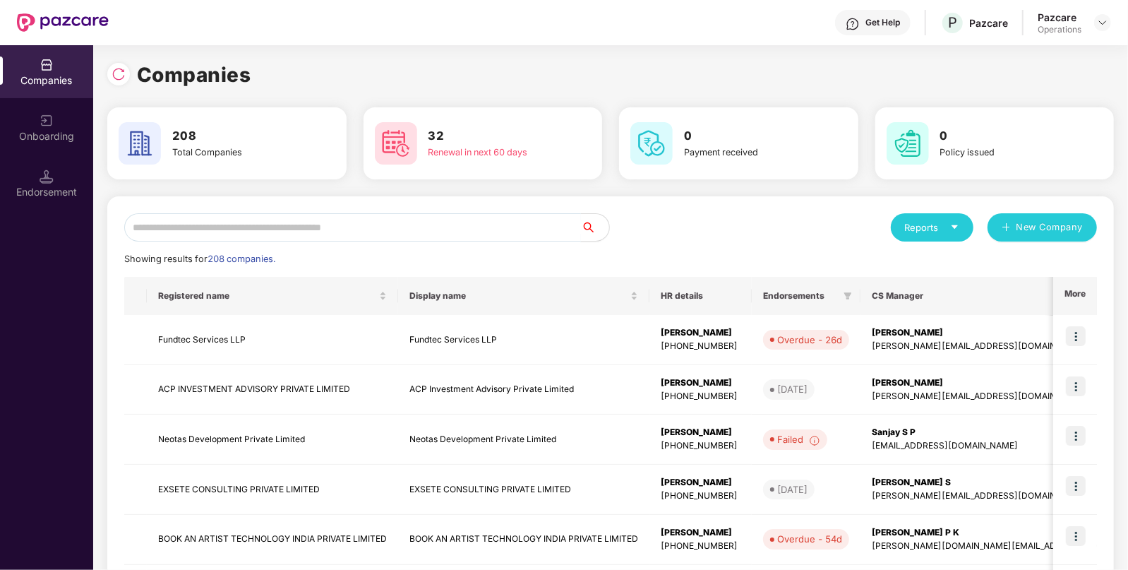
click at [370, 224] on input "text" at bounding box center [352, 227] width 457 height 28
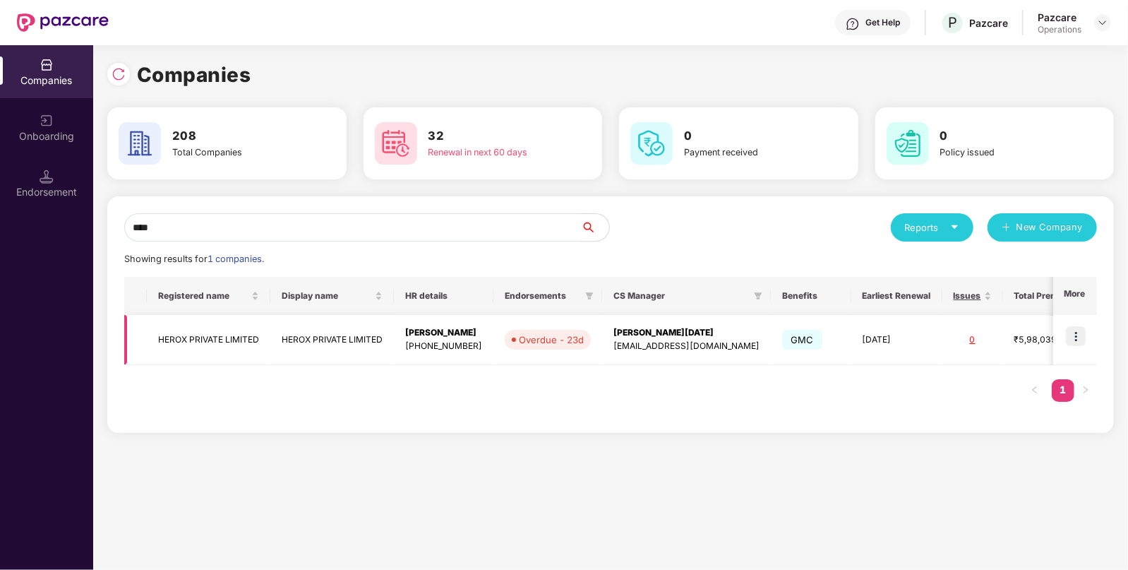
type input "****"
click at [1075, 340] on img at bounding box center [1076, 336] width 20 height 20
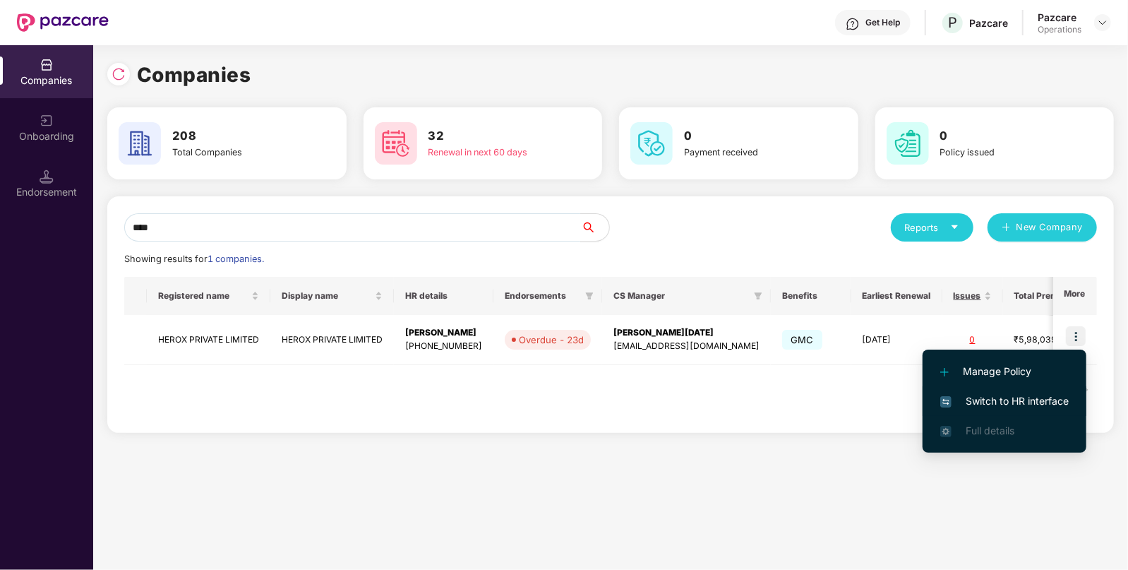
click at [1032, 405] on span "Switch to HR interface" at bounding box center [1004, 401] width 129 height 16
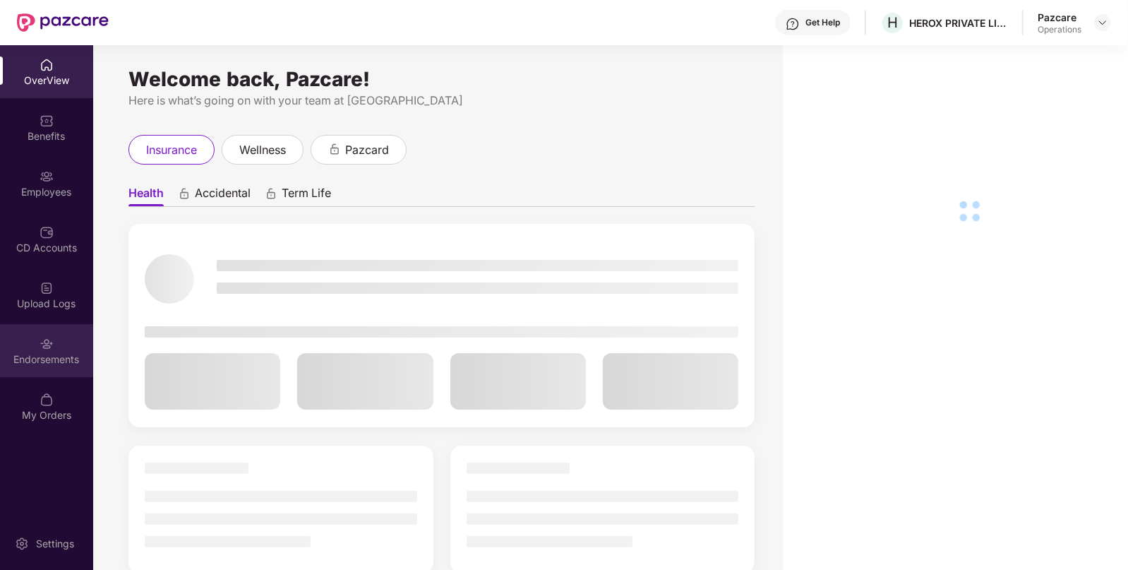
click at [65, 335] on div "Endorsements" at bounding box center [46, 350] width 93 height 53
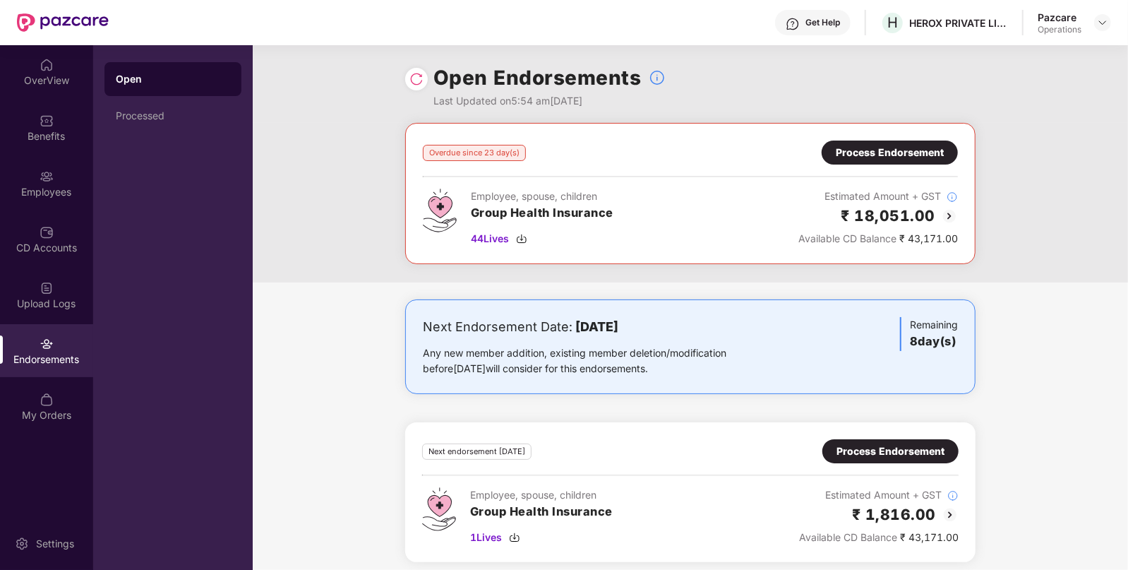
click at [879, 142] on div "Process Endorsement" at bounding box center [890, 153] width 136 height 24
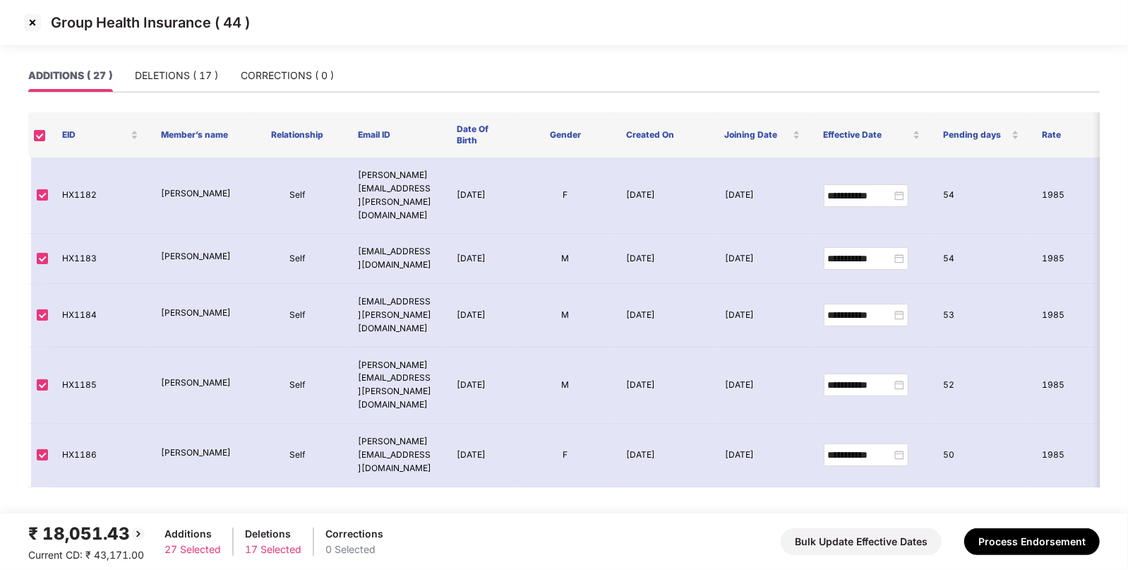
click at [30, 19] on img at bounding box center [32, 22] width 23 height 23
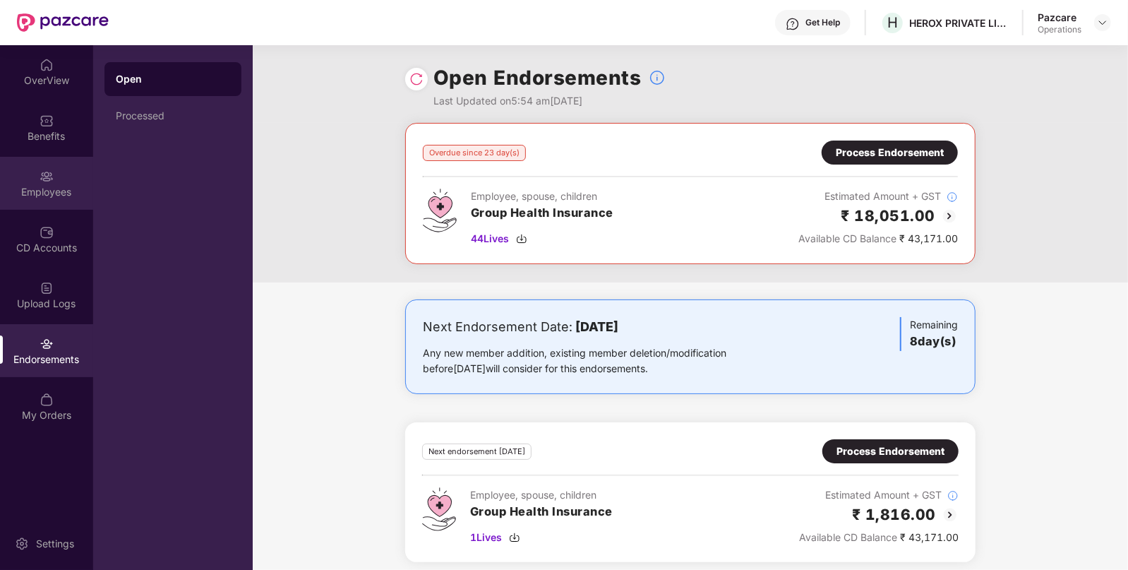
click at [30, 177] on div "Employees" at bounding box center [46, 183] width 93 height 53
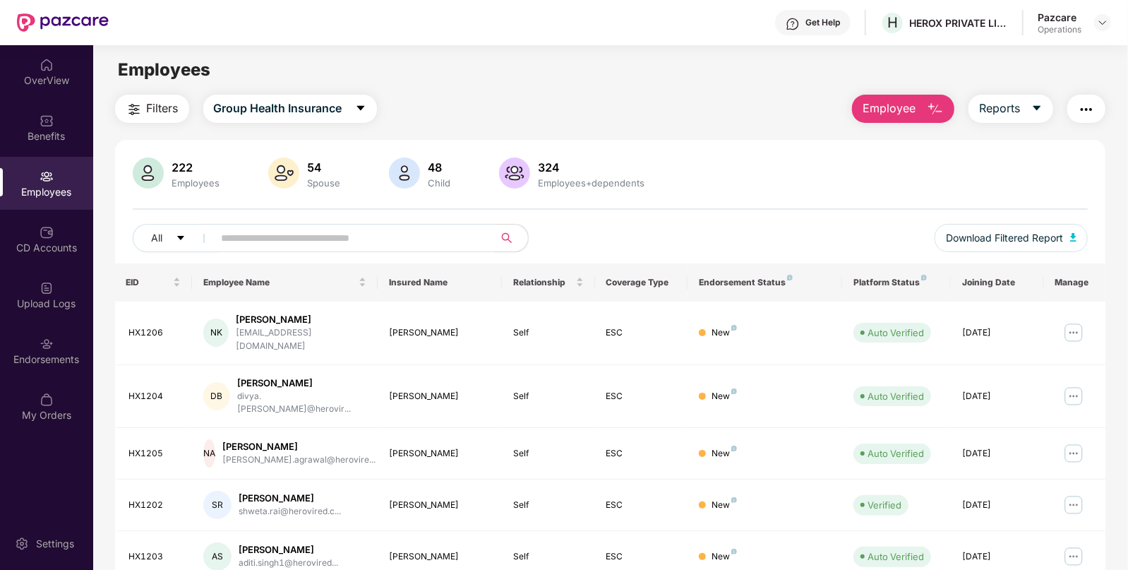
click at [374, 244] on input "text" at bounding box center [348, 237] width 253 height 21
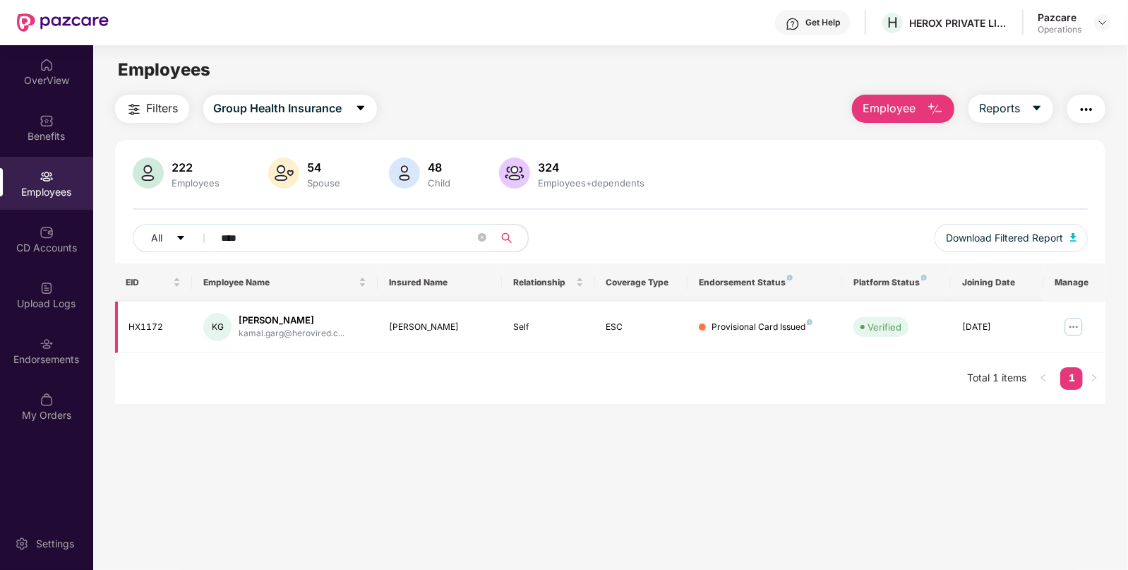
type input "****"
click at [144, 323] on div "HX1172" at bounding box center [155, 327] width 52 height 13
copy div "HX1172"
click at [46, 347] on img at bounding box center [47, 344] width 14 height 14
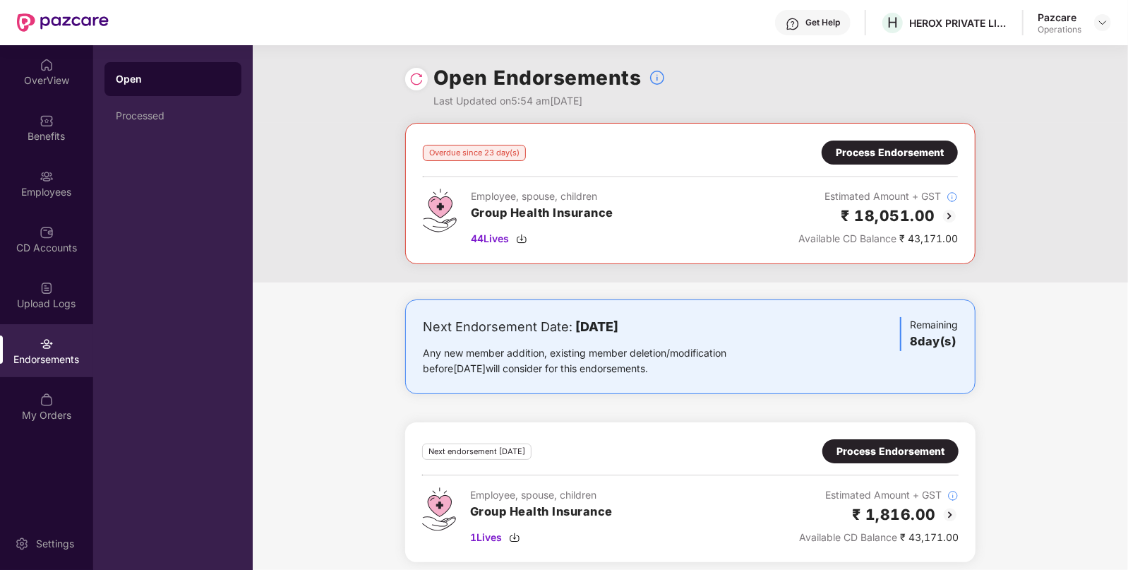
click at [868, 153] on div "Process Endorsement" at bounding box center [890, 153] width 108 height 16
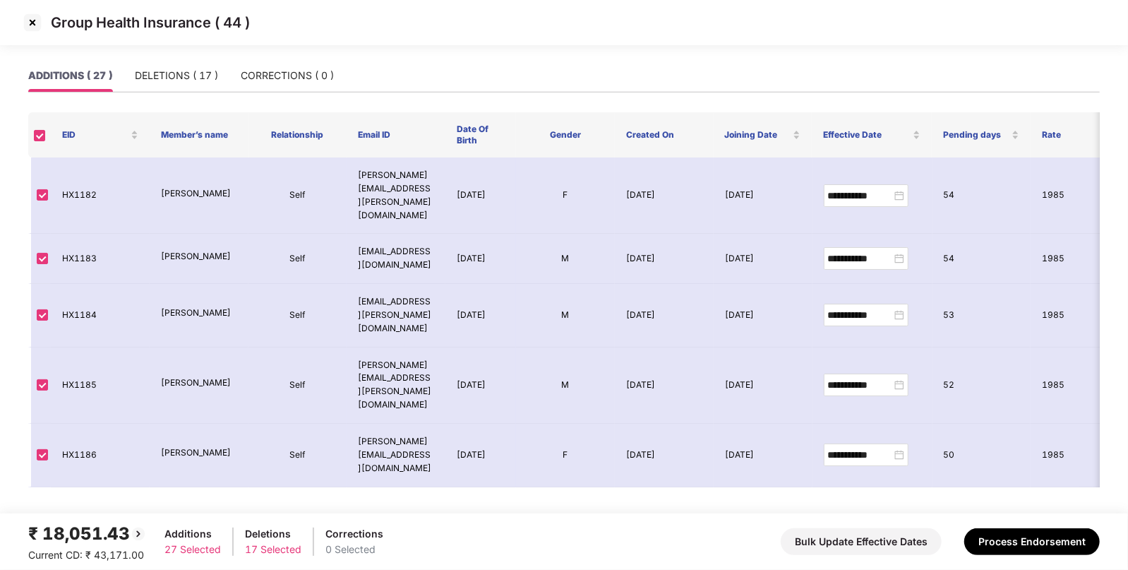
click at [32, 20] on img at bounding box center [32, 22] width 23 height 23
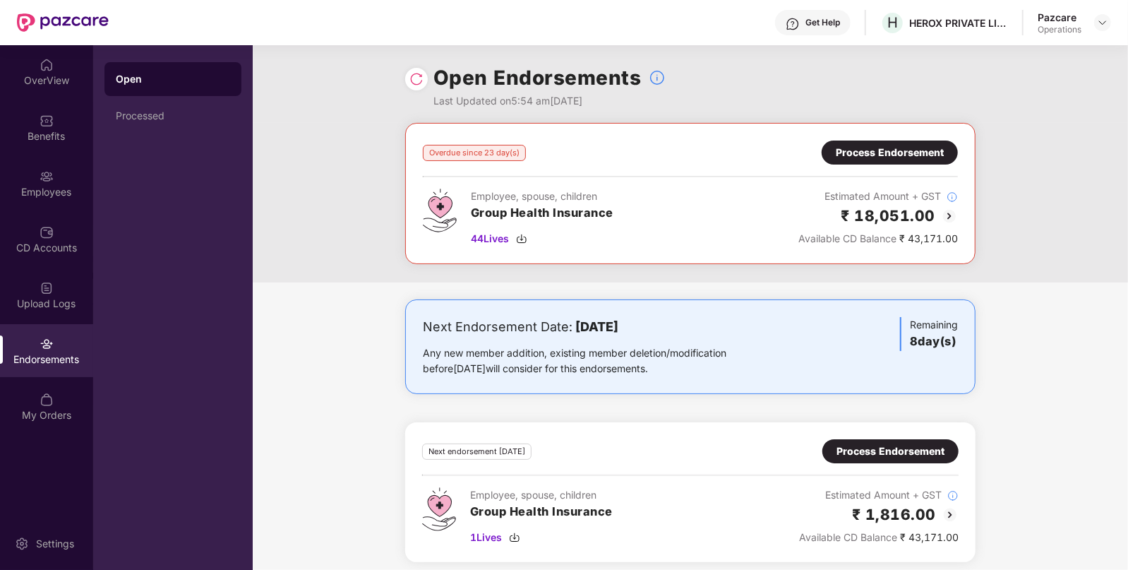
scroll to position [7, 0]
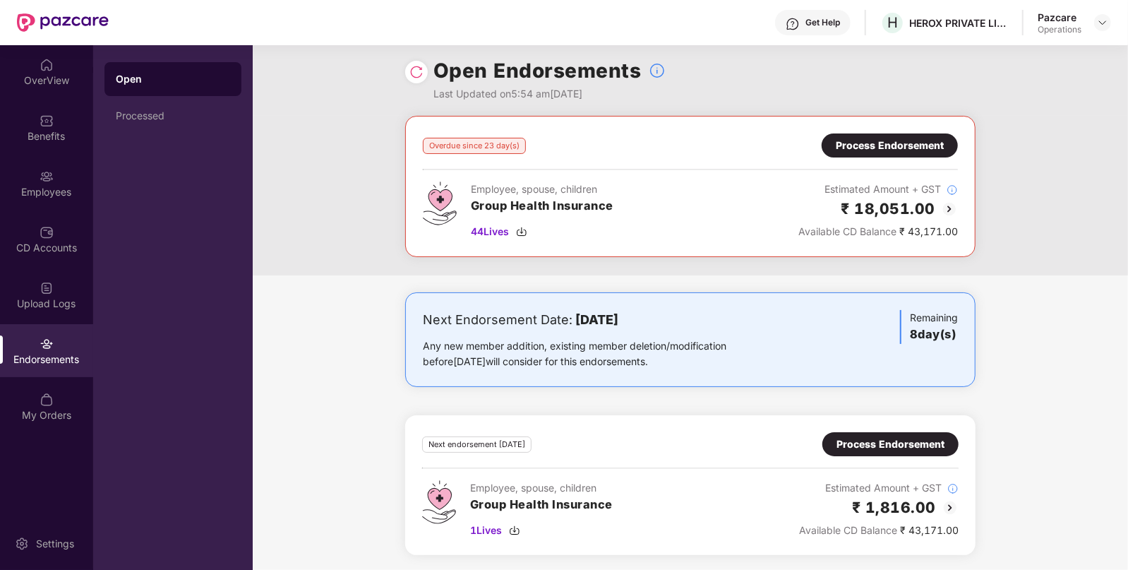
click at [900, 446] on div "Process Endorsement" at bounding box center [891, 444] width 108 height 16
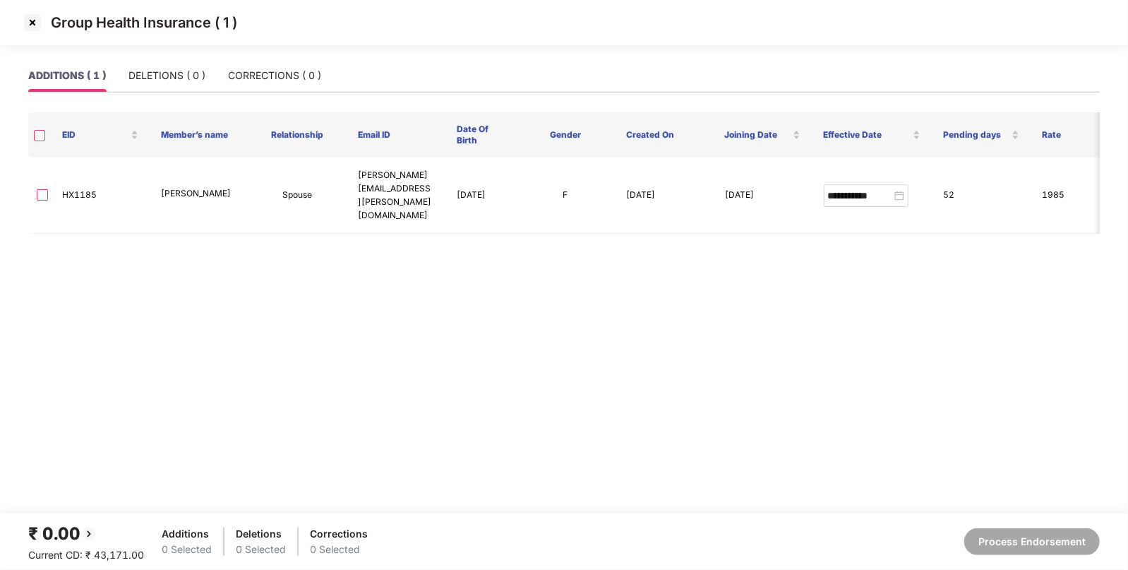
click at [33, 20] on img at bounding box center [32, 22] width 23 height 23
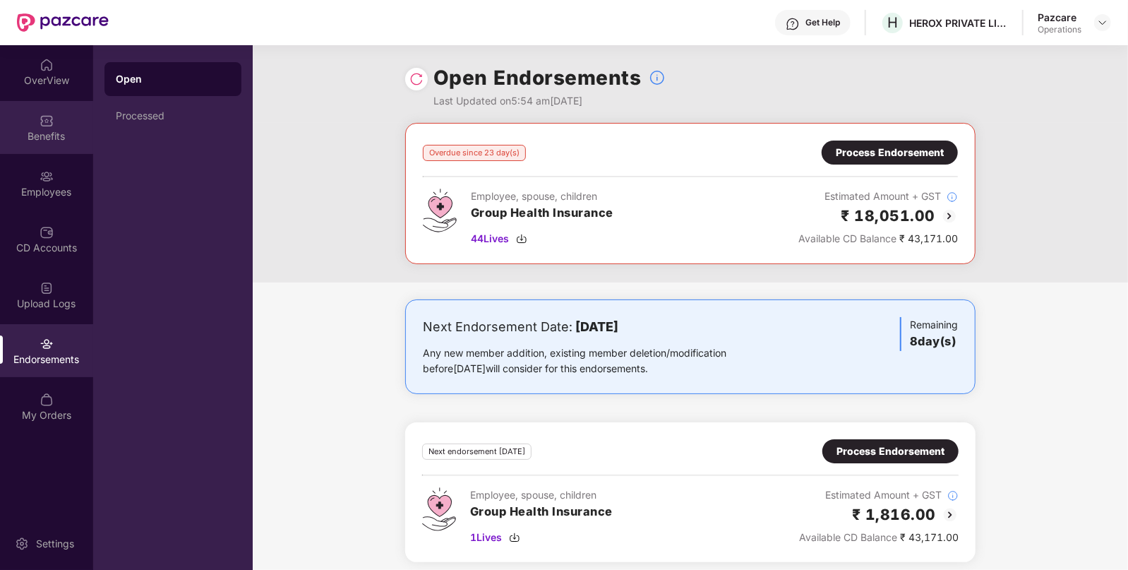
click at [48, 124] on img at bounding box center [47, 121] width 14 height 14
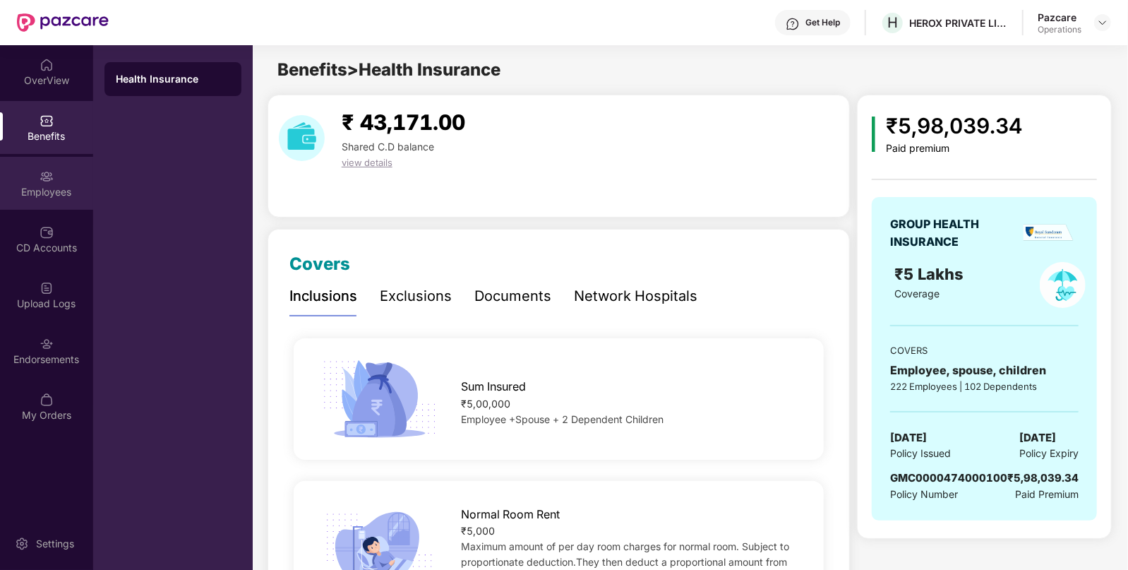
click at [44, 186] on div "Employees" at bounding box center [46, 192] width 93 height 14
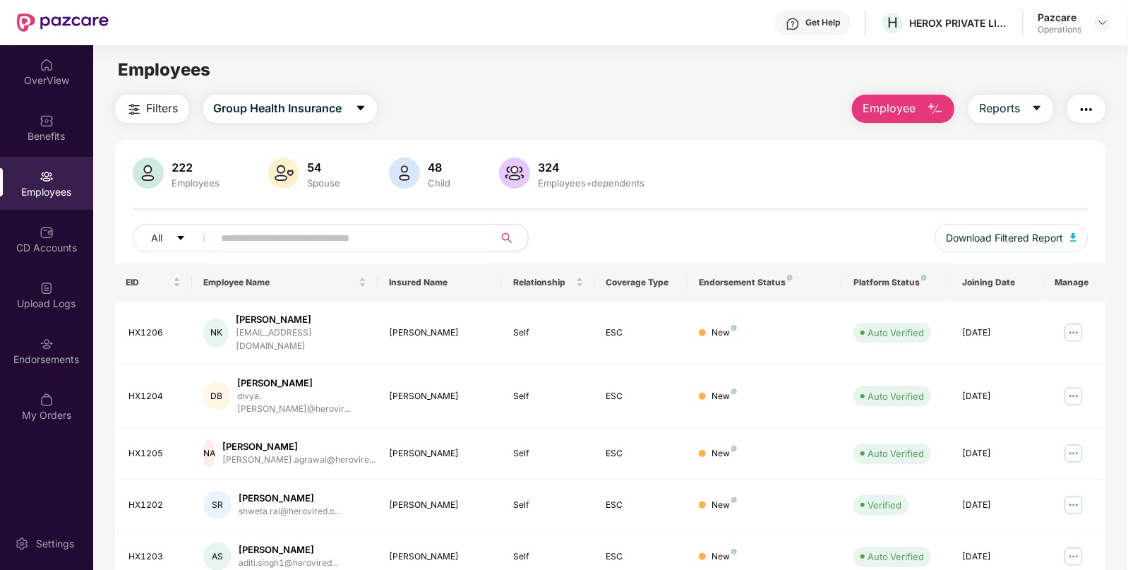
click at [136, 84] on main "Employees Filters Group Health Insurance Employee Reports 222 Employees 54 Spou…" at bounding box center [610, 330] width 1034 height 570
click at [136, 109] on img "button" at bounding box center [134, 109] width 17 height 17
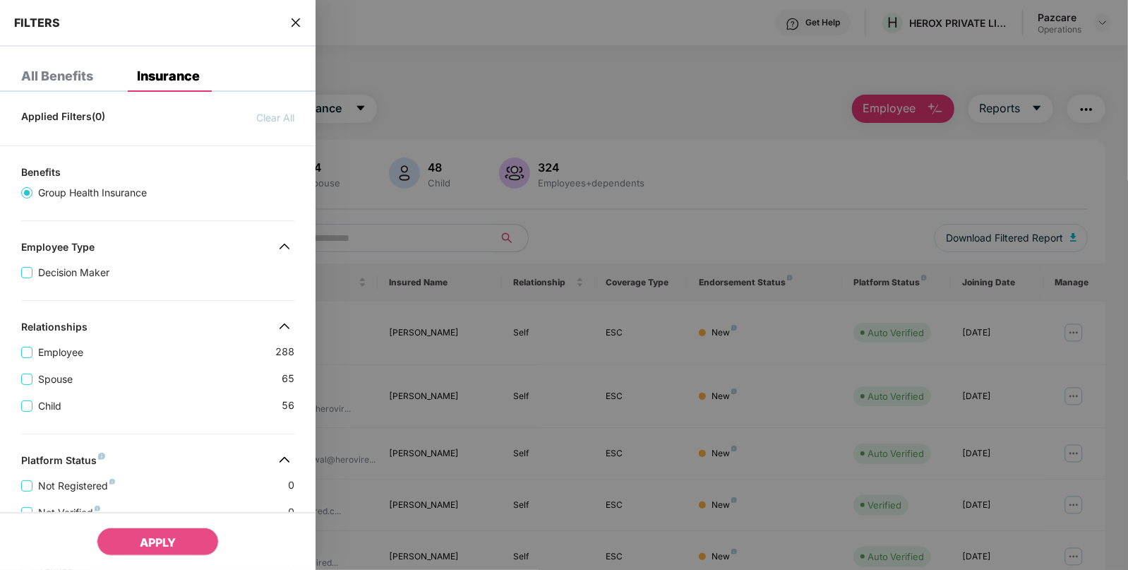
scroll to position [324, 0]
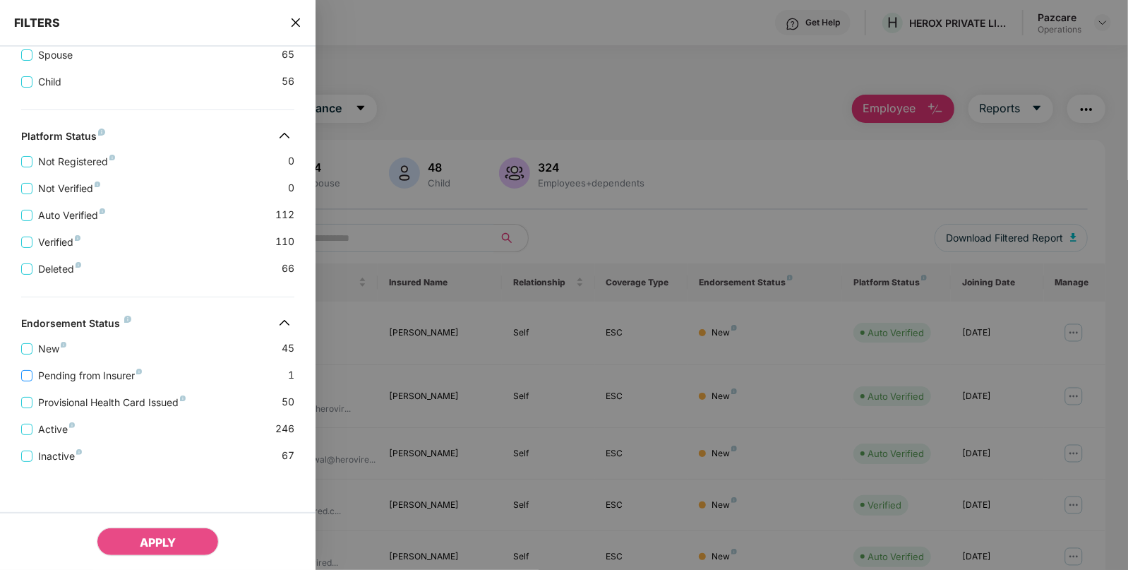
click at [116, 373] on span "Pending from Insurer" at bounding box center [89, 376] width 115 height 16
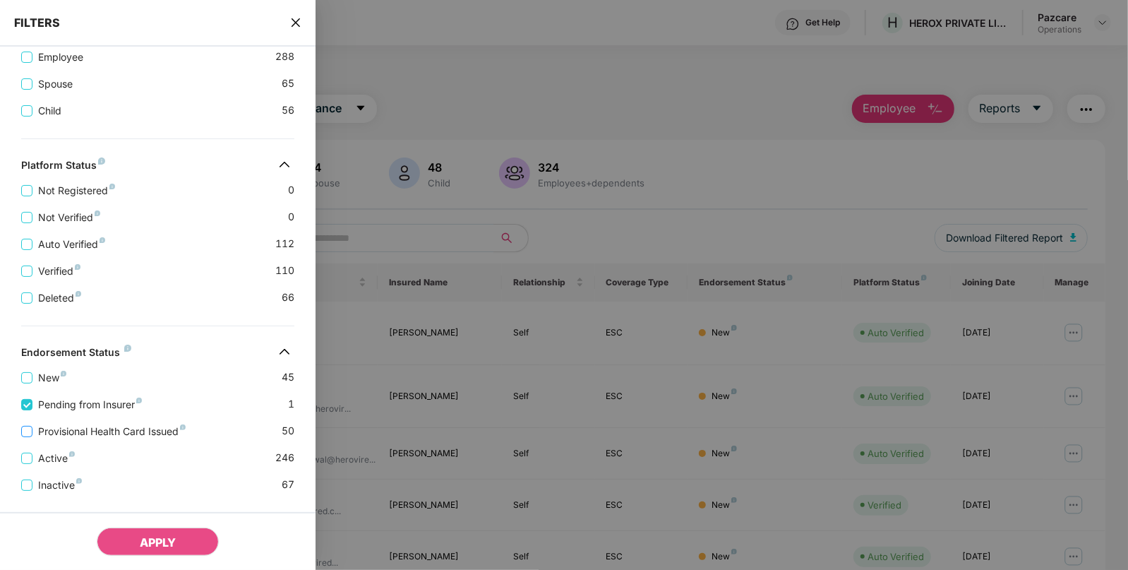
click at [125, 429] on span "Provisional Health Card Issued" at bounding box center [111, 432] width 159 height 16
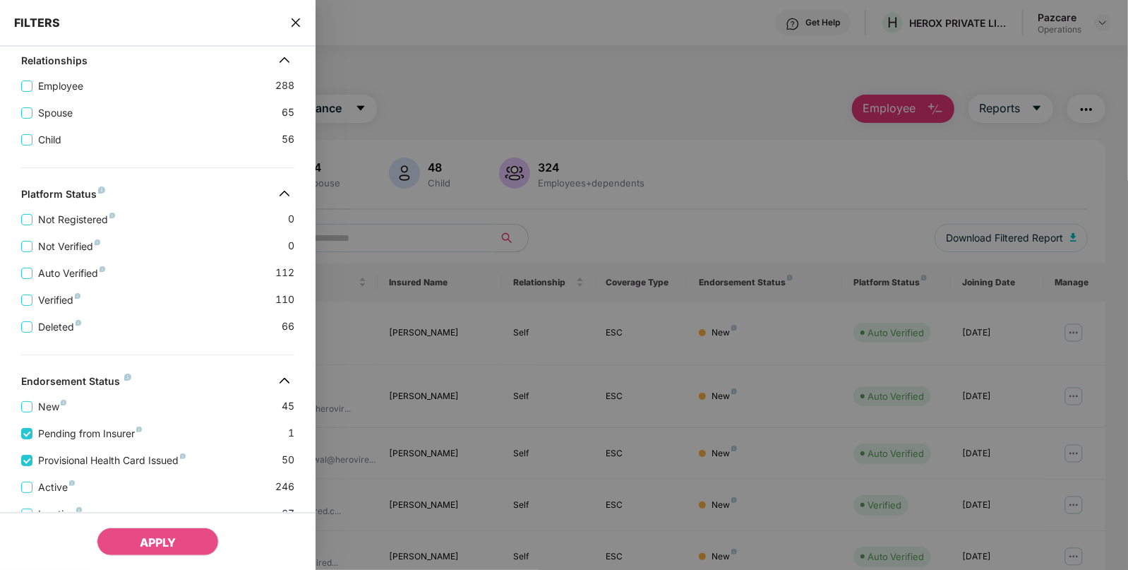
click at [175, 520] on div "APPLY" at bounding box center [158, 541] width 316 height 58
click at [165, 538] on span "APPLY" at bounding box center [158, 542] width 36 height 14
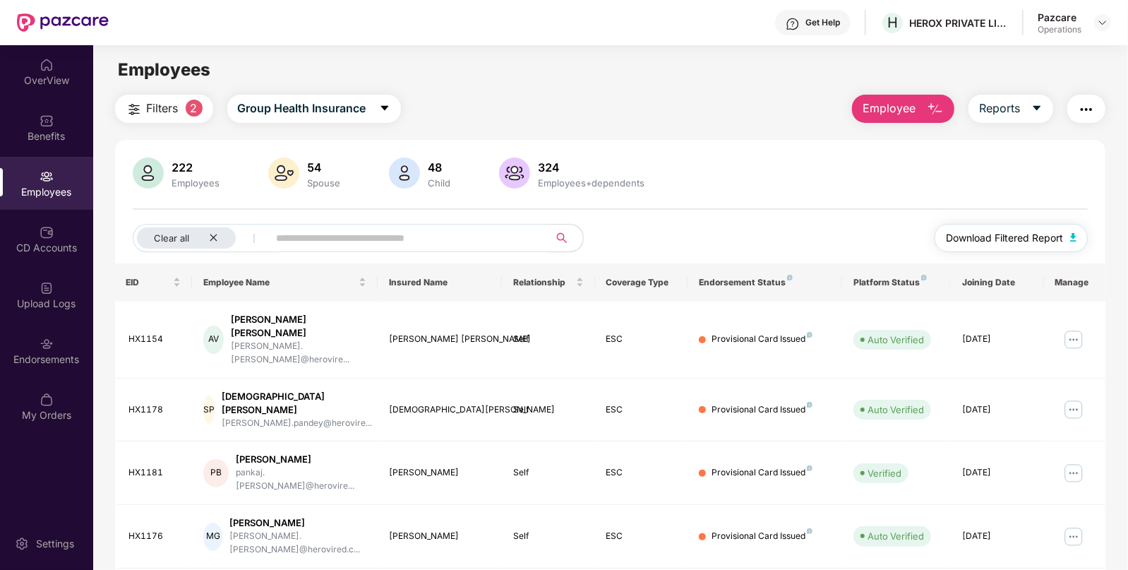
click at [1020, 243] on span "Download Filtered Report" at bounding box center [1004, 238] width 117 height 16
click at [1104, 23] on img at bounding box center [1102, 22] width 11 height 11
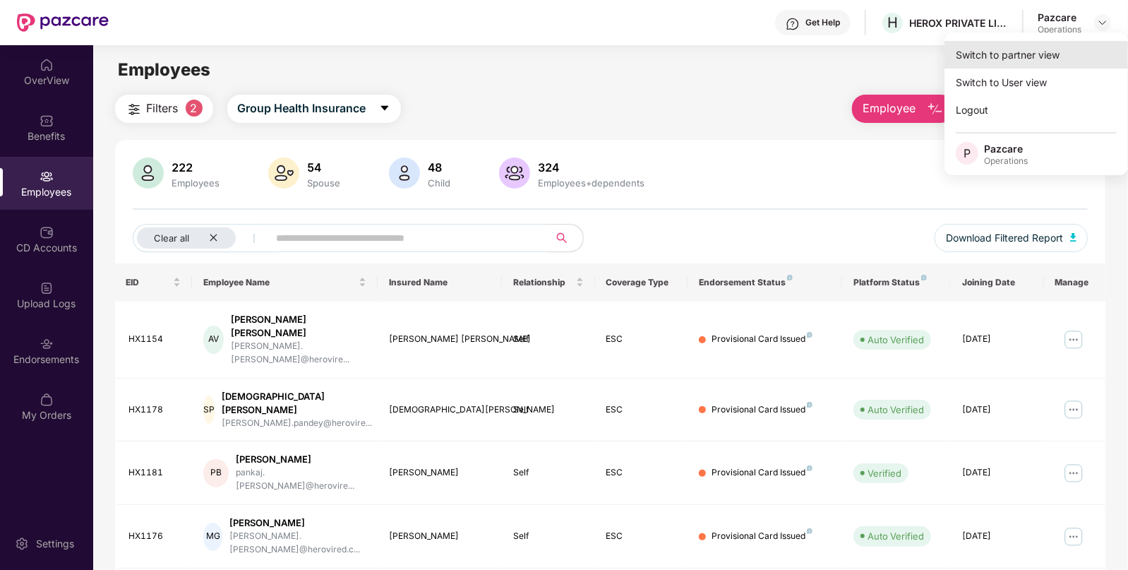
click at [1059, 49] on div "Switch to partner view" at bounding box center [1037, 55] width 184 height 28
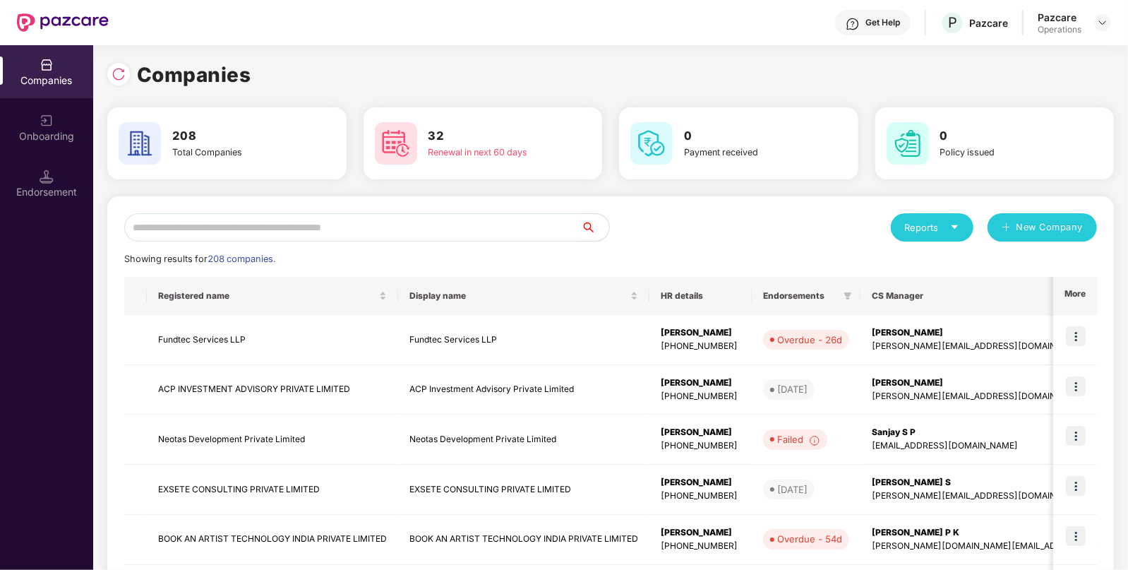
click at [481, 222] on input "text" at bounding box center [352, 227] width 457 height 28
paste input "**********"
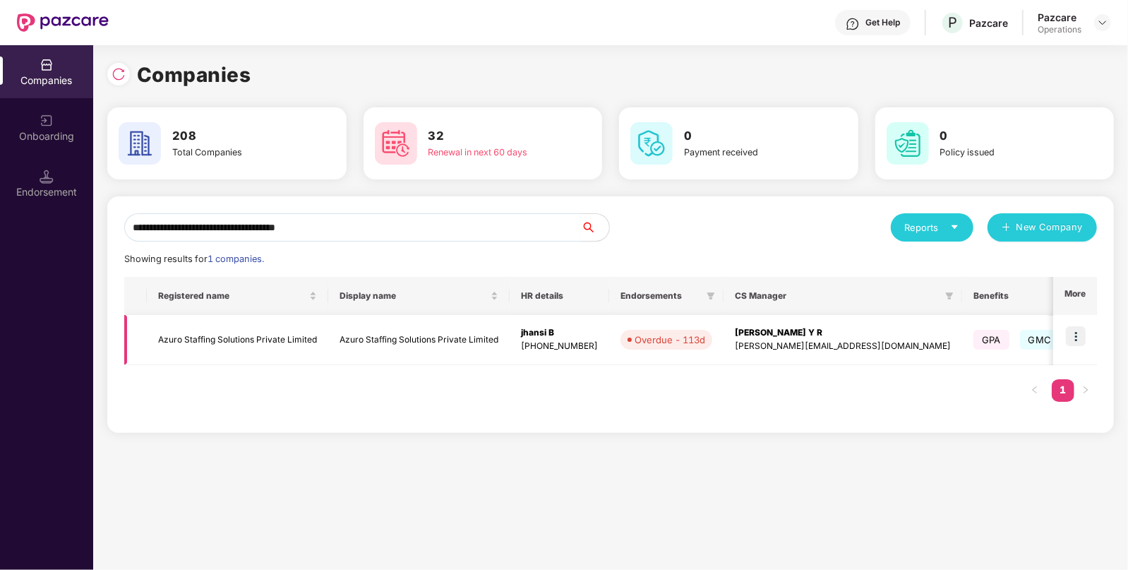
type input "**********"
click at [1081, 331] on img at bounding box center [1076, 336] width 20 height 20
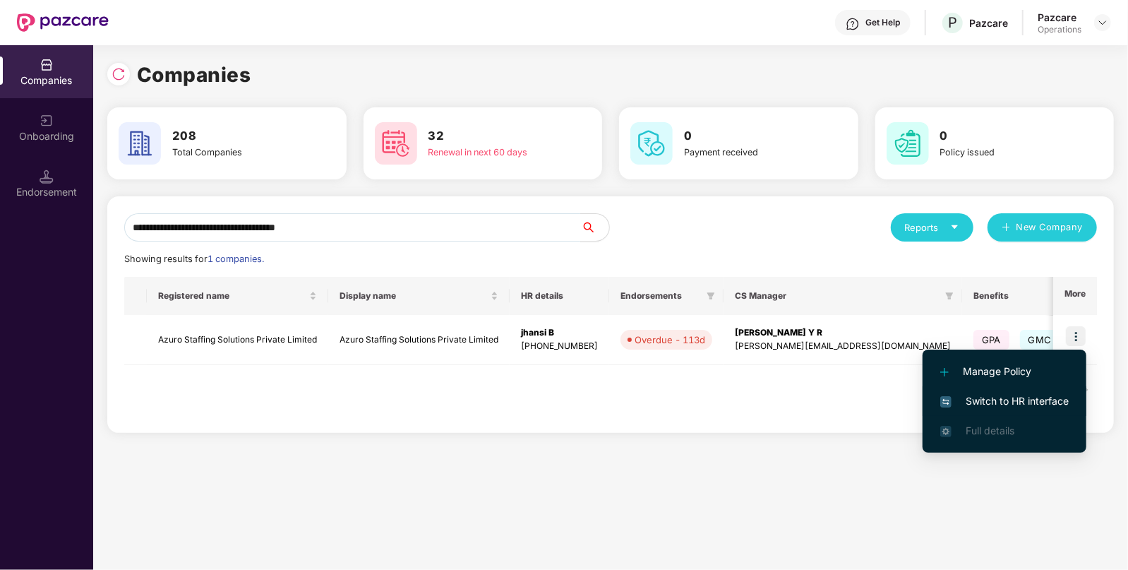
click at [1038, 402] on span "Switch to HR interface" at bounding box center [1004, 401] width 129 height 16
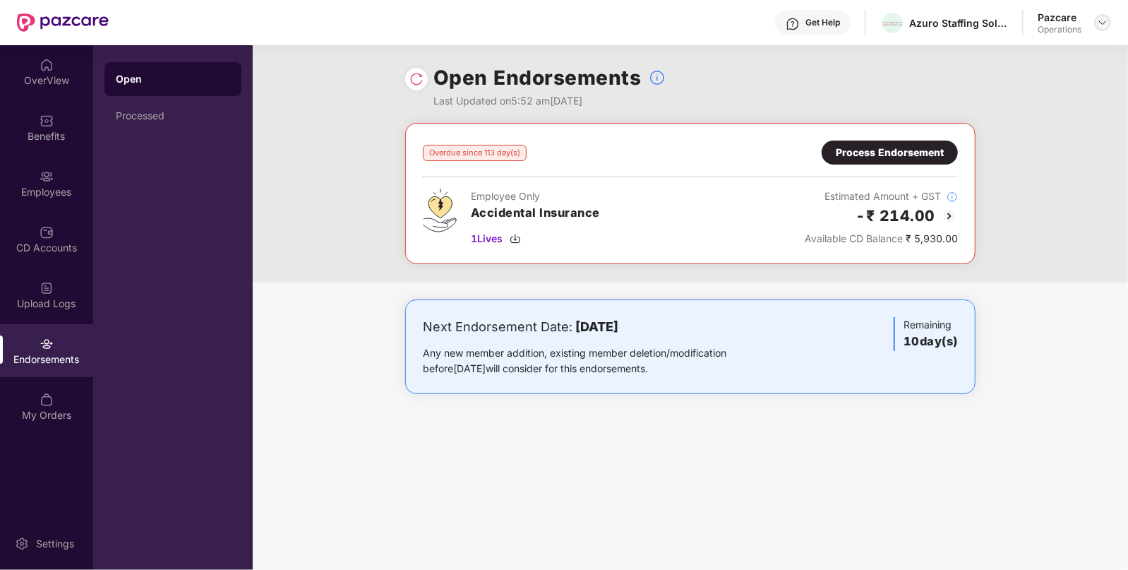
click at [1101, 25] on img at bounding box center [1102, 22] width 11 height 11
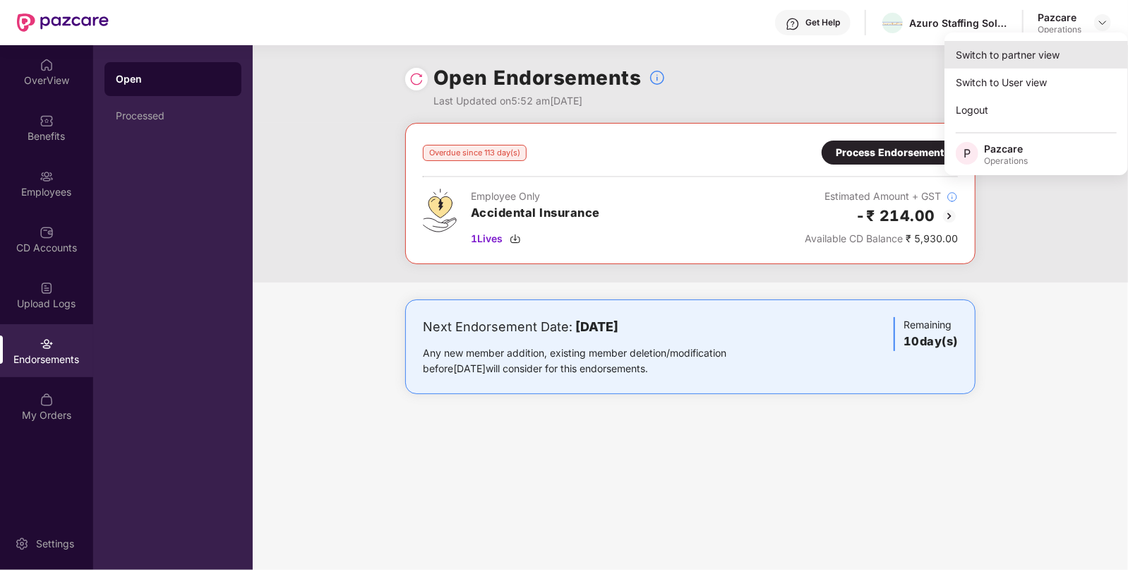
click at [1056, 54] on div "Switch to partner view" at bounding box center [1037, 55] width 184 height 28
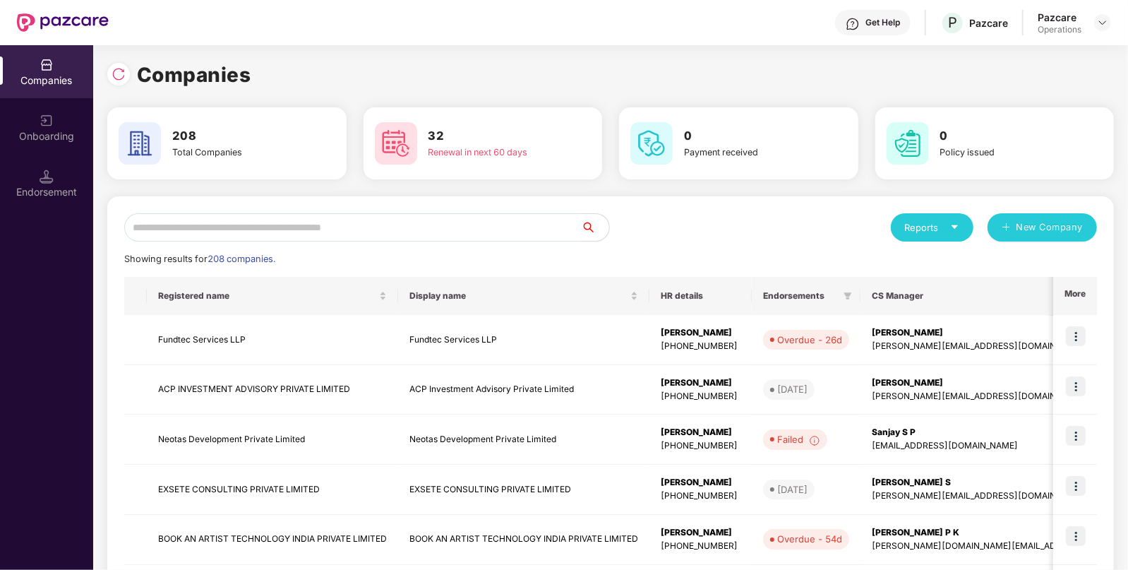
click at [383, 237] on input "text" at bounding box center [352, 227] width 457 height 28
paste input "**********"
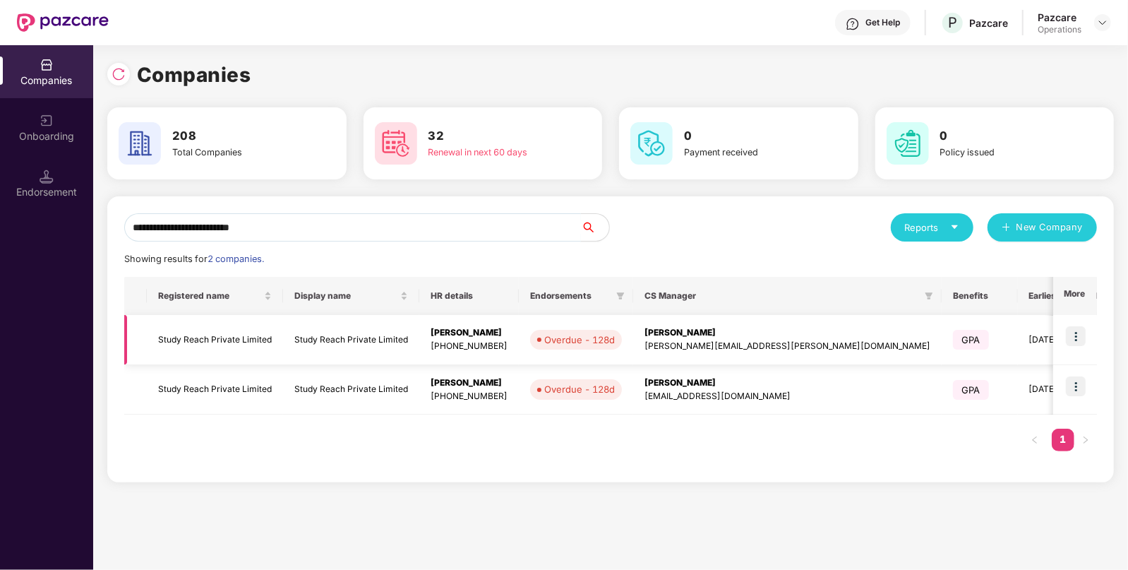
type input "**********"
click at [1085, 335] on img at bounding box center [1076, 336] width 20 height 20
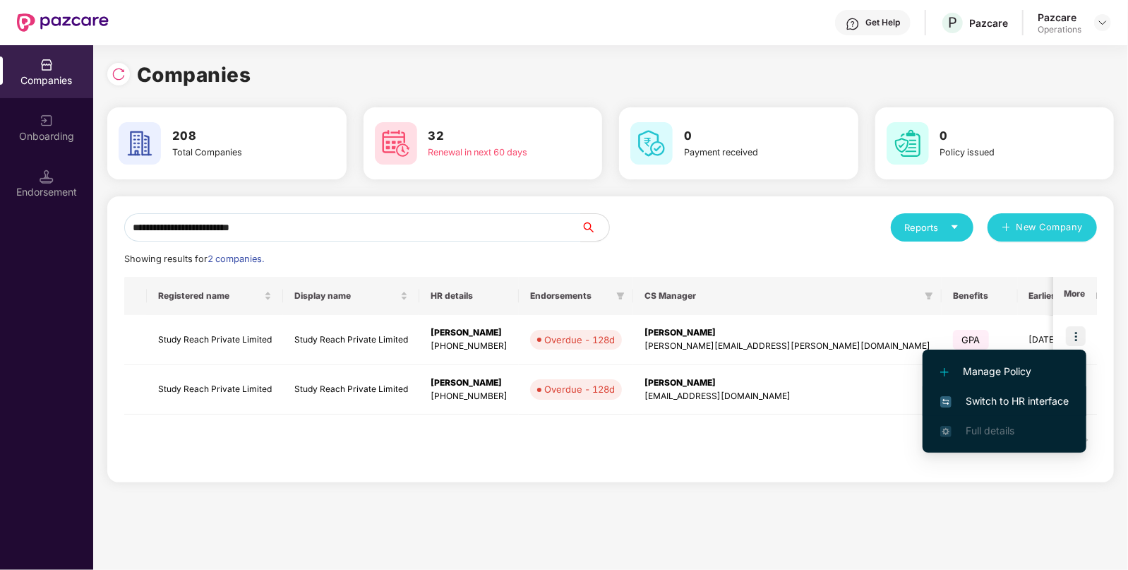
click at [1027, 402] on span "Switch to HR interface" at bounding box center [1004, 401] width 129 height 16
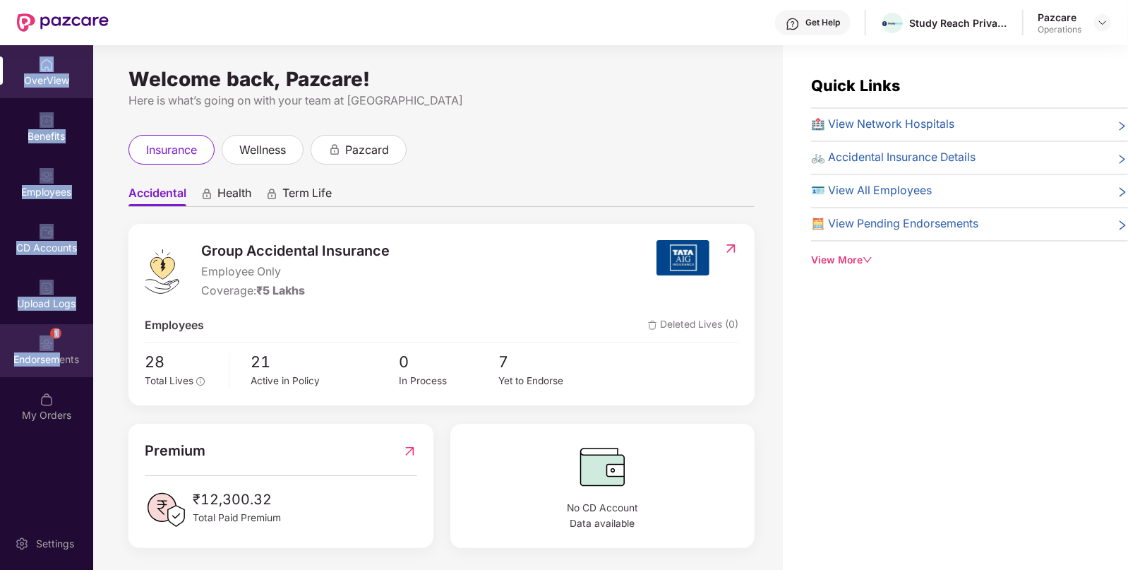
click at [60, 366] on div "1 Endorsements" at bounding box center [46, 350] width 93 height 53
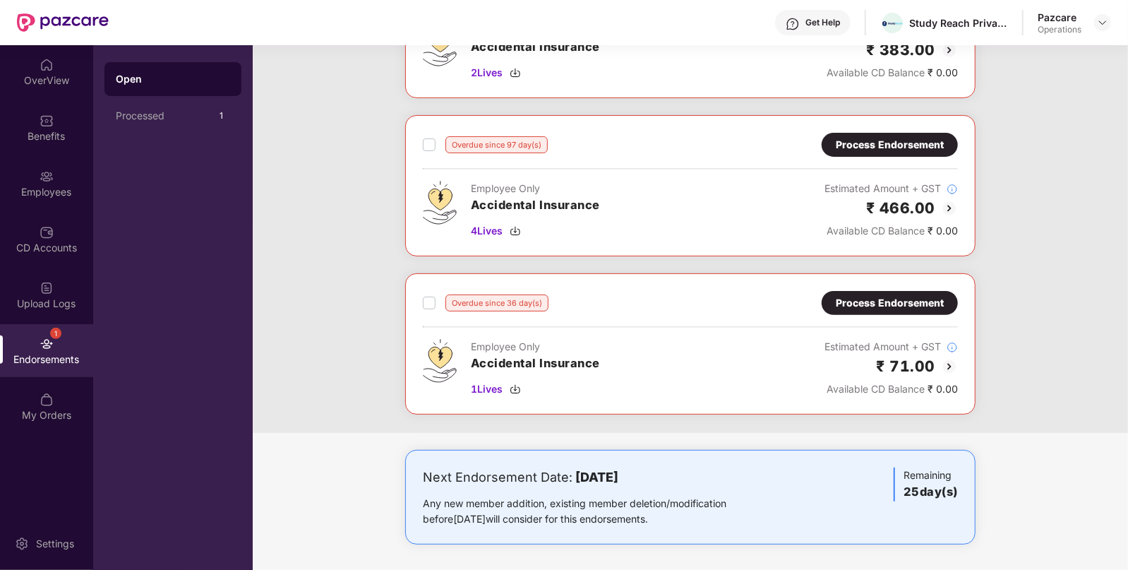
scroll to position [0, 0]
